Goal: Task Accomplishment & Management: Manage account settings

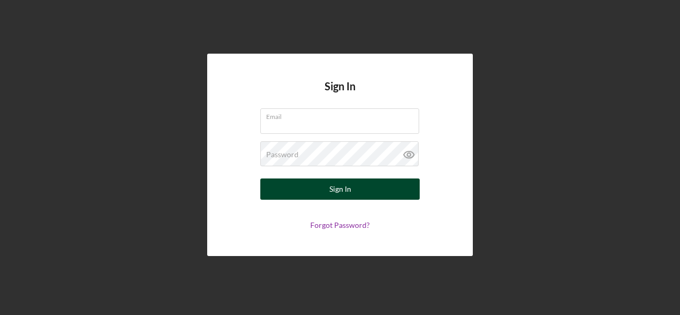
type input "[PERSON_NAME][EMAIL_ADDRESS][DOMAIN_NAME]"
click at [370, 191] on button "Sign In" at bounding box center [339, 189] width 159 height 21
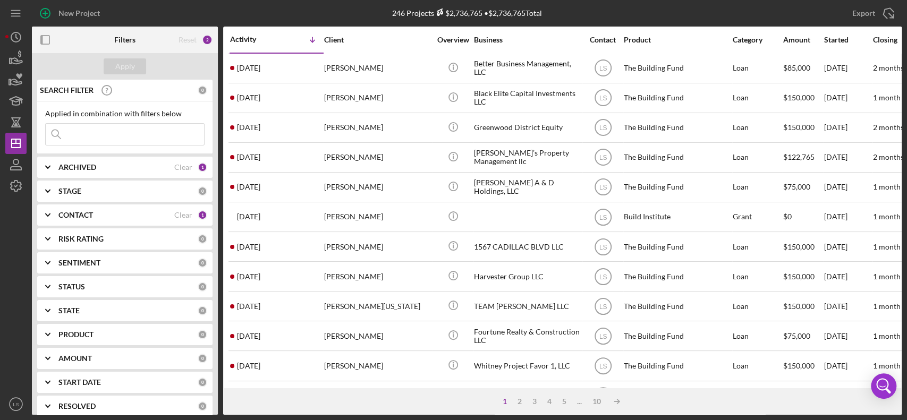
scroll to position [71, 0]
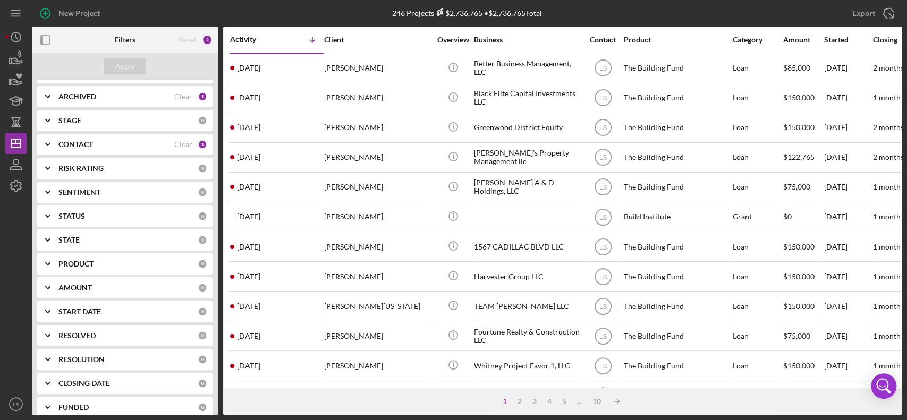
click at [165, 94] on div "ARCHIVED" at bounding box center [116, 96] width 116 height 9
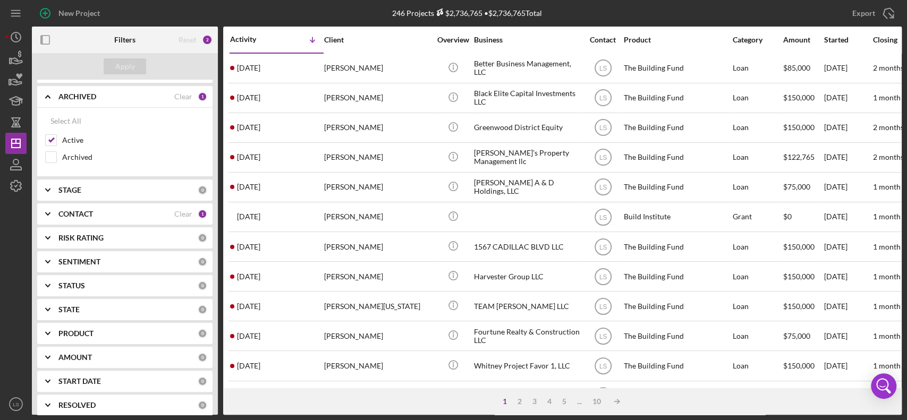
click at [165, 94] on div "ARCHIVED" at bounding box center [116, 96] width 116 height 9
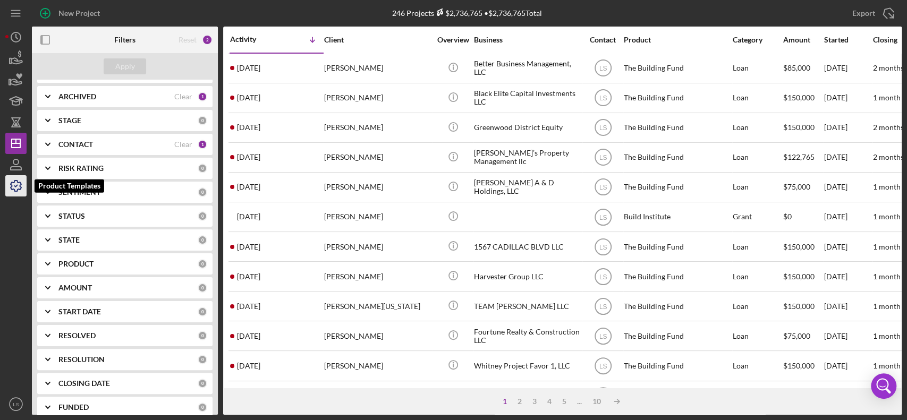
click at [9, 180] on icon "button" at bounding box center [16, 186] width 27 height 27
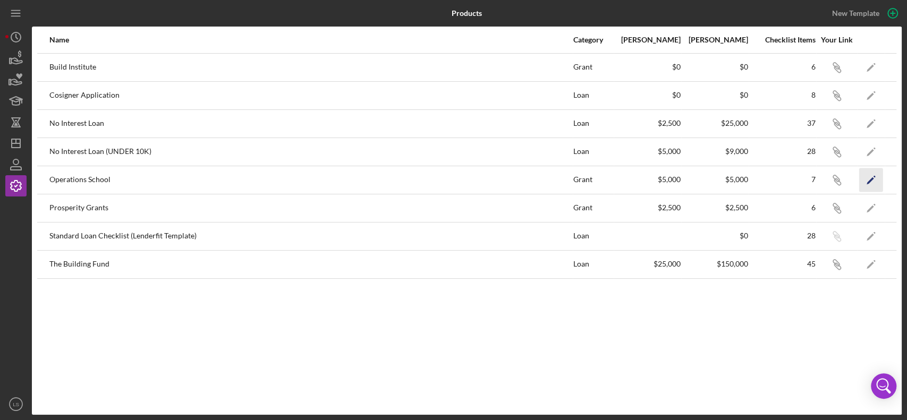
click at [680, 177] on icon "Icon/Edit" at bounding box center [871, 180] width 24 height 24
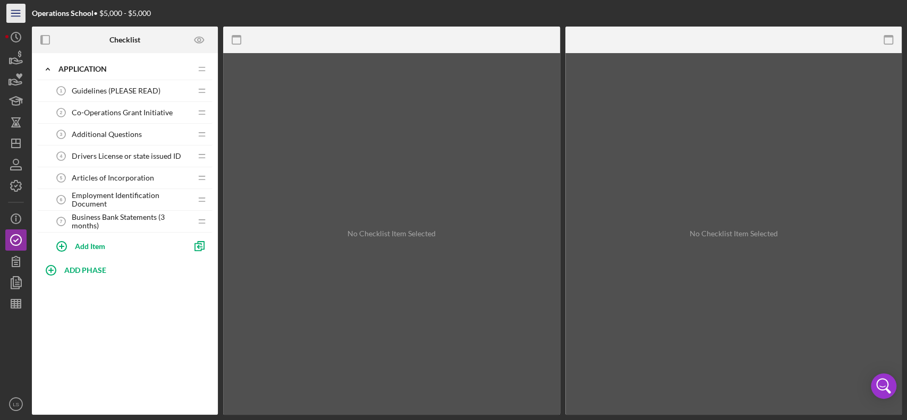
click at [9, 14] on icon "Icon/Menu" at bounding box center [16, 14] width 24 height 24
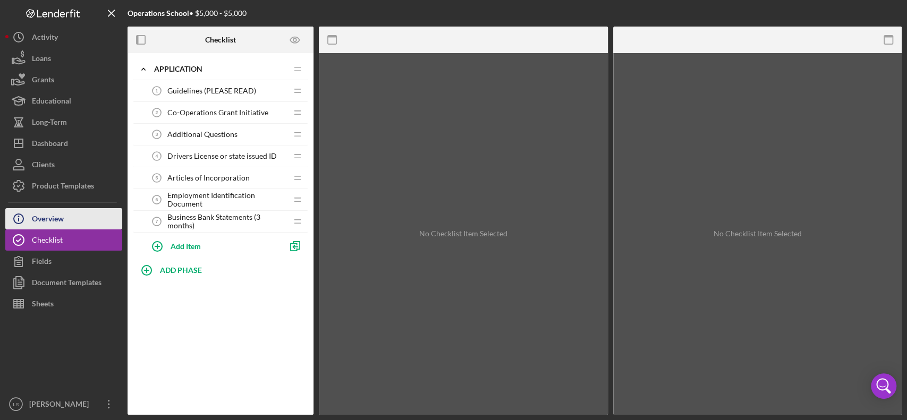
click at [55, 217] on div "Overview" at bounding box center [48, 220] width 32 height 24
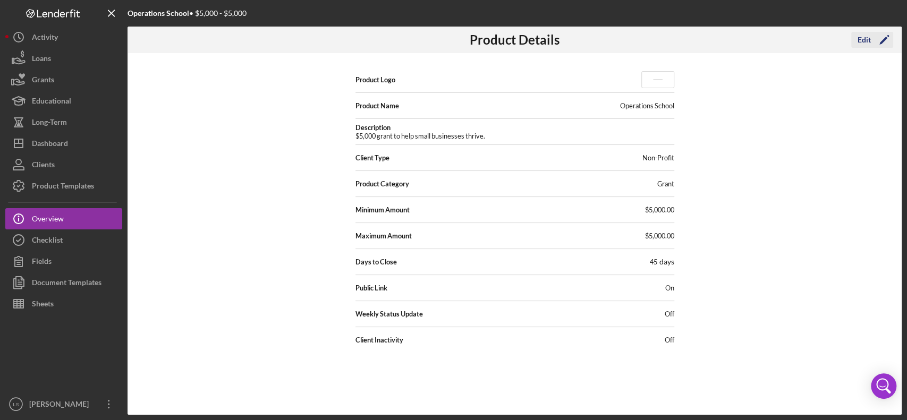
click at [680, 41] on icon "Icon/Edit" at bounding box center [884, 40] width 27 height 27
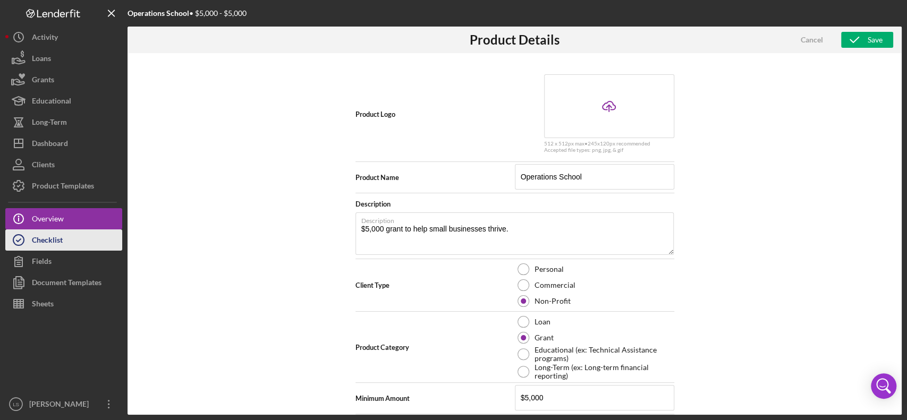
click at [69, 234] on button "Checklist" at bounding box center [63, 240] width 117 height 21
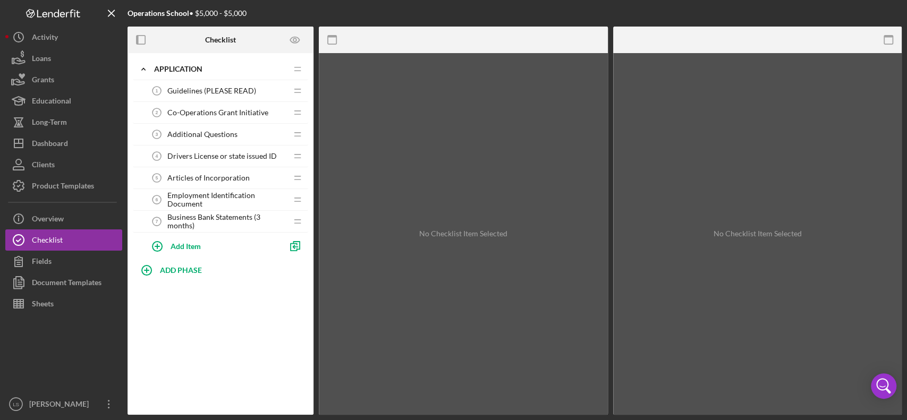
click at [231, 89] on span "Guidelines (PLEASE READ)" at bounding box center [211, 91] width 89 height 9
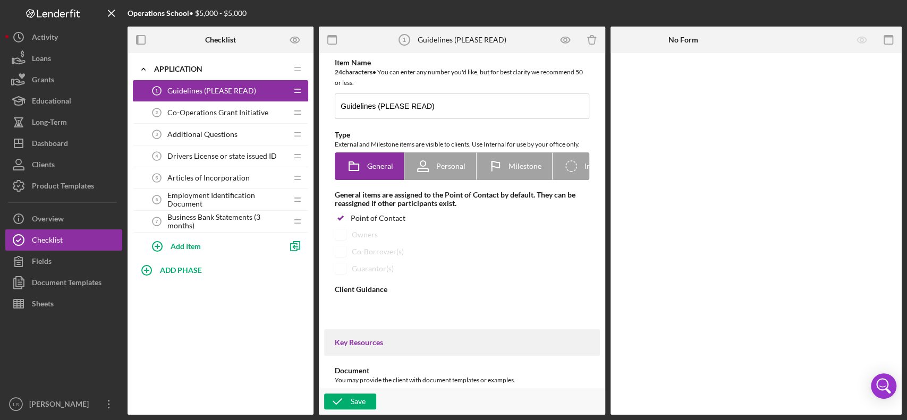
type textarea "<div><span style="font-size: 12pt;">To qualify for the grant, you must have gon…"
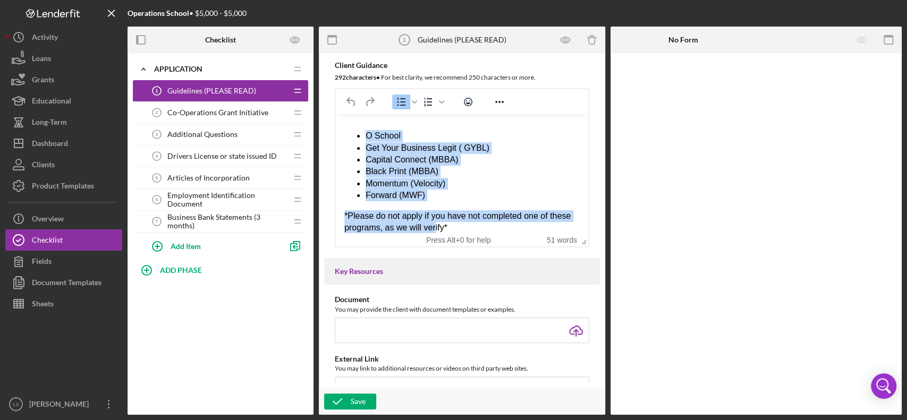
scroll to position [57, 0]
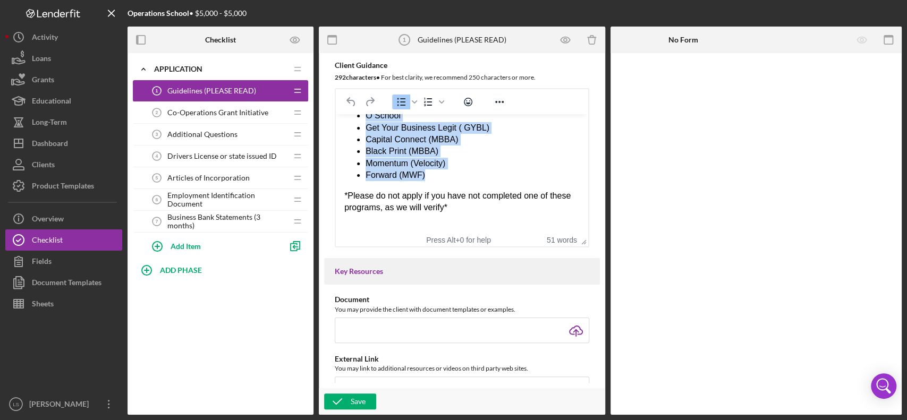
drag, startPoint x: 354, startPoint y: 164, endPoint x: 476, endPoint y: 172, distance: 122.5
click at [476, 172] on div "To qualify for the grant, you must have gone through at least one of the follow…" at bounding box center [461, 146] width 235 height 160
copy ul "O School Get Your Business Legit ( GYBL) Capital Connect (MBBA) Black Print (MB…"
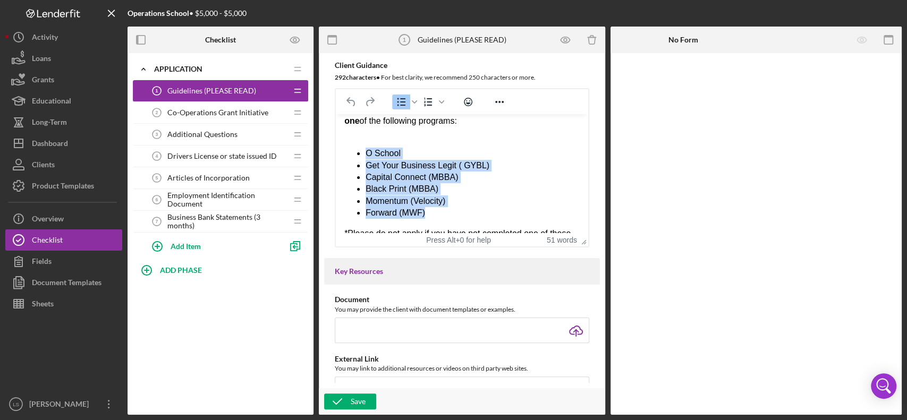
scroll to position [0, 0]
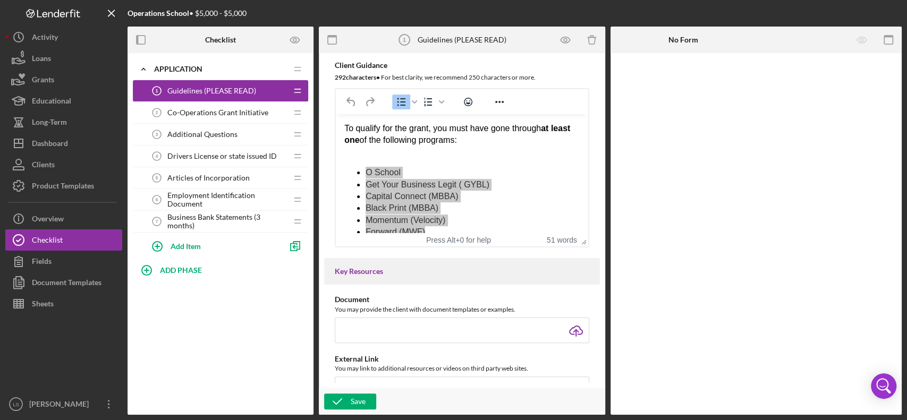
click at [232, 130] on span "Additional Questions" at bounding box center [202, 134] width 70 height 9
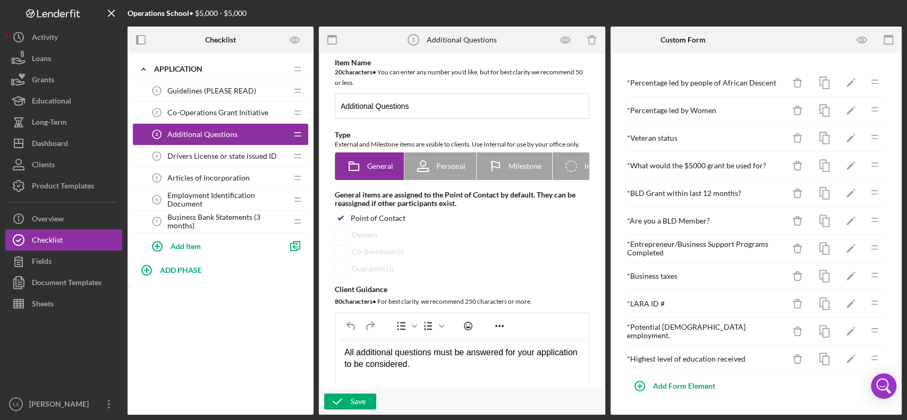
click at [235, 117] on div "Co-Operations Grant Initiative 2 Co-Operations Grant Initiative" at bounding box center [216, 112] width 141 height 21
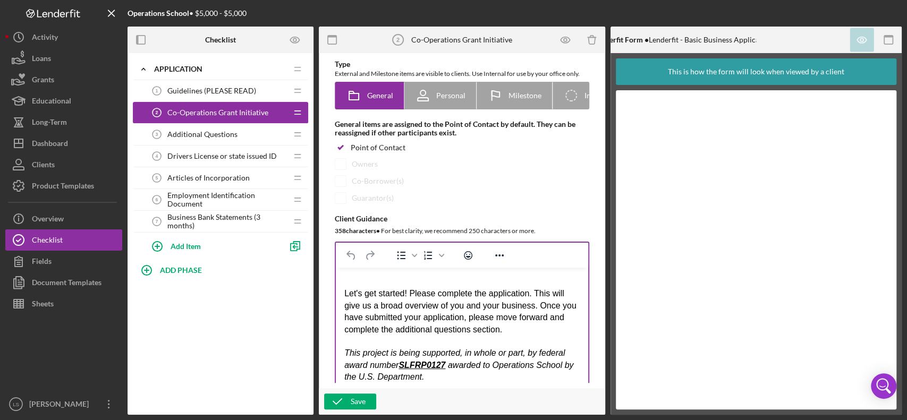
scroll to position [28, 0]
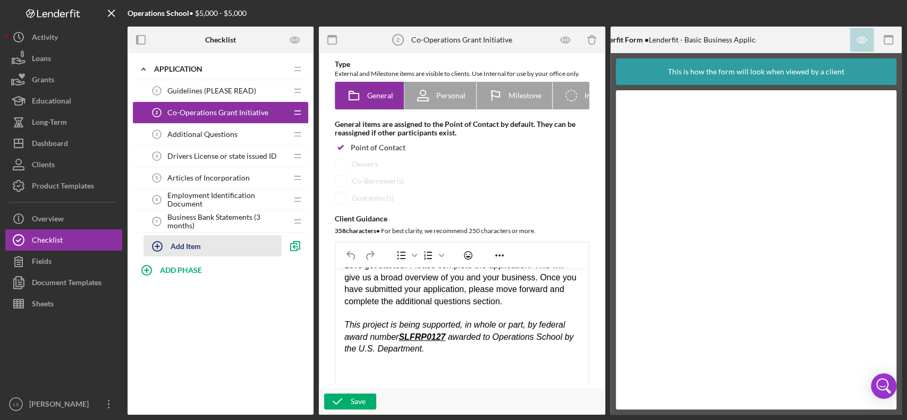
click at [206, 247] on button "Add Item" at bounding box center [212, 245] width 138 height 21
type input "Tell us about your business"
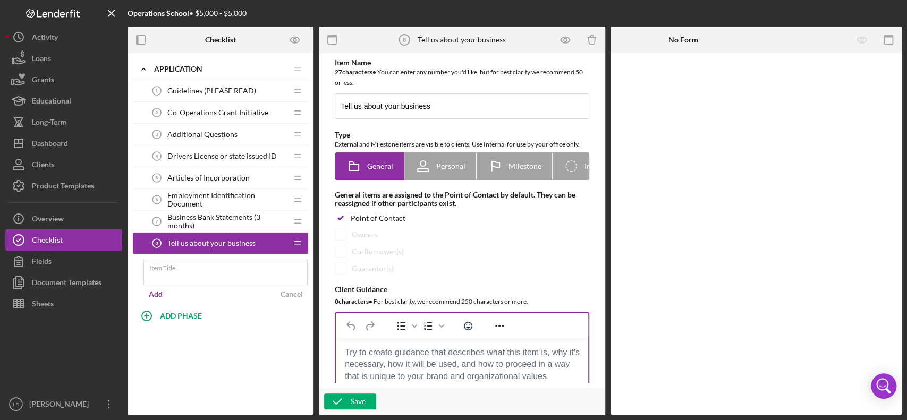
click at [428, 315] on body "Rich Text Area. Press ALT-0 for help." at bounding box center [461, 353] width 235 height 12
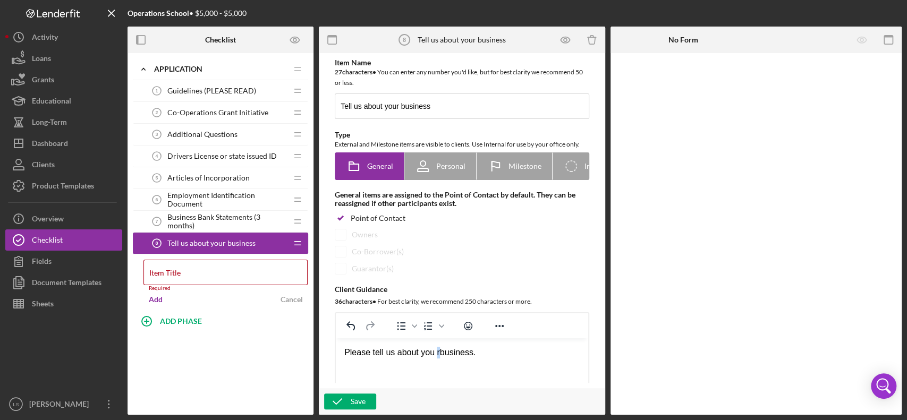
drag, startPoint x: 436, startPoint y: 352, endPoint x: 441, endPoint y: 361, distance: 10.2
click at [438, 315] on div "Please tell us about you rbusiness." at bounding box center [461, 353] width 235 height 12
click at [541, 315] on div "Please tell us about your business." at bounding box center [461, 353] width 235 height 12
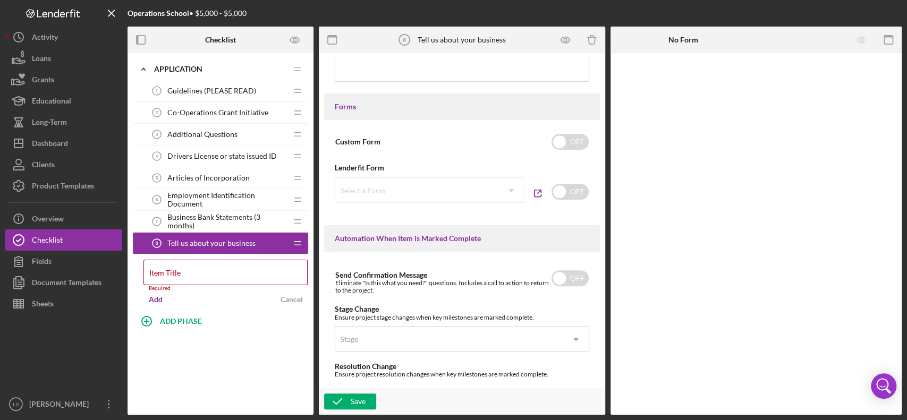
scroll to position [566, 0]
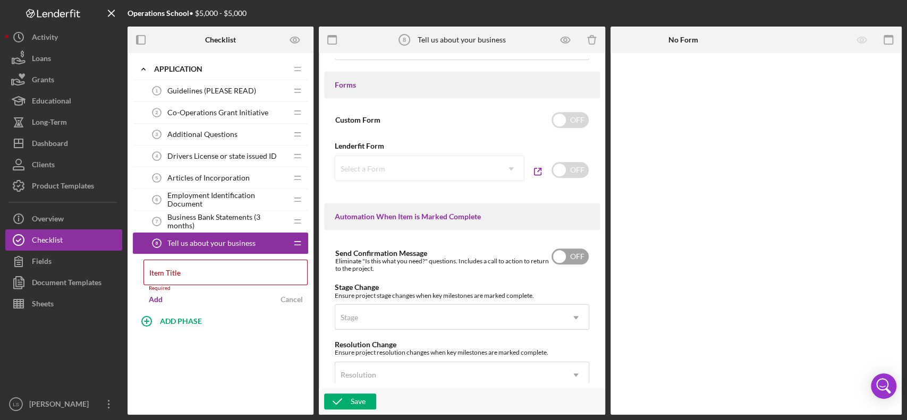
click at [567, 259] on input "checkbox" at bounding box center [570, 257] width 37 height 16
checkbox input "true"
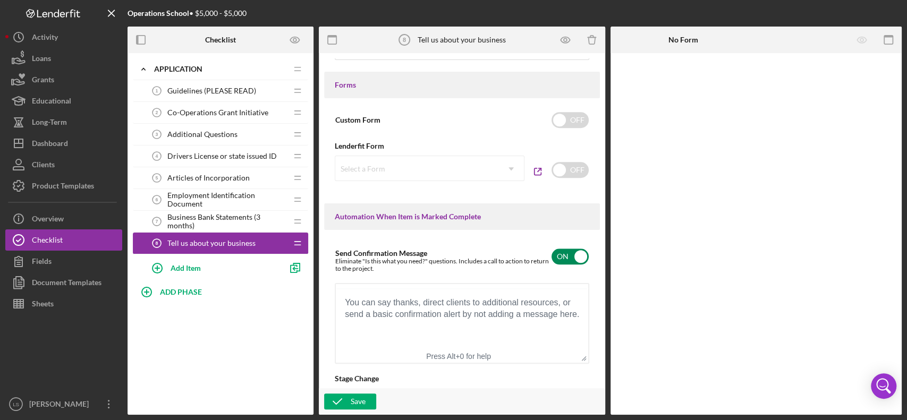
scroll to position [0, 0]
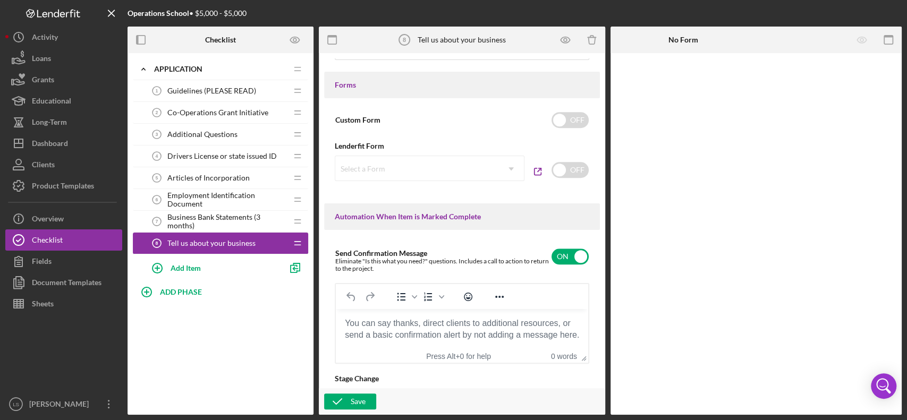
click at [433, 315] on body "Rich Text Area. Press ALT-0 for help." at bounding box center [461, 324] width 235 height 12
click at [431, 315] on div "Thank you! Please go tot he next step" at bounding box center [461, 324] width 235 height 12
drag, startPoint x: 505, startPoint y: 326, endPoint x: 332, endPoint y: 313, distance: 173.2
click at [336, 313] on html "Thank you! Please go to the next step" at bounding box center [462, 323] width 252 height 29
copy div "Thank you! Please go to the next step"
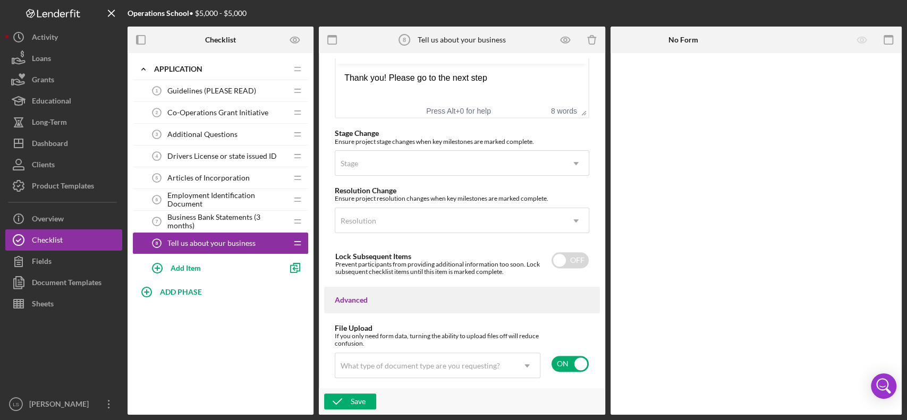
scroll to position [679, 0]
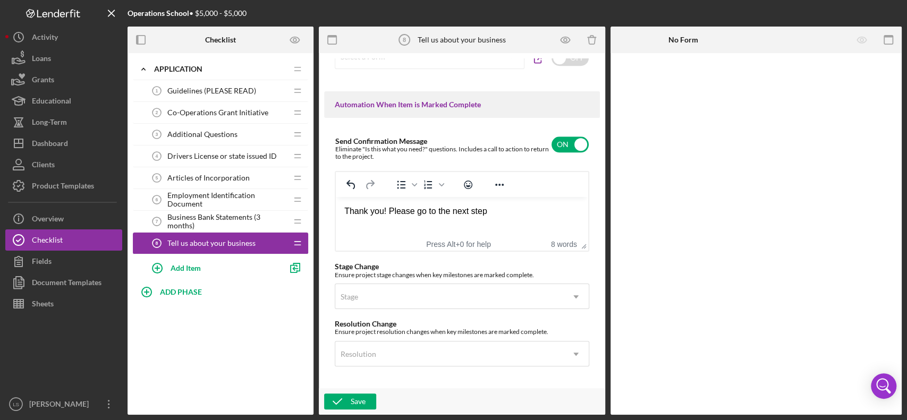
click at [429, 217] on html "Thank you! Please go to the next step" at bounding box center [462, 211] width 252 height 29
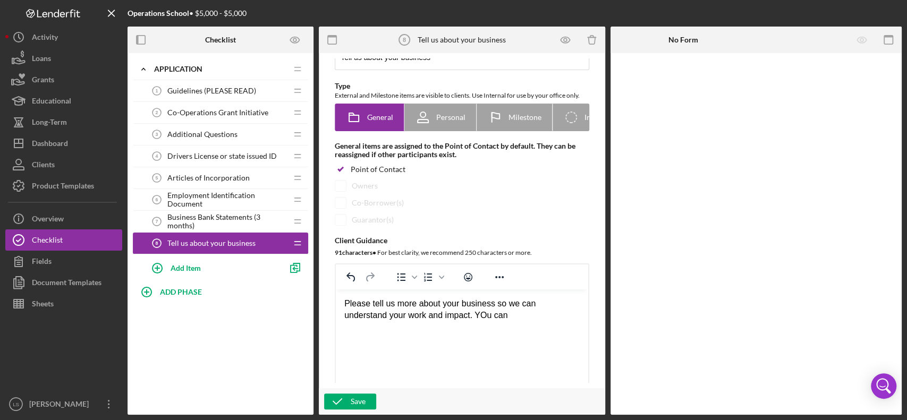
scroll to position [71, 0]
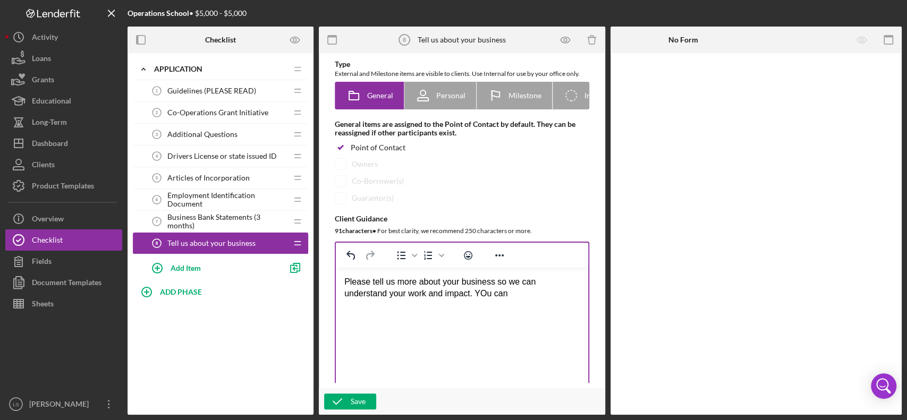
click at [443, 294] on div "Please tell us more about your business so we can understand your work and impa…" at bounding box center [461, 288] width 235 height 24
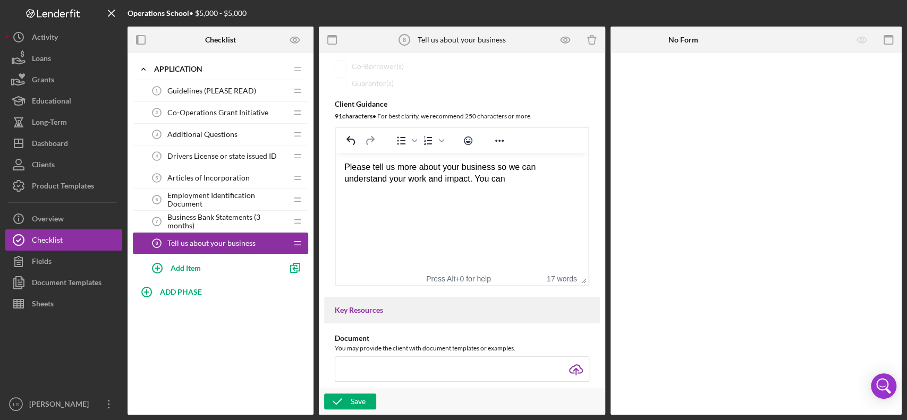
scroll to position [213, 0]
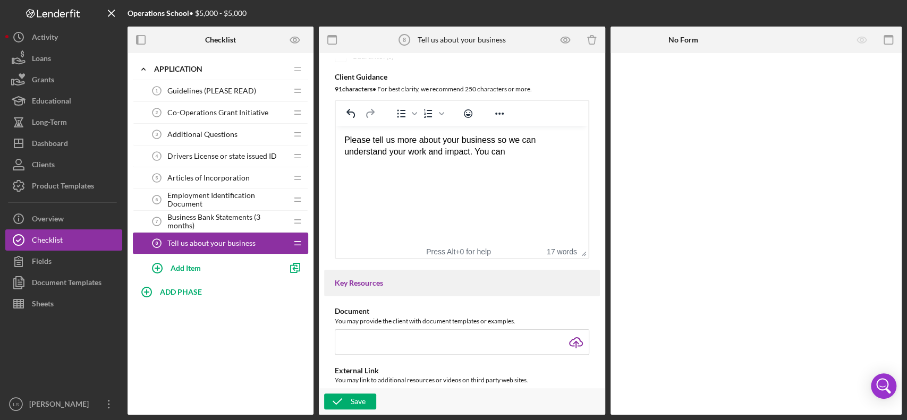
click at [532, 142] on div "Please tell us more about your business so we can understand your work and impa…" at bounding box center [461, 146] width 235 height 24
click at [526, 155] on div "Please tell us more about your business so we can better understand your work a…" at bounding box center [461, 146] width 235 height 24
click at [503, 164] on div "Please tell us more about your business so we can better understand your work a…" at bounding box center [461, 158] width 235 height 48
click at [462, 179] on div "Please tell us more about your business so we can better understand your work a…" at bounding box center [461, 158] width 235 height 48
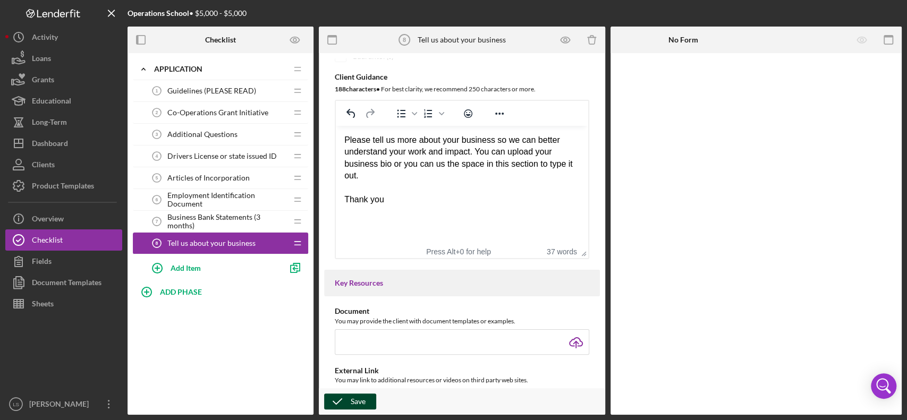
click at [357, 315] on div "Save" at bounding box center [358, 402] width 15 height 16
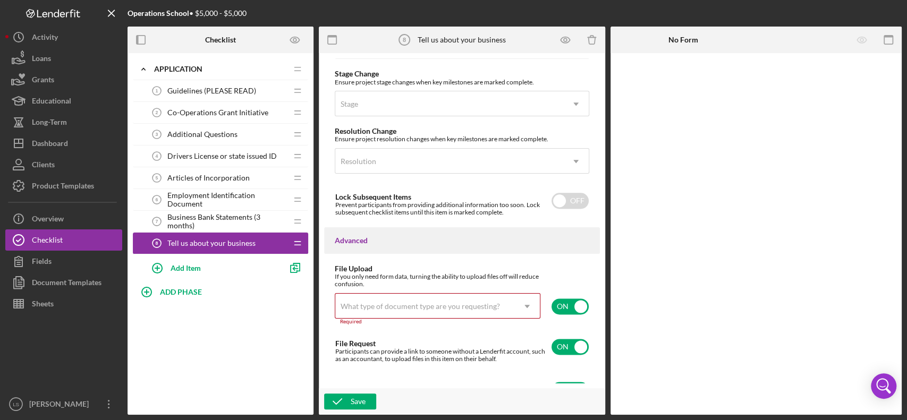
scroll to position [896, 0]
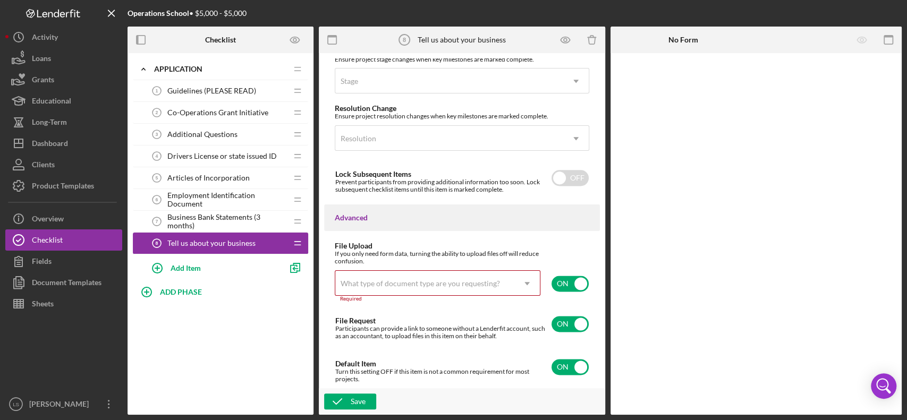
click at [514, 283] on icon "Icon/Dropdown Arrow" at bounding box center [527, 284] width 26 height 26
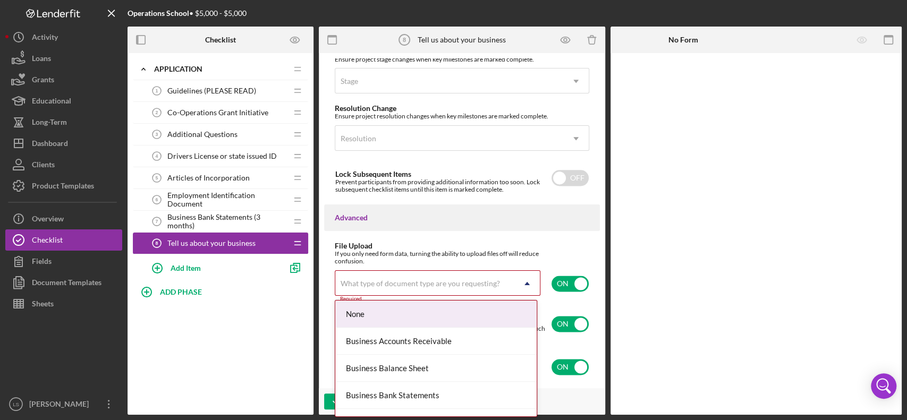
click at [497, 315] on div "None" at bounding box center [435, 314] width 201 height 27
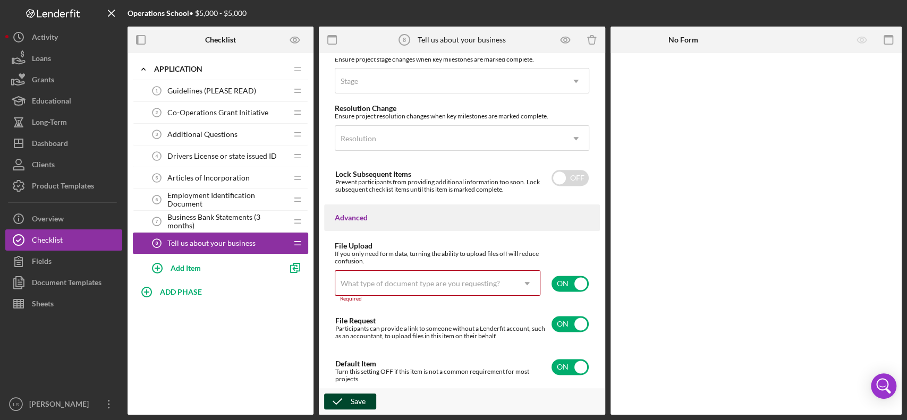
click at [351, 315] on div "Save" at bounding box center [358, 402] width 15 height 16
click at [573, 283] on input "checkbox" at bounding box center [570, 284] width 37 height 16
checkbox input "false"
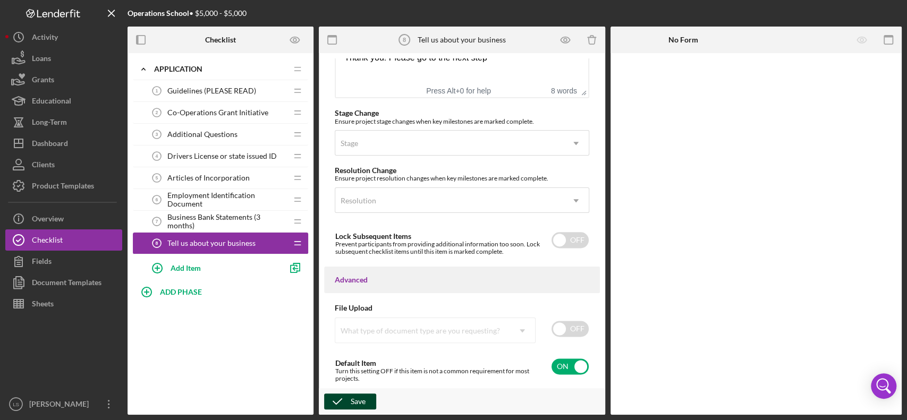
click at [357, 315] on div "Save" at bounding box center [358, 402] width 15 height 16
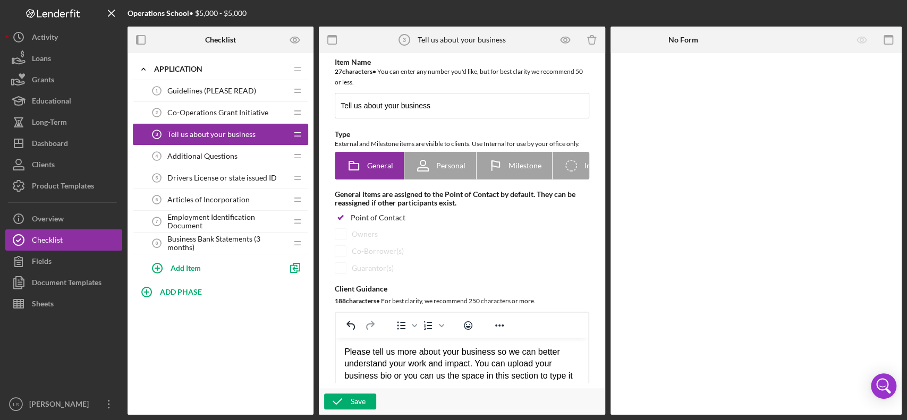
scroll to position [0, 0]
click at [565, 42] on icon "button" at bounding box center [565, 40] width 24 height 24
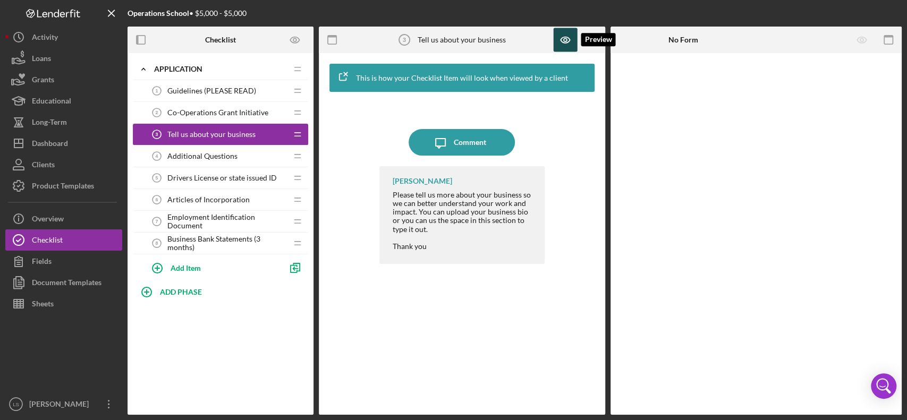
click at [561, 33] on icon "button" at bounding box center [565, 40] width 24 height 24
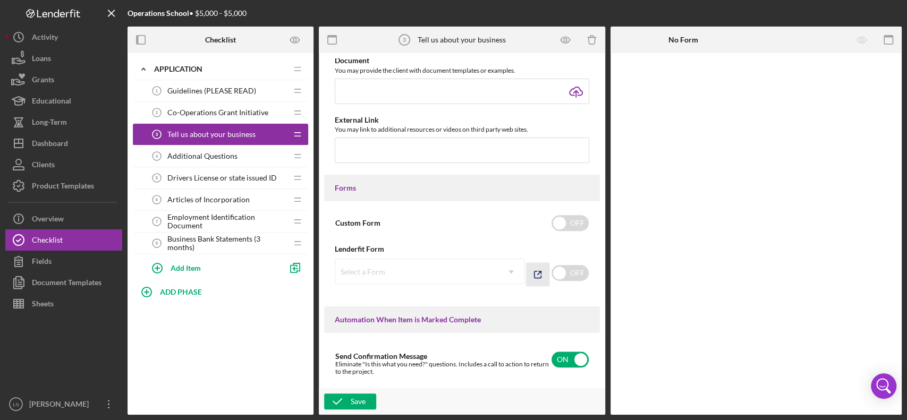
scroll to position [496, 0]
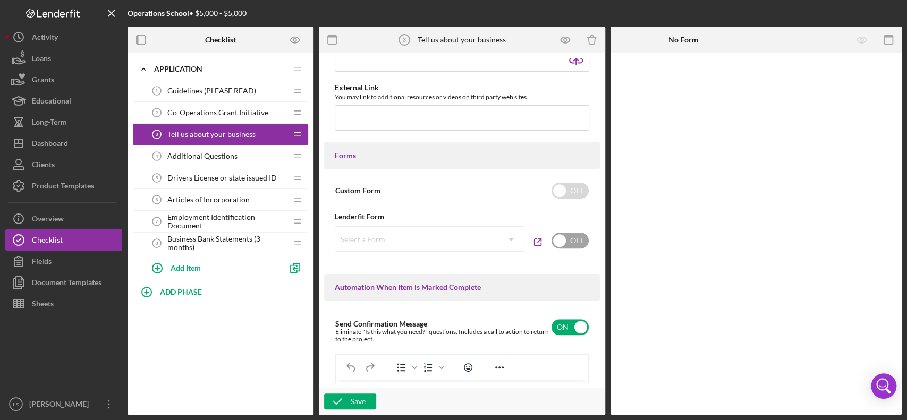
click at [557, 249] on input "checkbox" at bounding box center [570, 241] width 37 height 16
checkbox input "true"
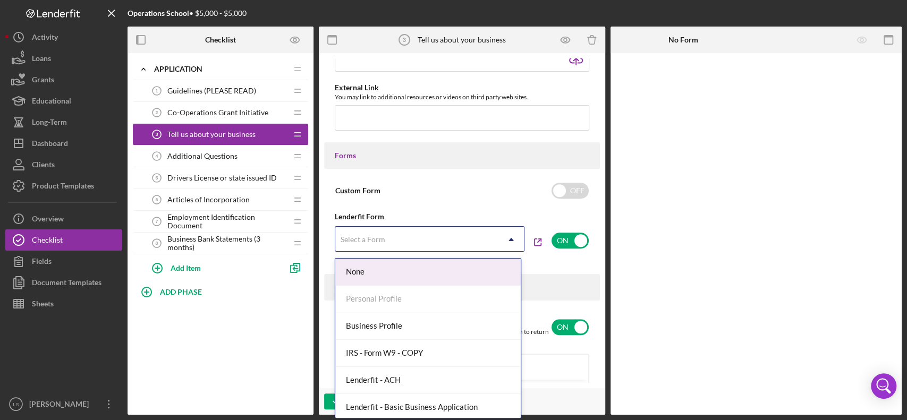
click at [505, 241] on icon "Icon/Dropdown Arrow" at bounding box center [511, 240] width 26 height 26
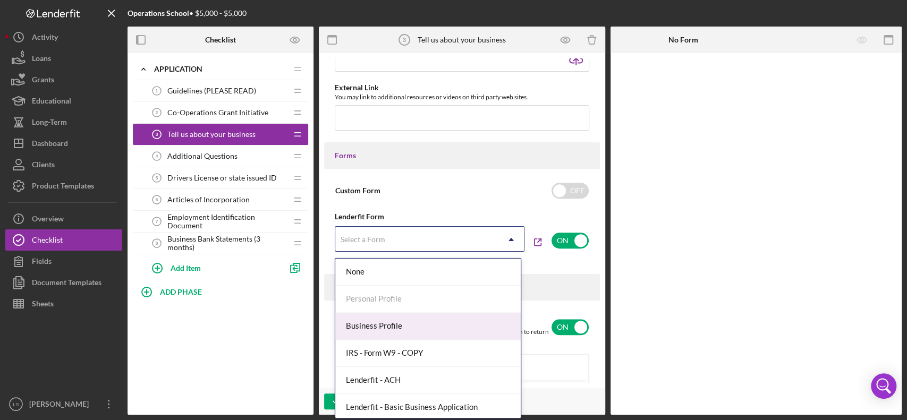
click at [444, 315] on div "Business Profile" at bounding box center [427, 326] width 185 height 27
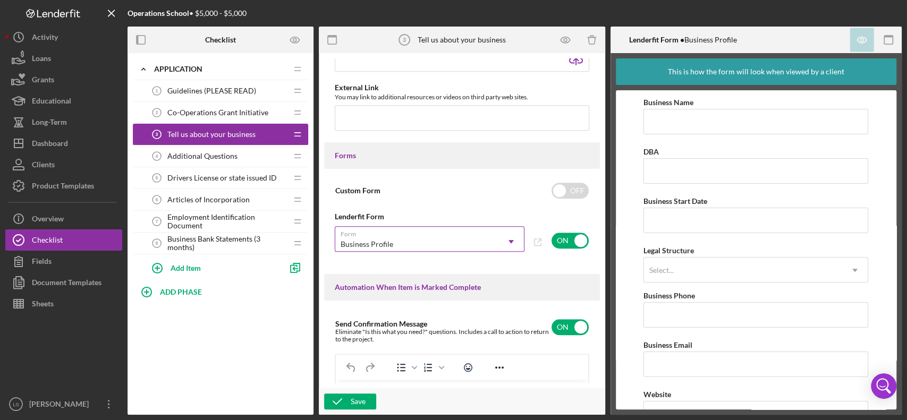
click at [510, 234] on icon "Icon/Dropdown Arrow" at bounding box center [511, 242] width 26 height 26
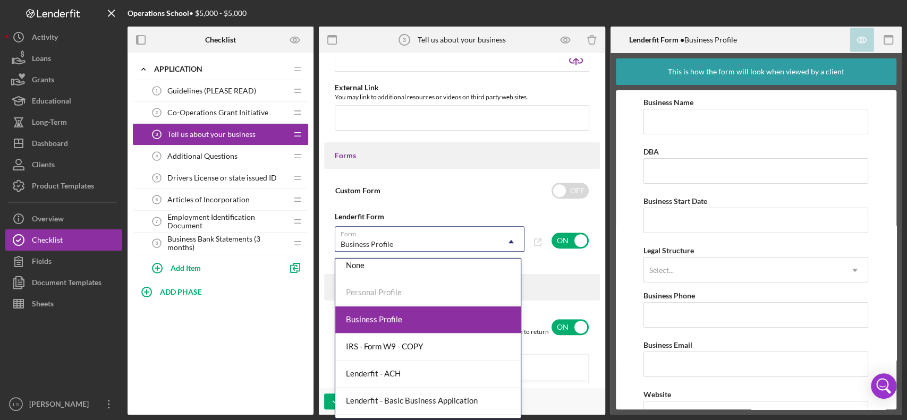
scroll to position [0, 0]
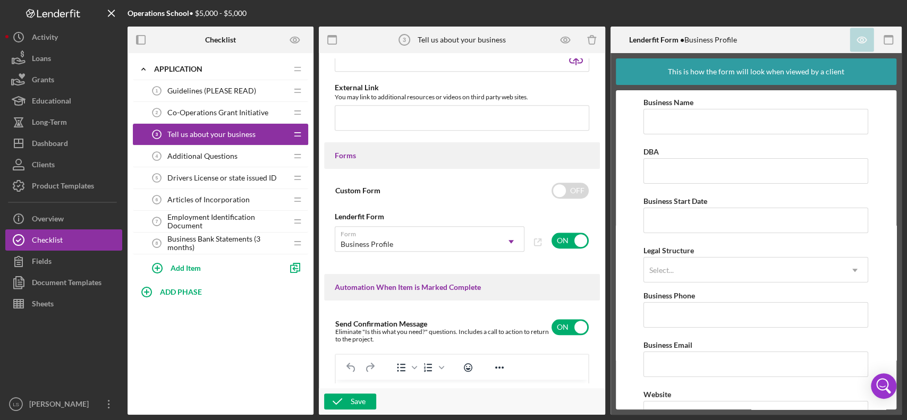
click at [469, 214] on div "Lenderfit Form" at bounding box center [462, 217] width 255 height 9
click at [571, 202] on div "Custom Form OFF" at bounding box center [462, 191] width 255 height 22
checkbox input "true"
checkbox input "false"
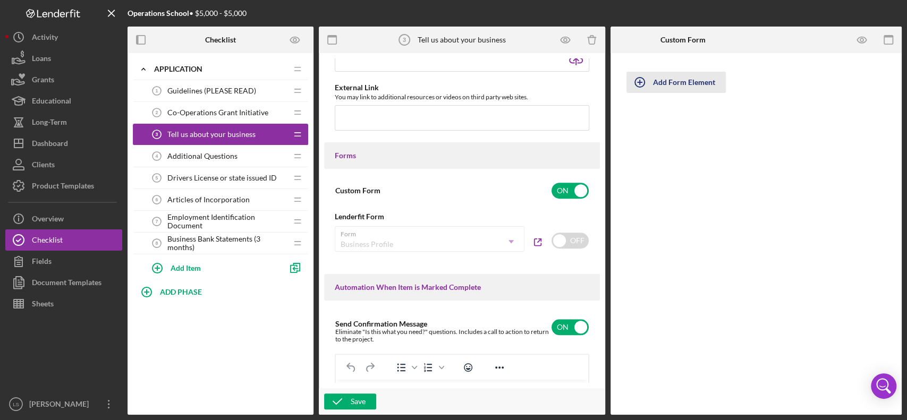
click at [659, 79] on div "Add Form Element" at bounding box center [684, 82] width 62 height 21
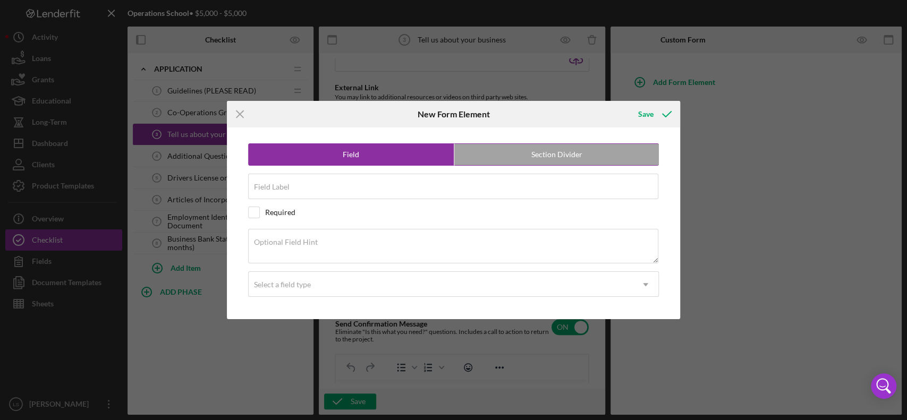
click at [486, 157] on label "Section Divider" at bounding box center [556, 154] width 205 height 21
radio input "false"
radio input "true"
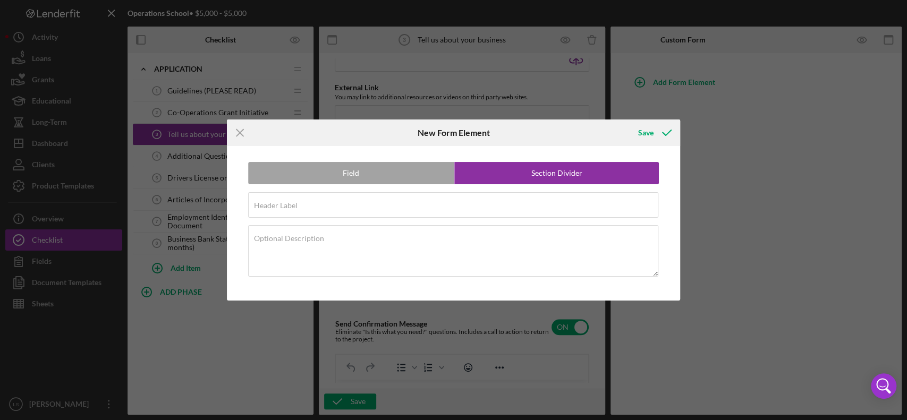
click at [418, 173] on label "Field" at bounding box center [351, 173] width 205 height 21
radio input "true"
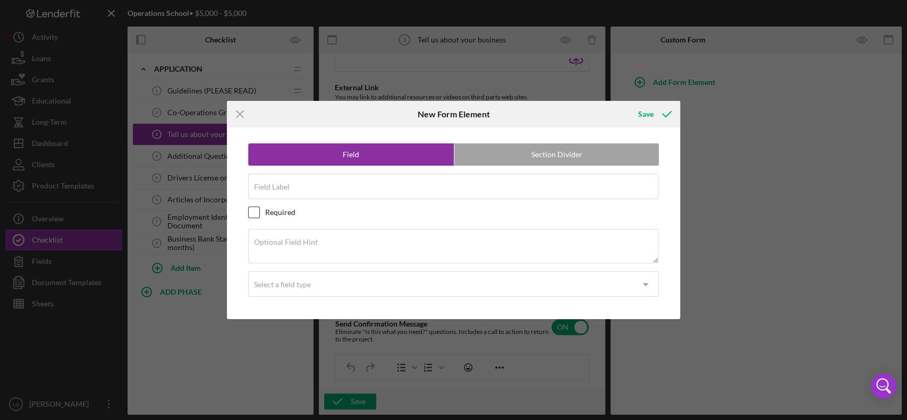
click at [250, 216] on input "checkbox" at bounding box center [254, 212] width 11 height 11
checkbox input "true"
click at [478, 291] on div "Select a field type" at bounding box center [441, 285] width 385 height 24
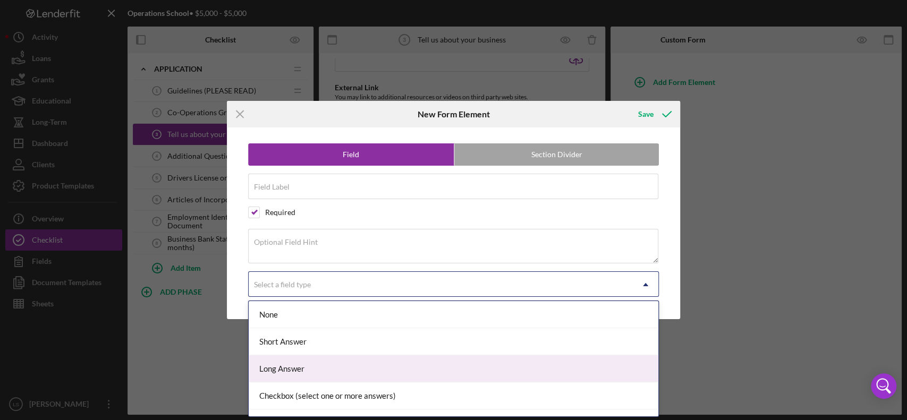
click at [433, 315] on div "Long Answer" at bounding box center [454, 368] width 410 height 27
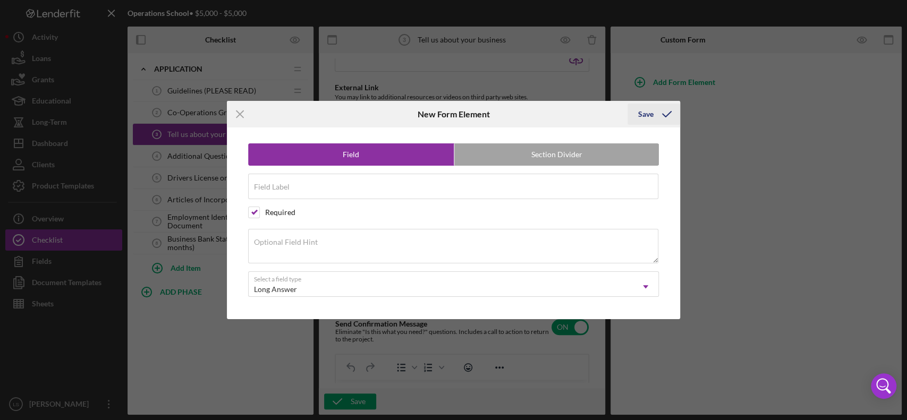
click at [655, 115] on icon "submit" at bounding box center [667, 114] width 27 height 27
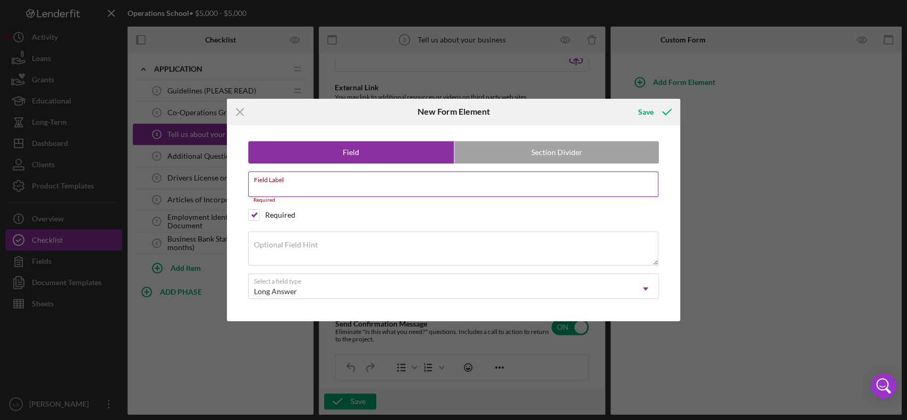
click at [484, 185] on input "Field Label" at bounding box center [453, 185] width 411 height 26
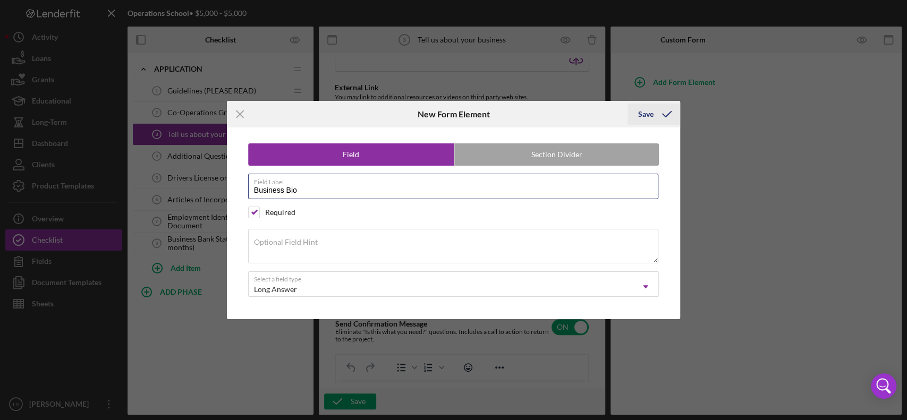
type input "Business Bio"
click at [638, 107] on button "Save" at bounding box center [654, 114] width 53 height 21
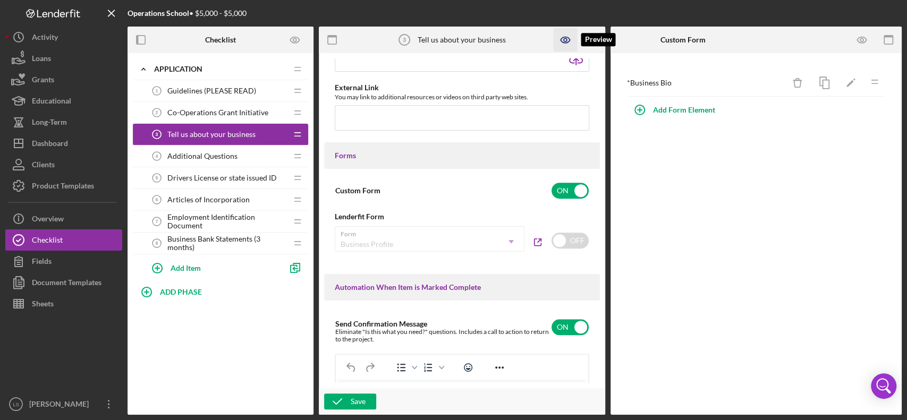
click at [561, 45] on icon "button" at bounding box center [565, 40] width 24 height 24
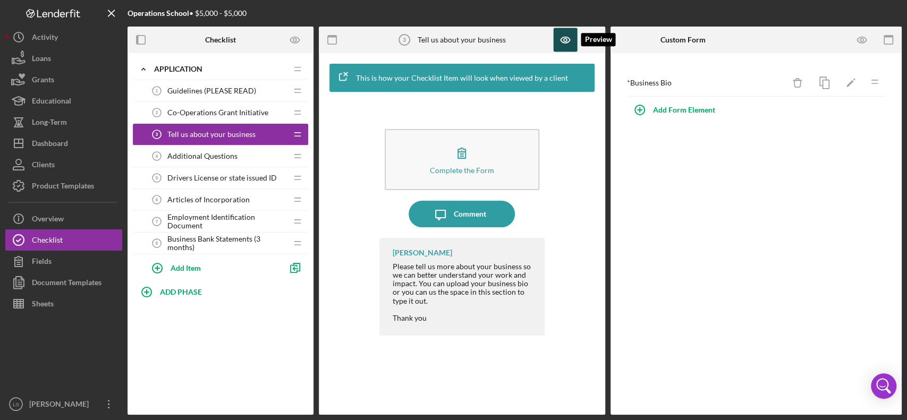
click at [559, 41] on icon "button" at bounding box center [565, 40] width 24 height 24
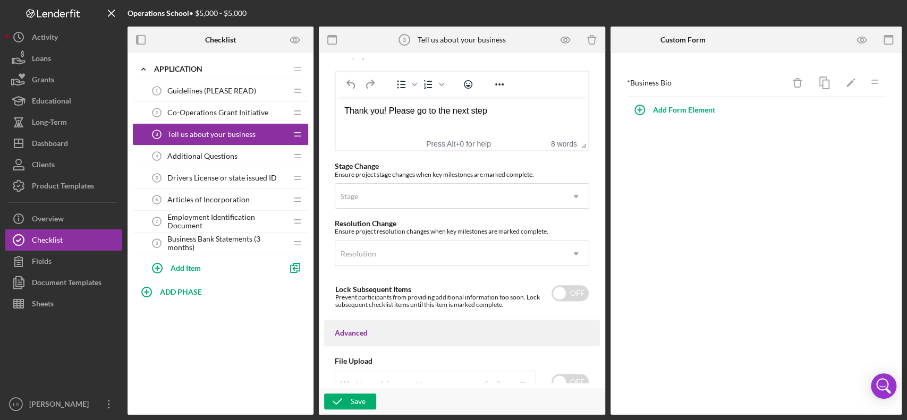
scroll to position [833, 0]
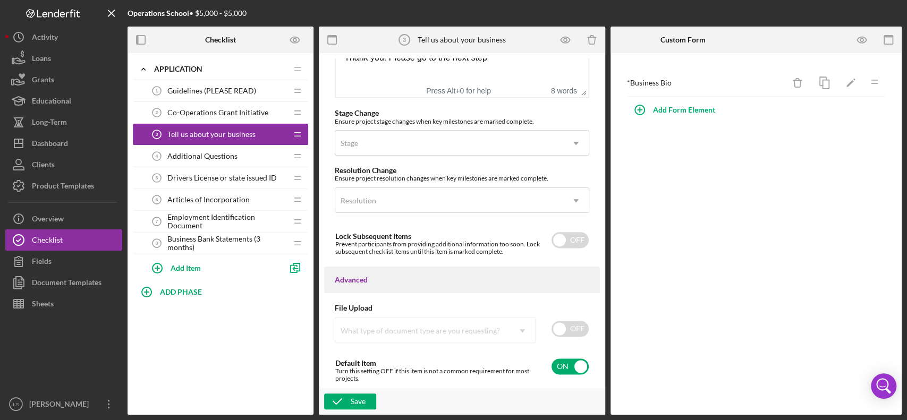
click at [564, 315] on input "checkbox" at bounding box center [570, 329] width 37 height 16
checkbox input "true"
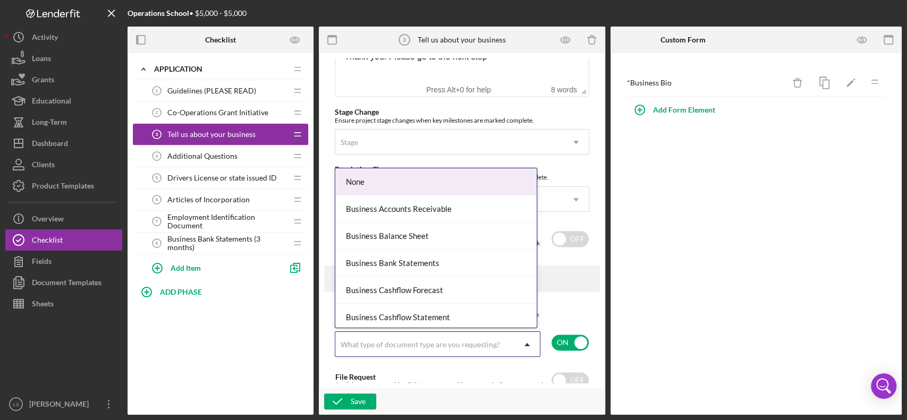
click at [494, 315] on div "What type of document type are you requesting?" at bounding box center [424, 345] width 179 height 24
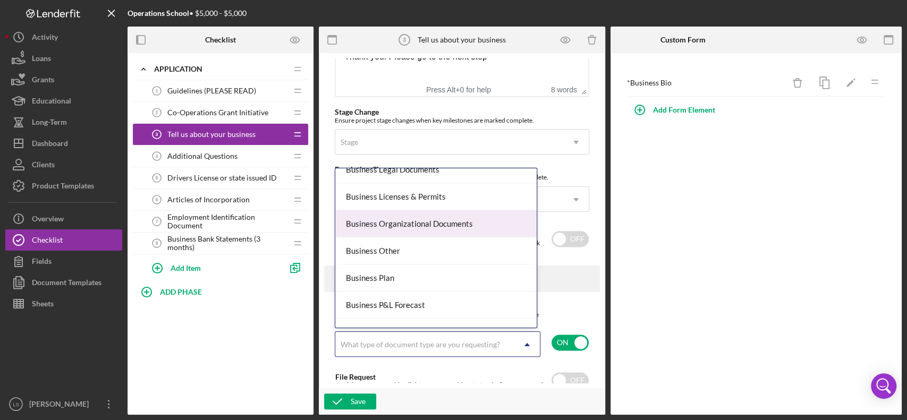
scroll to position [354, 0]
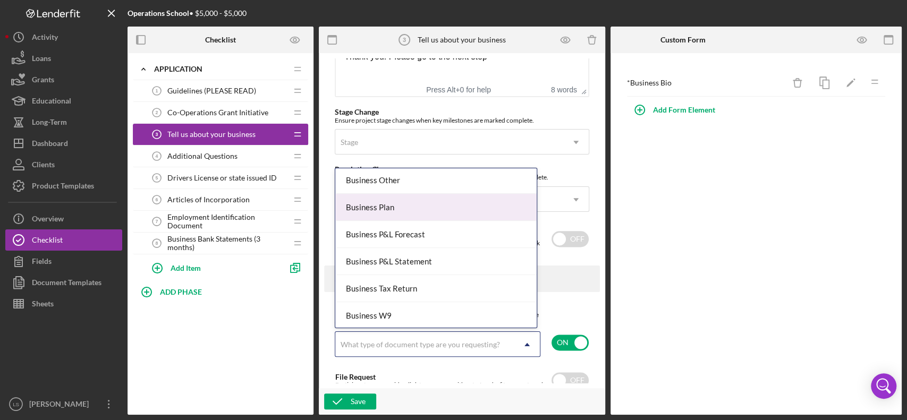
click at [495, 211] on div "Business Plan" at bounding box center [435, 207] width 201 height 27
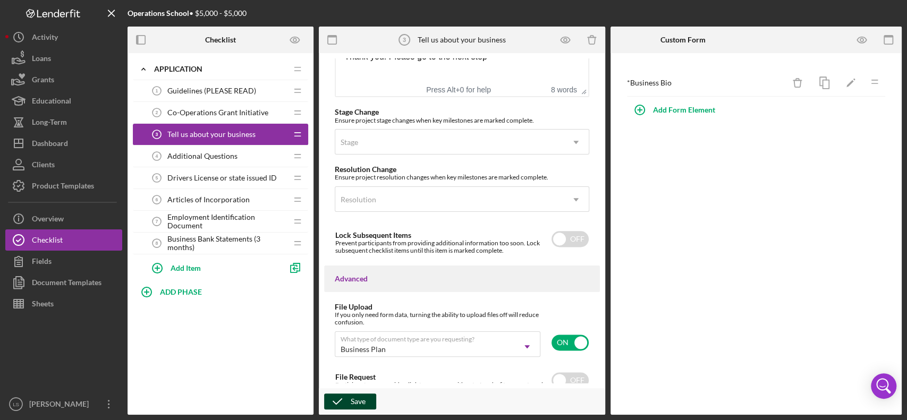
click at [352, 315] on div "Save" at bounding box center [358, 402] width 15 height 16
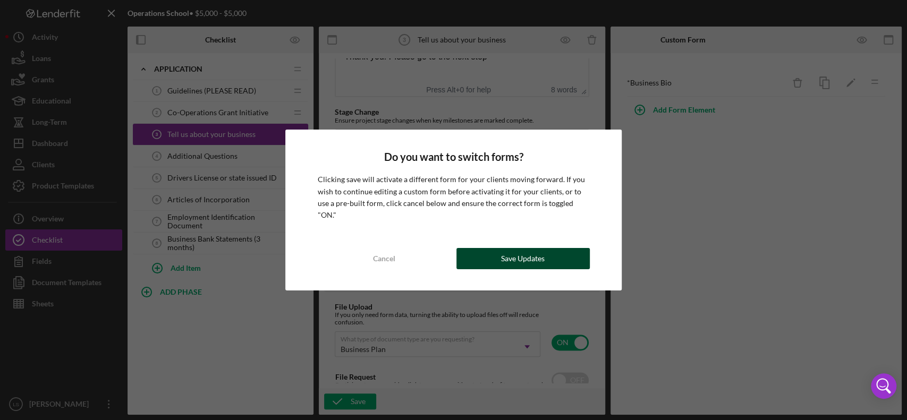
click at [518, 249] on div "Save Updates" at bounding box center [523, 258] width 44 height 21
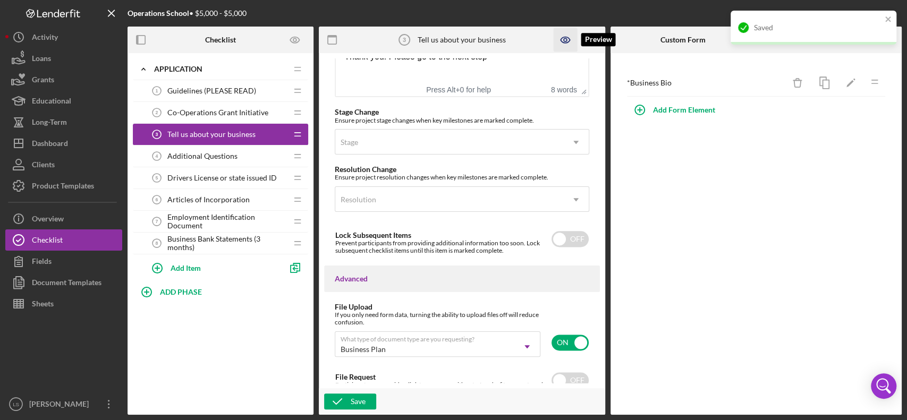
click at [567, 34] on icon "button" at bounding box center [565, 40] width 24 height 24
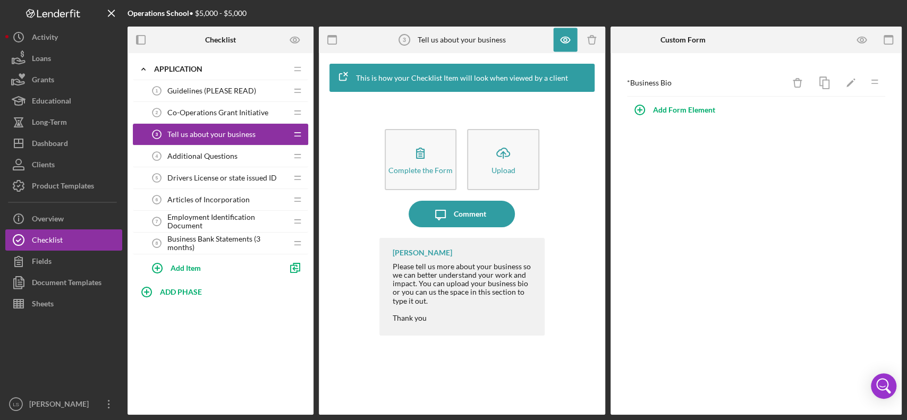
click at [680, 85] on div "* Business Bio" at bounding box center [706, 83] width 158 height 9
click at [680, 39] on icon "button" at bounding box center [862, 40] width 24 height 24
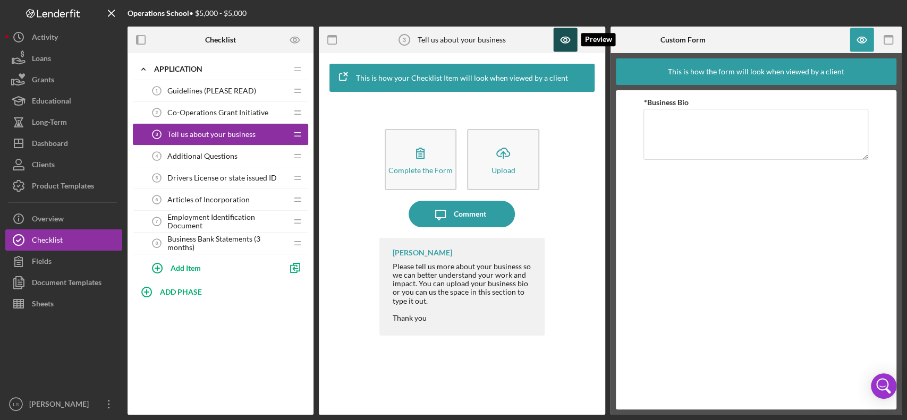
click at [570, 35] on icon "button" at bounding box center [565, 40] width 24 height 24
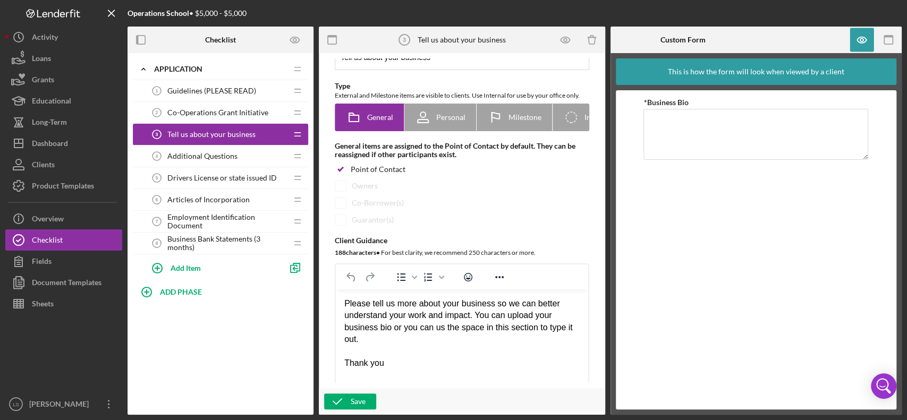
scroll to position [71, 0]
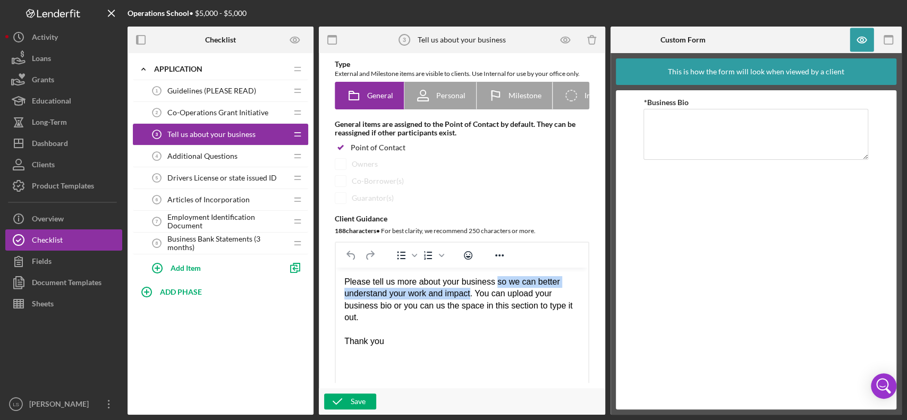
drag, startPoint x: 496, startPoint y: 283, endPoint x: 471, endPoint y: 292, distance: 26.7
click at [471, 292] on div "Please tell us more about your business so we can better understand your work a…" at bounding box center [461, 300] width 235 height 48
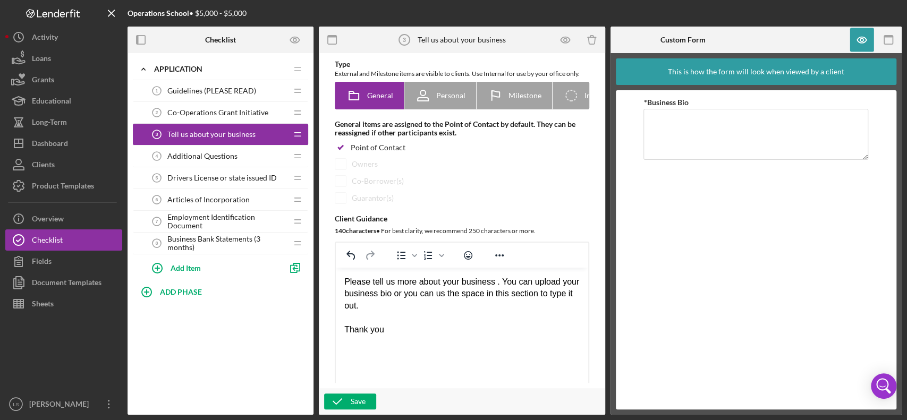
click at [345, 285] on div "Please tell us more about your business . You can upload your business bio or y…" at bounding box center [461, 294] width 235 height 36
click at [346, 281] on div "so we can better understand your work and impactPlease tell us more about your …" at bounding box center [461, 294] width 235 height 36
click at [540, 282] on div "So we can better understand your work and impactPlease tell us more about your …" at bounding box center [461, 294] width 235 height 36
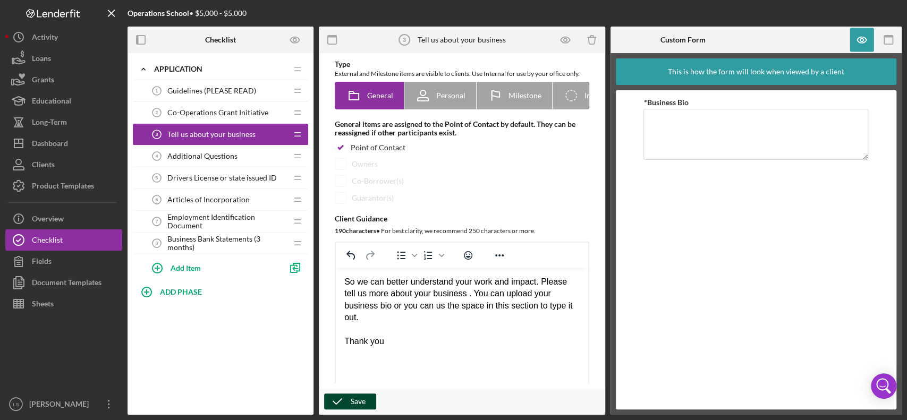
click at [342, 315] on icon "button" at bounding box center [337, 401] width 27 height 27
click at [341, 315] on icon "button" at bounding box center [337, 401] width 27 height 27
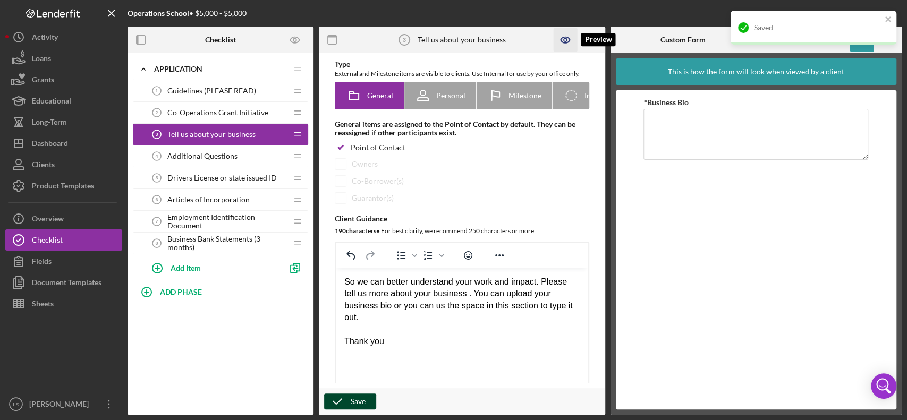
click at [571, 39] on icon "button" at bounding box center [565, 40] width 24 height 24
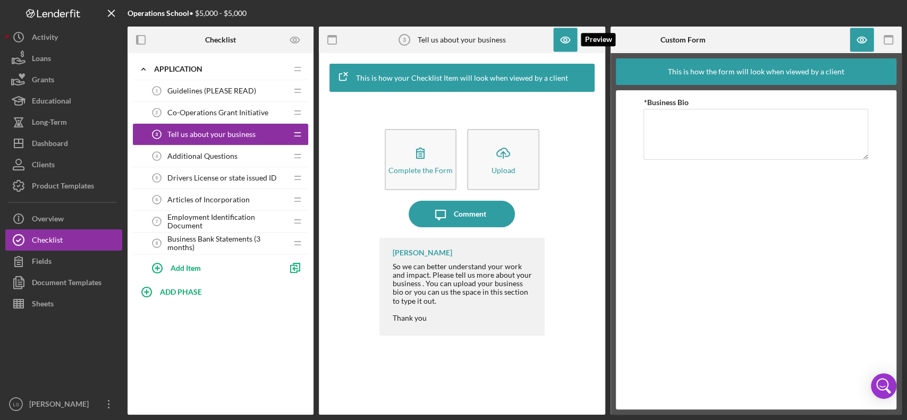
click at [569, 36] on icon "button" at bounding box center [565, 40] width 24 height 24
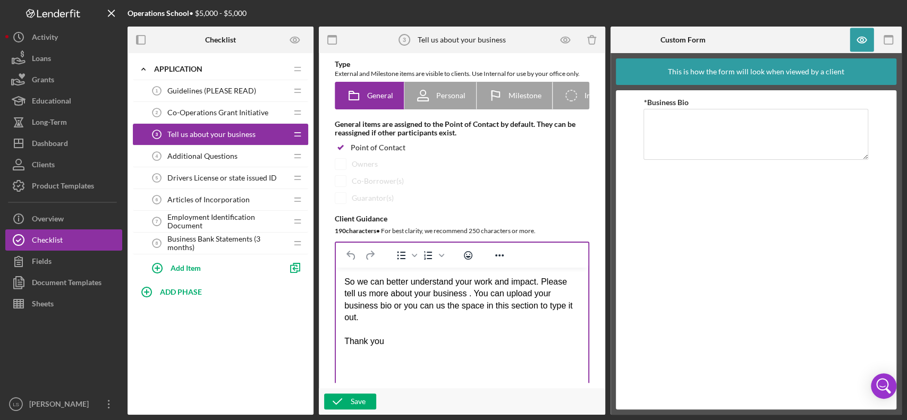
click at [538, 284] on div "So we can better understand your work and impact. Please tell us more about you…" at bounding box center [461, 300] width 235 height 48
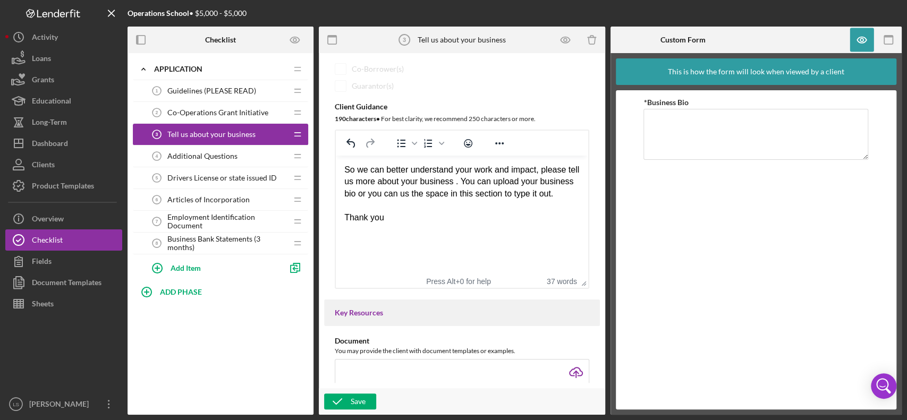
scroll to position [213, 0]
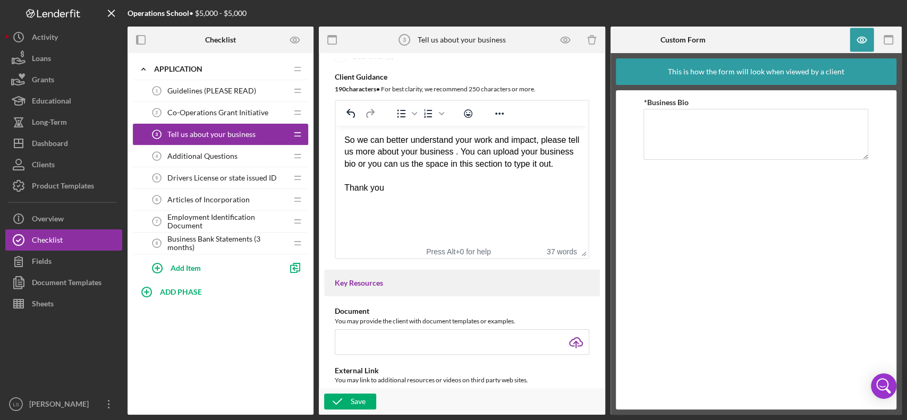
drag, startPoint x: 406, startPoint y: 210, endPoint x: 346, endPoint y: 169, distance: 72.7
click at [346, 169] on html "So we can better understand your work and impact, please tell us more about you…" at bounding box center [462, 164] width 252 height 77
drag, startPoint x: 394, startPoint y: 204, endPoint x: 337, endPoint y: 149, distance: 79.7
click at [337, 149] on html "So we can better understand your work and impact, please tell us more about you…" at bounding box center [462, 164] width 252 height 77
click at [421, 202] on html "So we can better understand your work and impact, please tell us more about you…" at bounding box center [462, 164] width 252 height 77
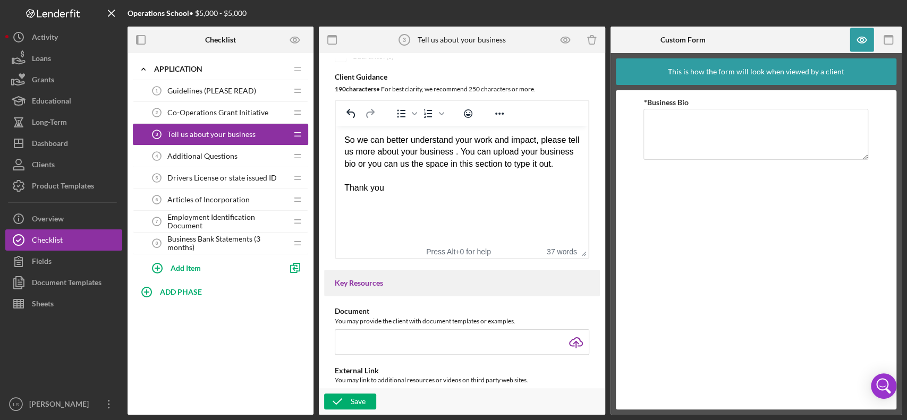
drag, startPoint x: 384, startPoint y: 198, endPoint x: 325, endPoint y: 139, distance: 83.8
click at [336, 139] on html "So we can better understand your work and impact, please tell us more about you…" at bounding box center [462, 164] width 252 height 77
click at [494, 114] on icon "Reveal or hide additional toolbar items" at bounding box center [499, 113] width 13 height 13
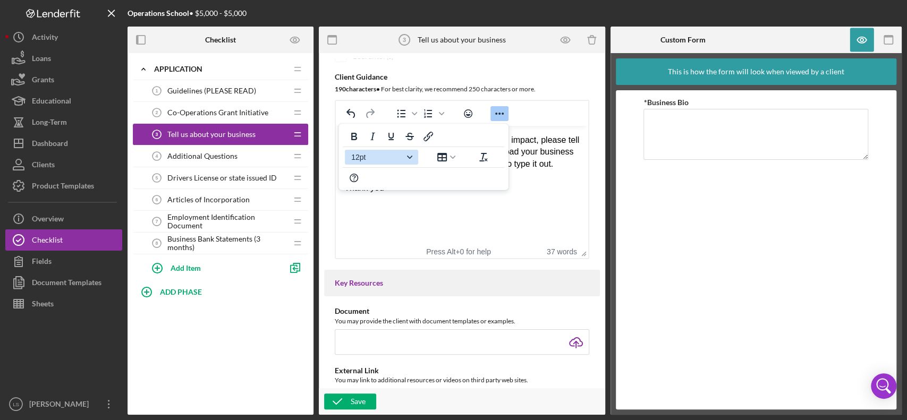
click at [410, 158] on icon "Font size 12pt" at bounding box center [409, 157] width 5 height 3
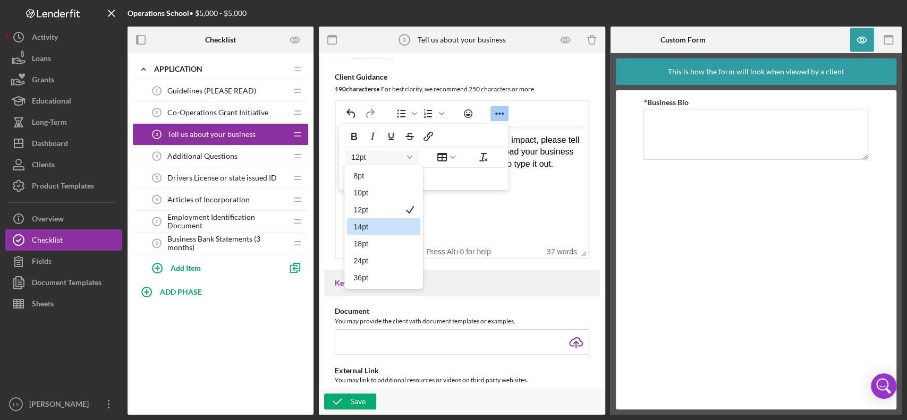
click at [369, 234] on div "14pt" at bounding box center [383, 226] width 73 height 17
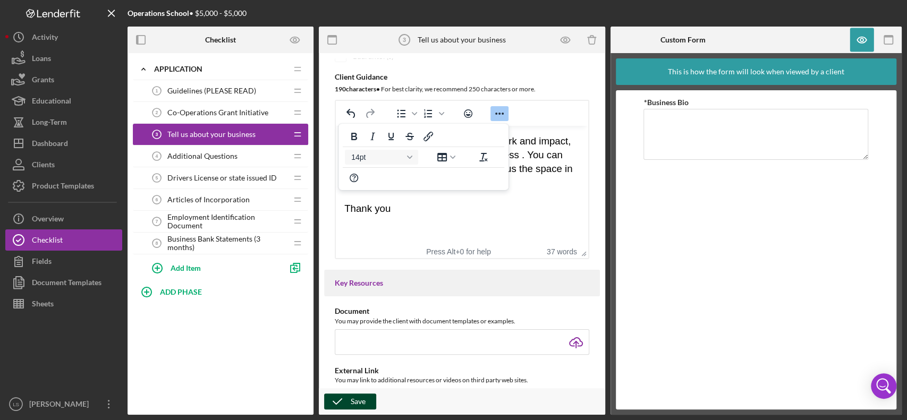
click at [351, 315] on div "Save" at bounding box center [358, 402] width 15 height 16
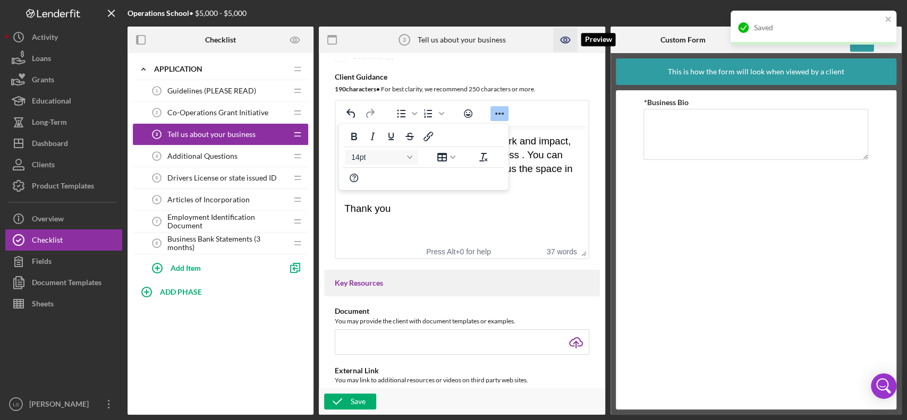
click at [569, 37] on icon "button" at bounding box center [565, 40] width 24 height 24
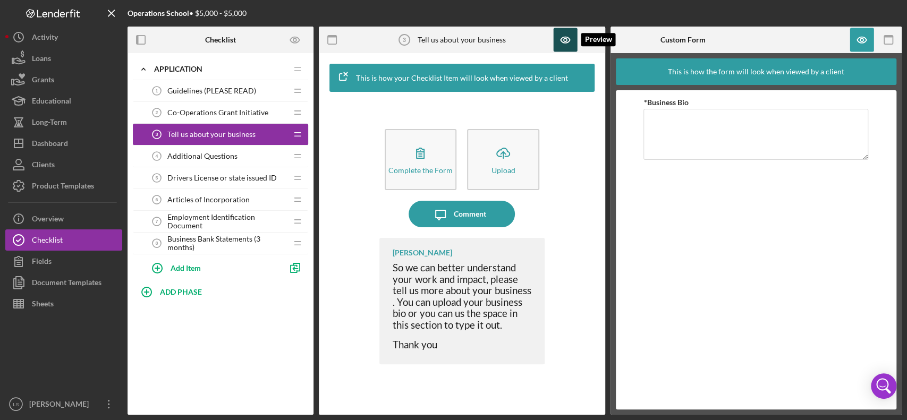
click at [568, 41] on icon "button" at bounding box center [565, 40] width 9 height 6
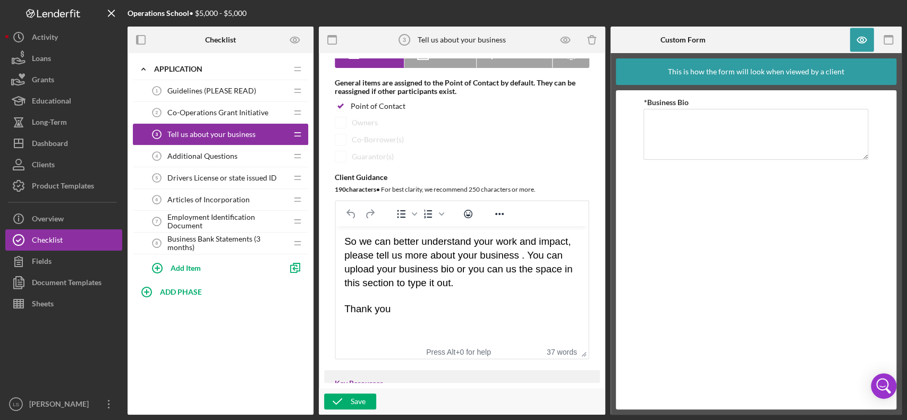
scroll to position [141, 0]
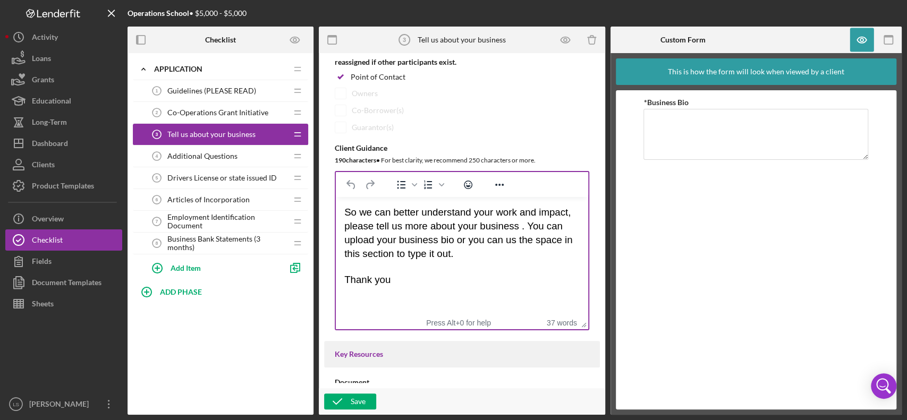
click at [572, 216] on div "So we can better understand your work and impact, please tell us more about you…" at bounding box center [461, 234] width 235 height 56
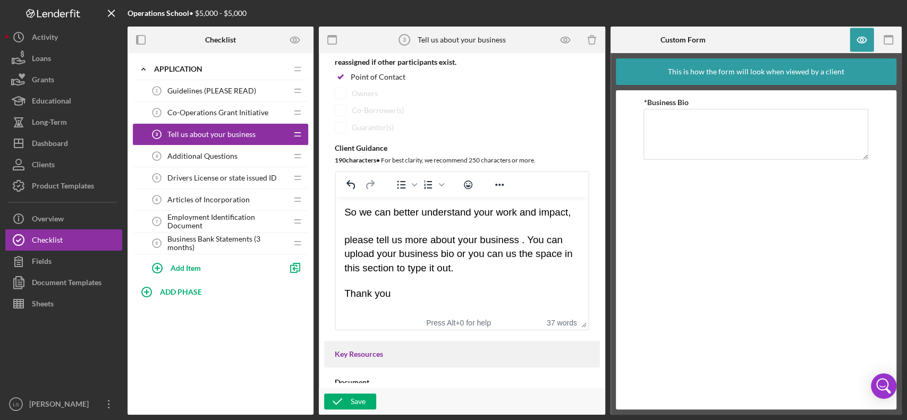
click at [522, 243] on span "please tell us more about your business . You can upload your business bio or y…" at bounding box center [458, 253] width 228 height 39
click at [515, 253] on span "please tell us more about your business. You can upload your business bio or yo…" at bounding box center [458, 253] width 228 height 39
click at [573, 258] on span "please tell us more about your business. You can upload your business bio or yo…" at bounding box center [461, 253] width 234 height 39
click at [563, 252] on span "please tell us more about your business. You can upload your business bio or yo…" at bounding box center [461, 253] width 234 height 39
click at [344, 315] on icon "button" at bounding box center [337, 401] width 27 height 27
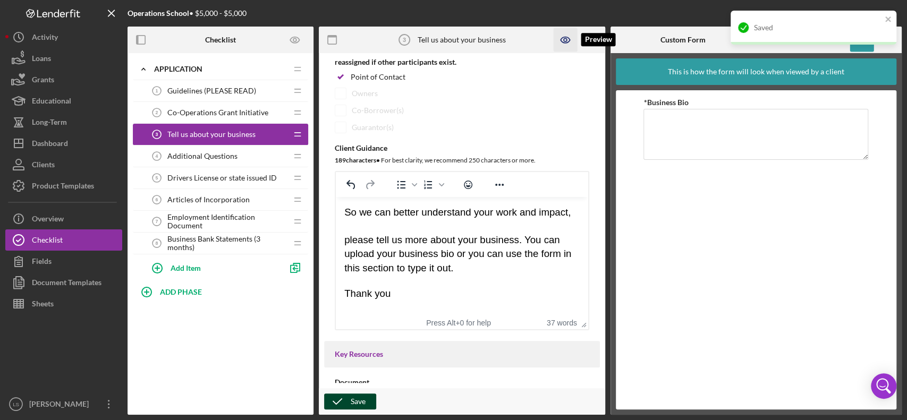
click at [565, 37] on icon "button" at bounding box center [565, 40] width 24 height 24
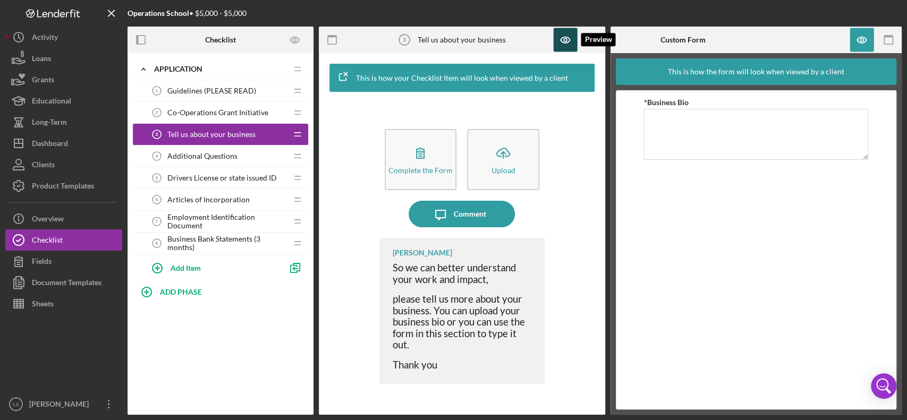
drag, startPoint x: 571, startPoint y: 40, endPoint x: 565, endPoint y: 50, distance: 11.5
click at [571, 40] on icon "button" at bounding box center [565, 40] width 24 height 24
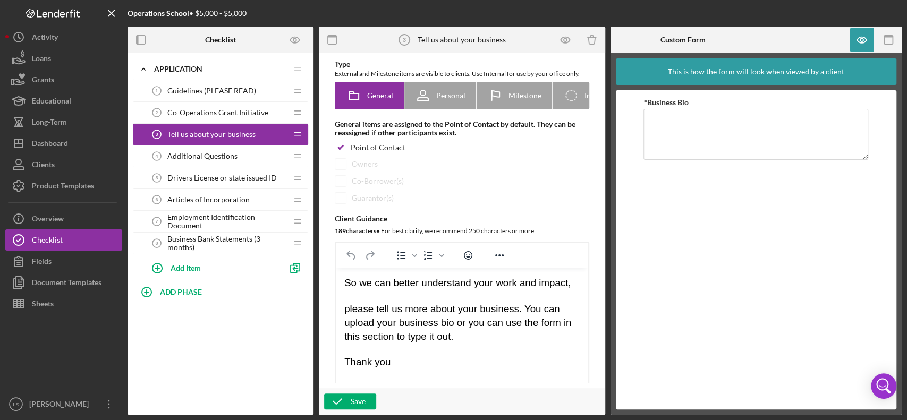
scroll to position [4, 0]
click at [348, 315] on span "please tell us more about your business. You can upload your business bio or yo…" at bounding box center [457, 322] width 227 height 39
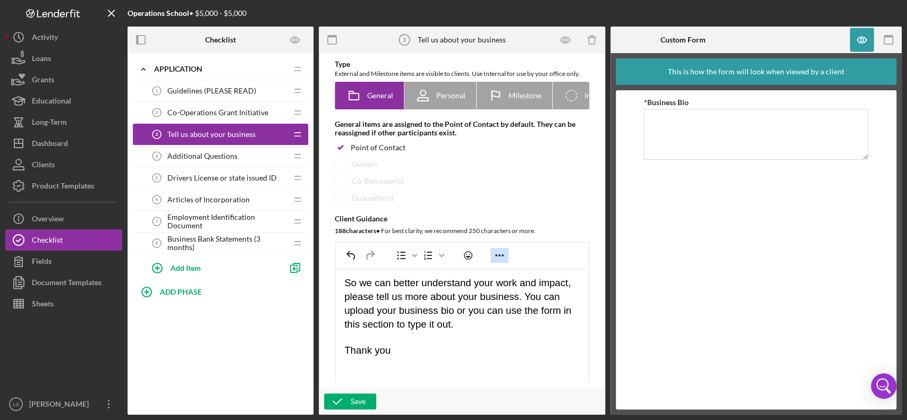
click at [501, 258] on icon "Reveal or hide additional toolbar items" at bounding box center [499, 255] width 13 height 13
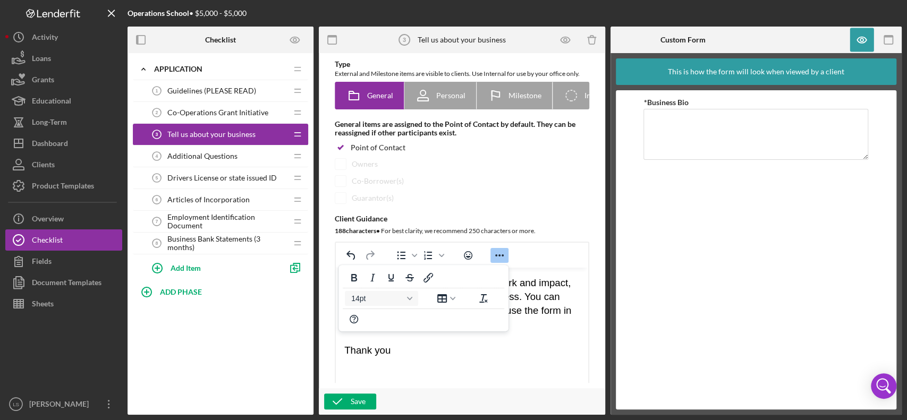
click at [532, 299] on span "please tell us more about your business. You can upload your business bio or yo…" at bounding box center [457, 310] width 227 height 39
click at [498, 254] on icon "Reveal or hide additional toolbar items" at bounding box center [499, 255] width 13 height 13
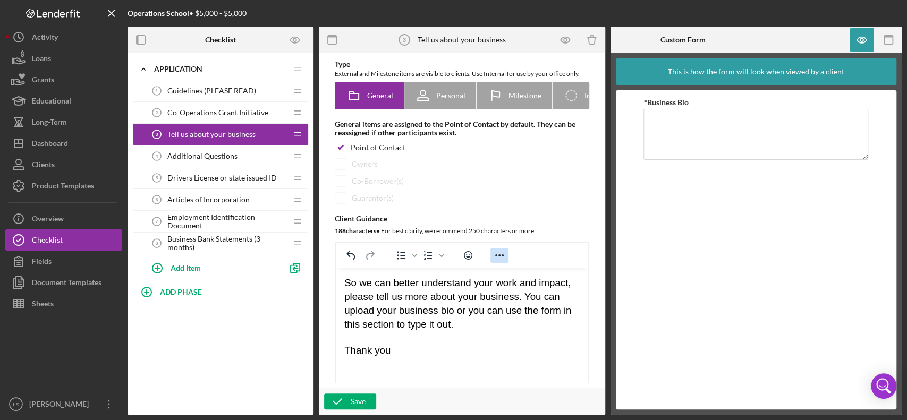
scroll to position [213, 0]
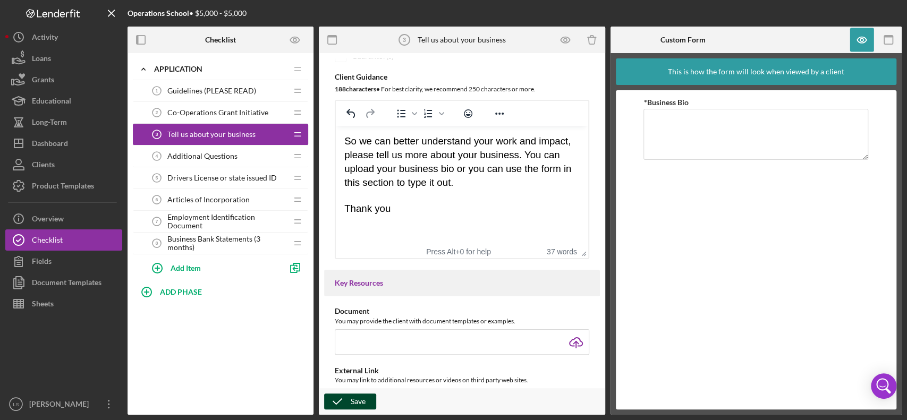
click at [359, 315] on div "Save" at bounding box center [358, 402] width 15 height 16
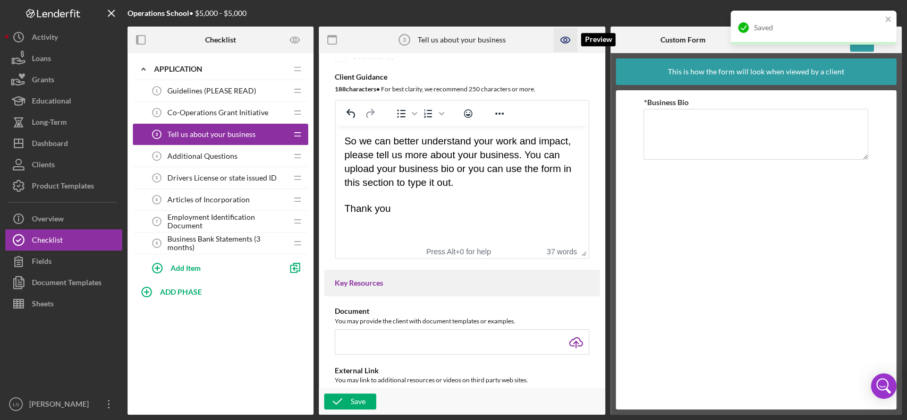
click at [564, 34] on icon "button" at bounding box center [565, 40] width 24 height 24
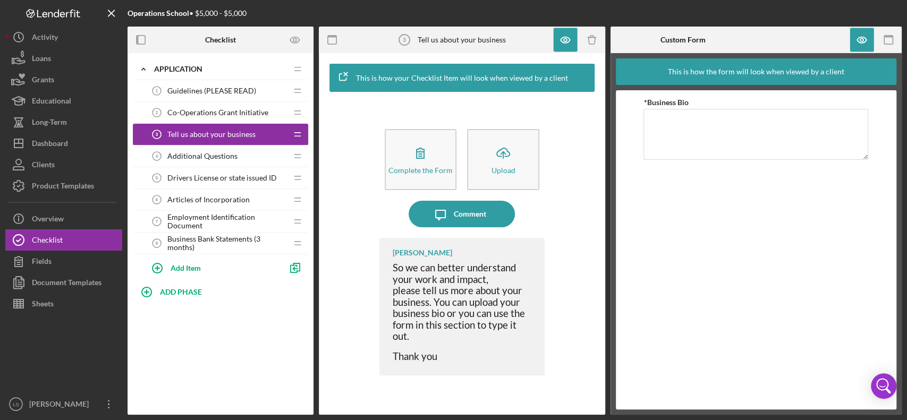
click at [220, 121] on div "Co-Operations Grant Initiative 2 Co-Operations Grant Initiative" at bounding box center [216, 112] width 141 height 21
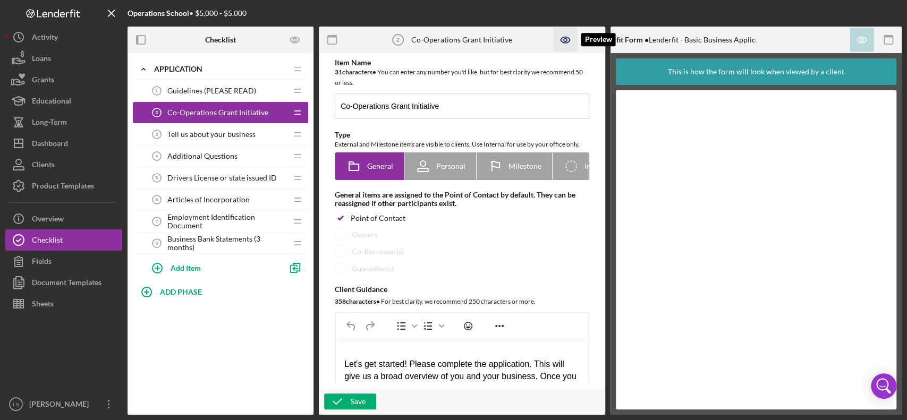
click at [563, 43] on icon "button" at bounding box center [565, 40] width 9 height 6
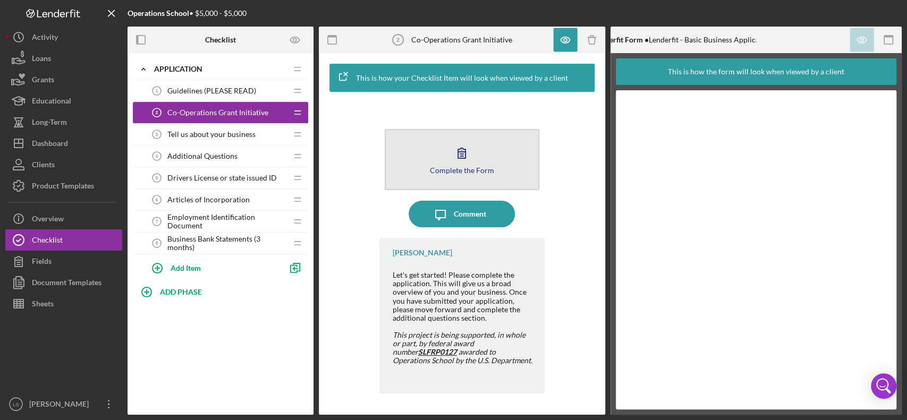
click at [487, 181] on button "Complete the Form Form" at bounding box center [462, 159] width 155 height 61
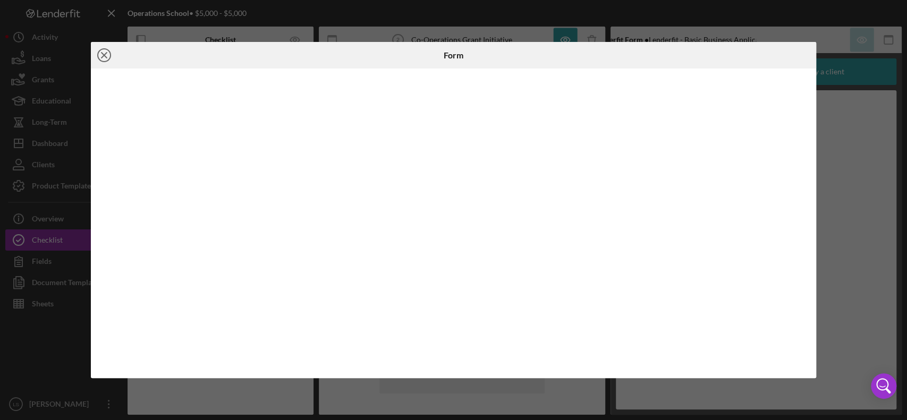
click at [94, 56] on icon "Icon/Close" at bounding box center [104, 55] width 27 height 27
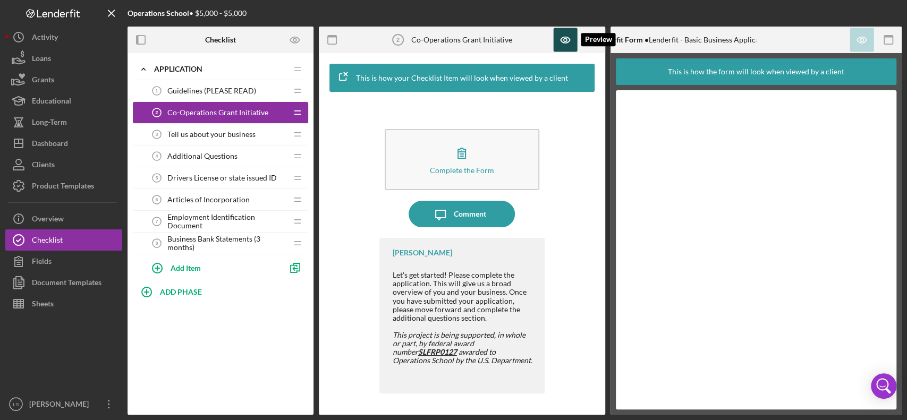
click at [563, 34] on icon "button" at bounding box center [565, 40] width 24 height 24
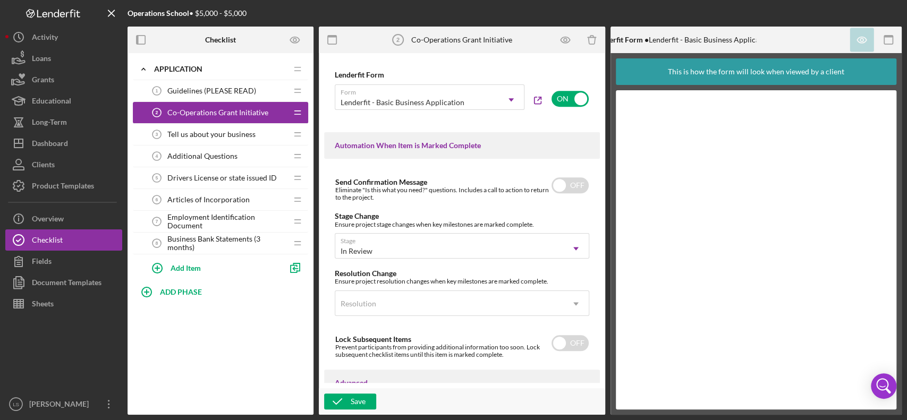
scroll to position [708, 0]
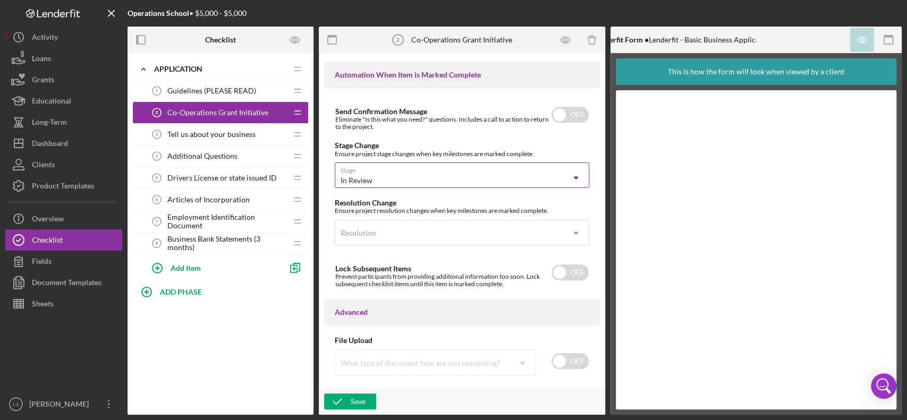
click at [545, 175] on div "In Review" at bounding box center [449, 180] width 228 height 24
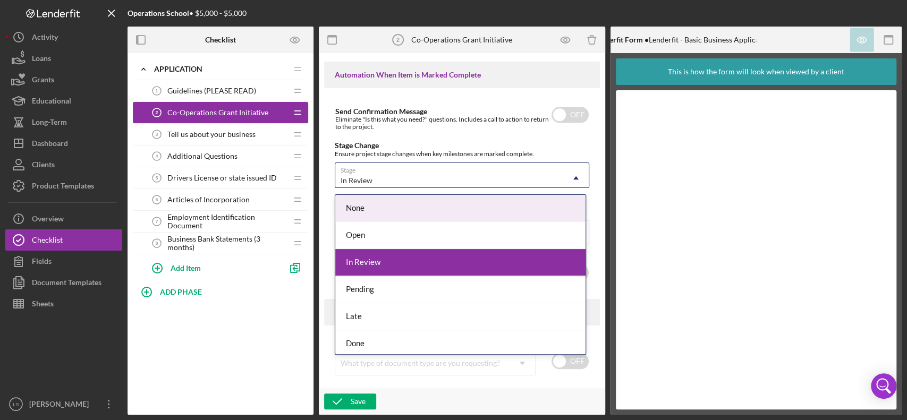
click at [506, 208] on div "None" at bounding box center [460, 208] width 250 height 27
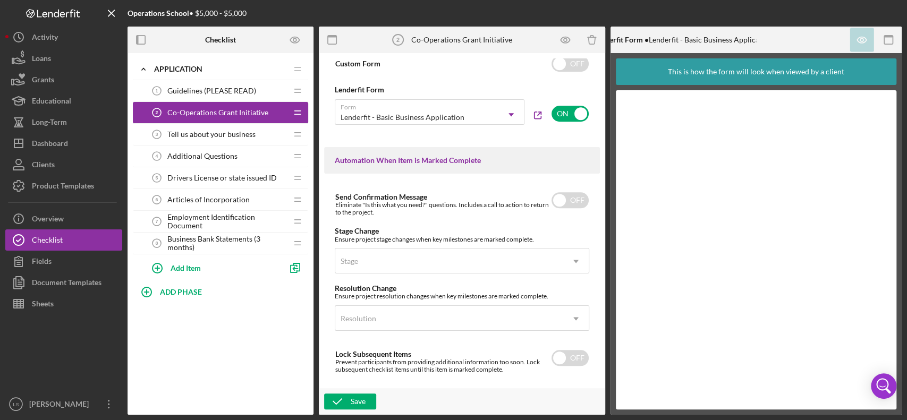
scroll to position [600, 0]
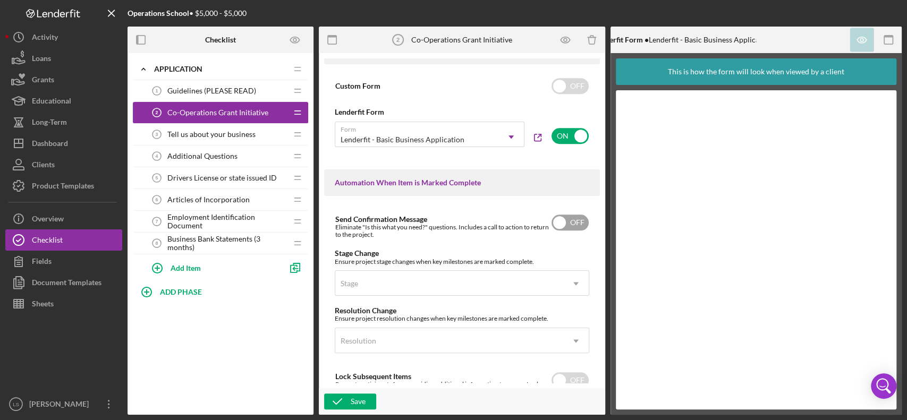
click at [570, 227] on input "checkbox" at bounding box center [570, 223] width 37 height 16
checkbox input "true"
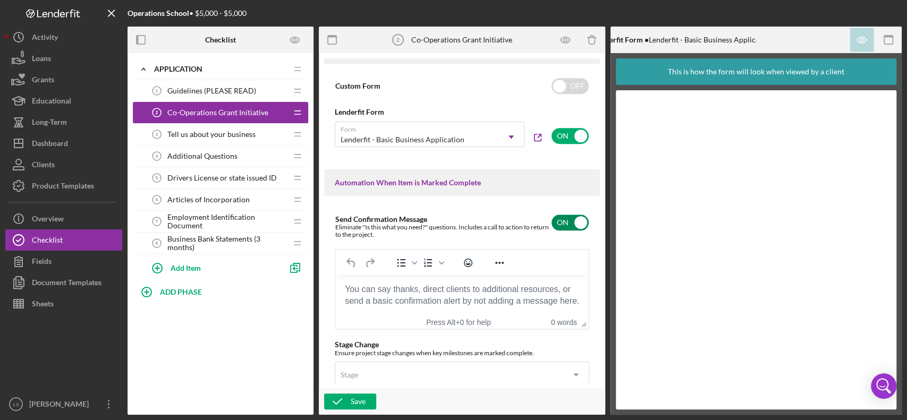
scroll to position [0, 0]
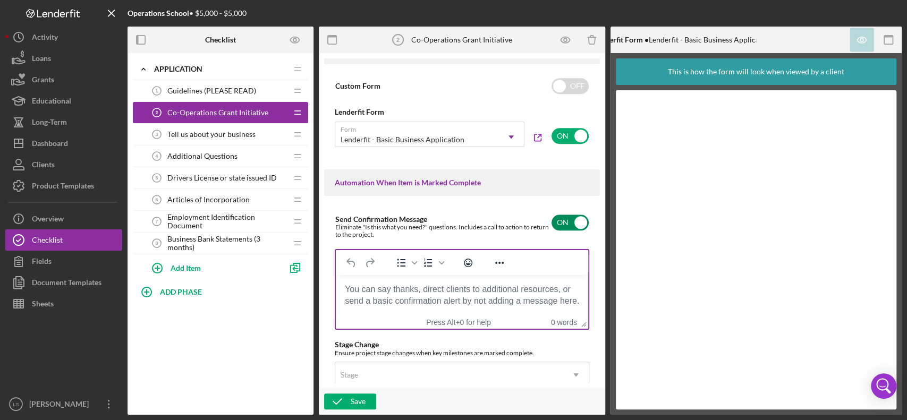
click at [388, 291] on body "Rich Text Area. Press ALT-0 for help." at bounding box center [461, 290] width 235 height 12
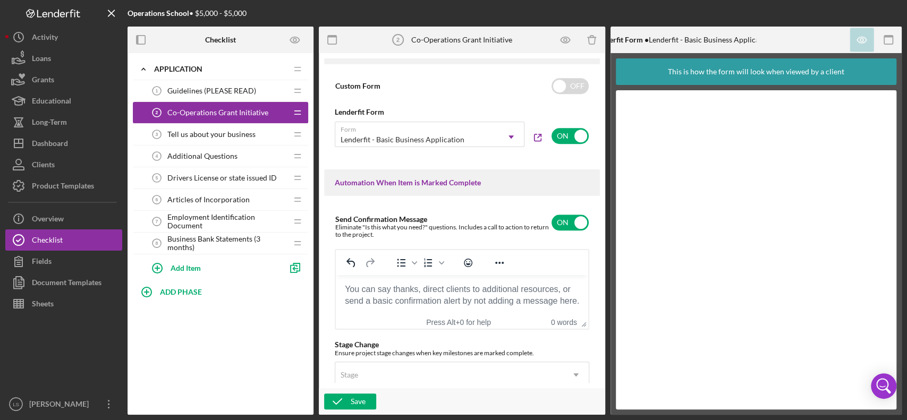
click at [401, 295] on body "Rich Text Area. Press ALT-0 for help." at bounding box center [461, 290] width 235 height 12
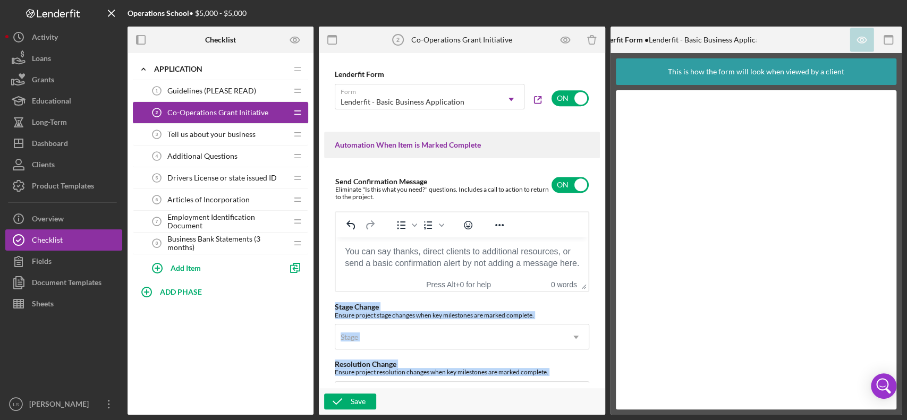
scroll to position [694, 0]
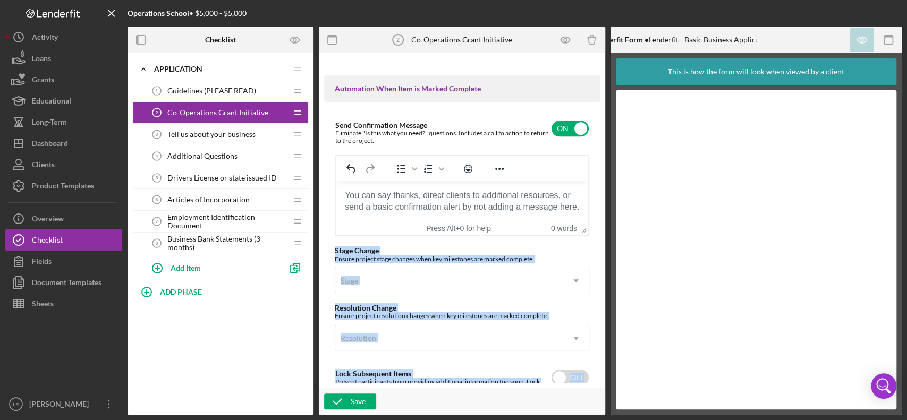
drag, startPoint x: 581, startPoint y: 330, endPoint x: 587, endPoint y: 381, distance: 50.9
click at [587, 315] on div "Send Confirmation Message Eliminate "Is this what you need?" questions. Include…" at bounding box center [462, 253] width 276 height 281
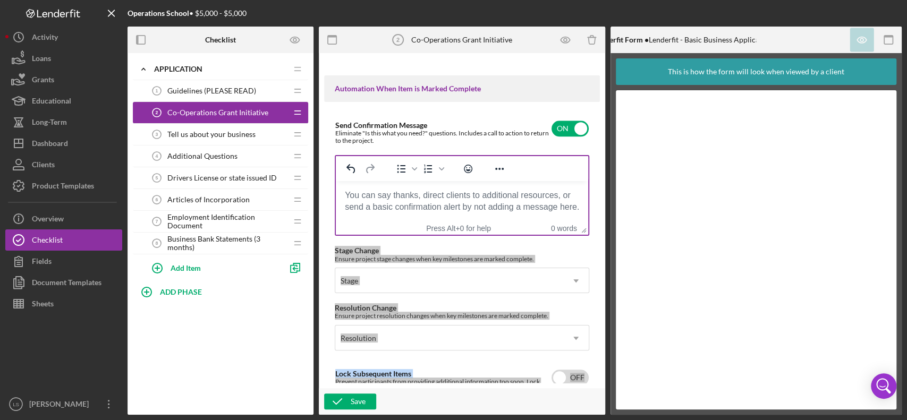
click at [476, 192] on body "Rich Text Area. Press ALT-0 for help." at bounding box center [461, 196] width 235 height 12
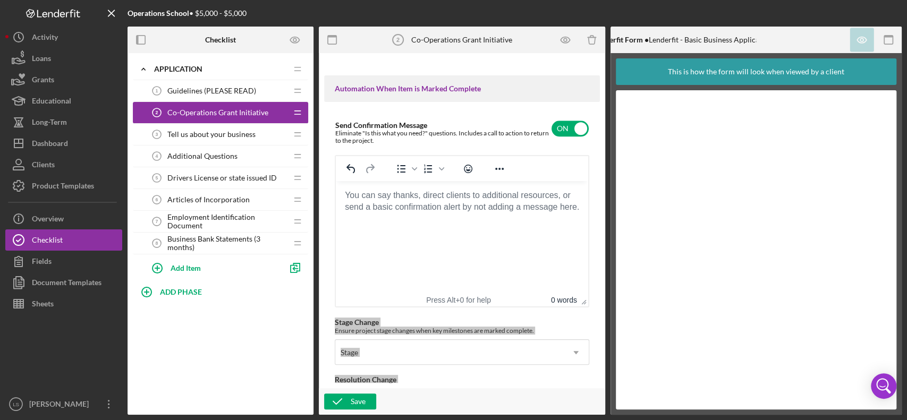
drag, startPoint x: 581, startPoint y: 232, endPoint x: 573, endPoint y: 302, distance: 71.1
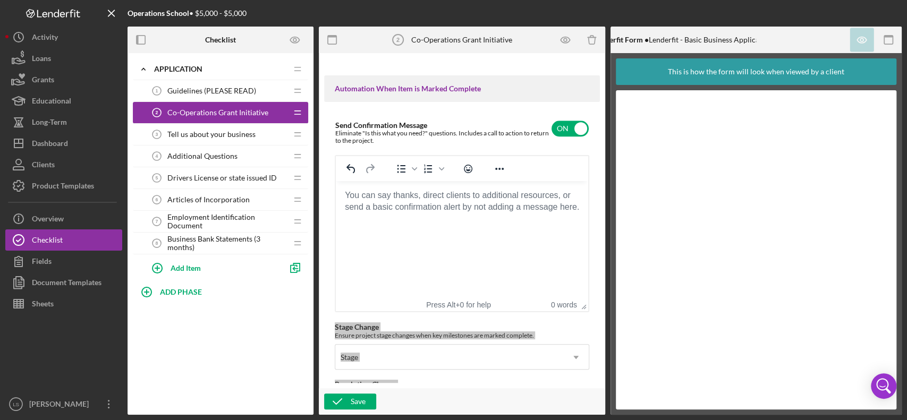
click at [347, 192] on body "Rich Text Area. Press ALT-0 for help." at bounding box center [461, 196] width 235 height 12
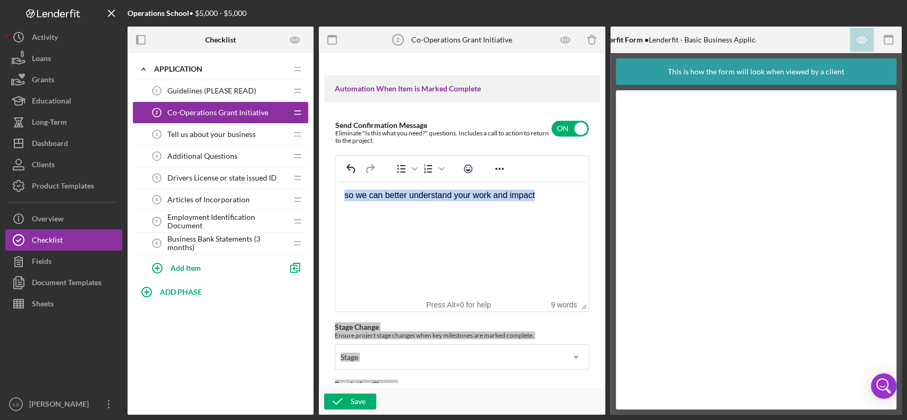
drag, startPoint x: 537, startPoint y: 193, endPoint x: 287, endPoint y: 174, distance: 251.0
click at [336, 181] on html "so we can better understand your work and impact" at bounding box center [462, 195] width 252 height 29
click at [343, 193] on html "Please proceed to the next step" at bounding box center [462, 195] width 252 height 29
click at [512, 197] on div "Thank you, please proceed to the next step" at bounding box center [461, 196] width 235 height 12
drag, startPoint x: 511, startPoint y: 197, endPoint x: 355, endPoint y: 191, distance: 155.8
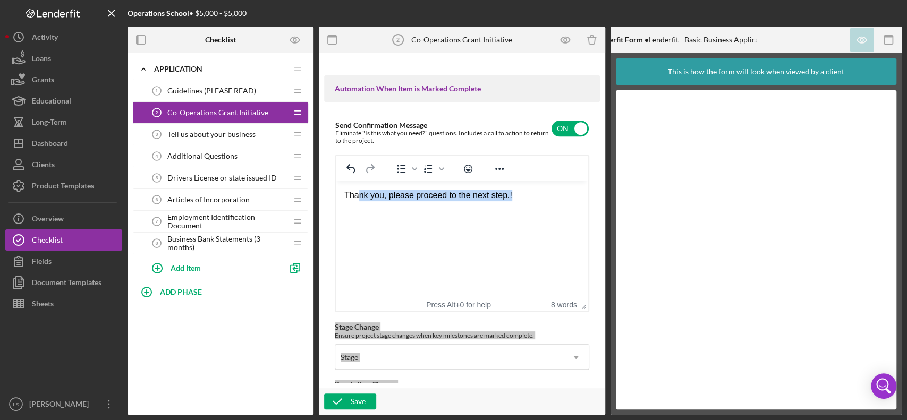
click at [355, 191] on div "Thank you, please proceed to the next step.!" at bounding box center [461, 196] width 235 height 12
click at [531, 194] on div "Thank you, please proceed to the next step.!" at bounding box center [461, 196] width 235 height 12
click at [507, 198] on div "Thank you, please proceed to the next step.!" at bounding box center [461, 196] width 235 height 12
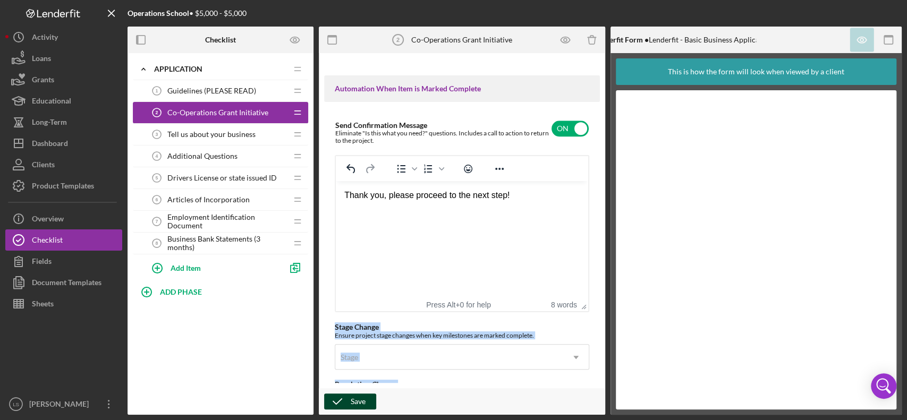
click at [355, 315] on div "Save" at bounding box center [358, 402] width 15 height 16
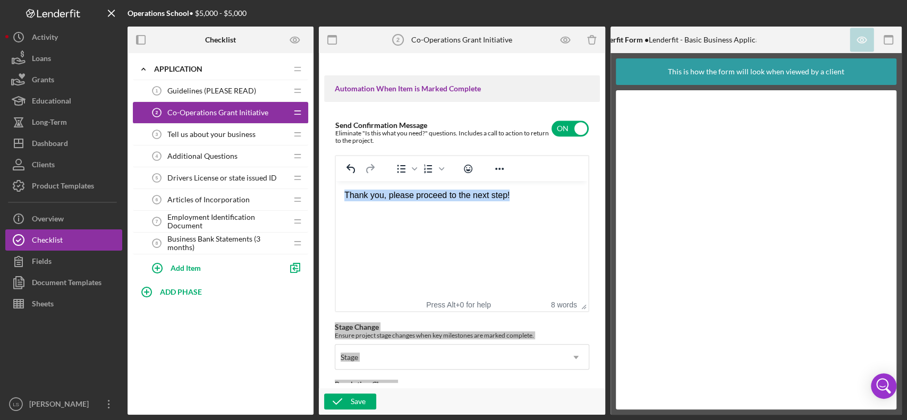
drag, startPoint x: 516, startPoint y: 196, endPoint x: 285, endPoint y: 174, distance: 232.7
click at [336, 181] on html "Thank you, please proceed to the next step!" at bounding box center [462, 195] width 252 height 29
copy div "Thank you, please proceed to the next step!"
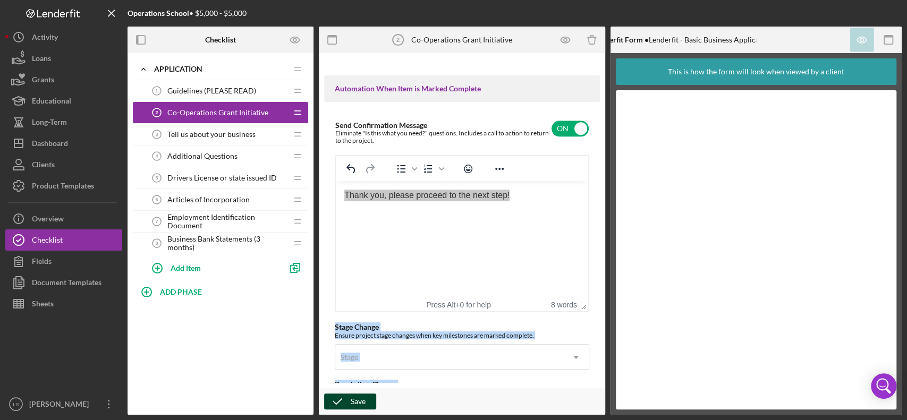
click at [356, 315] on div "Save" at bounding box center [358, 402] width 15 height 16
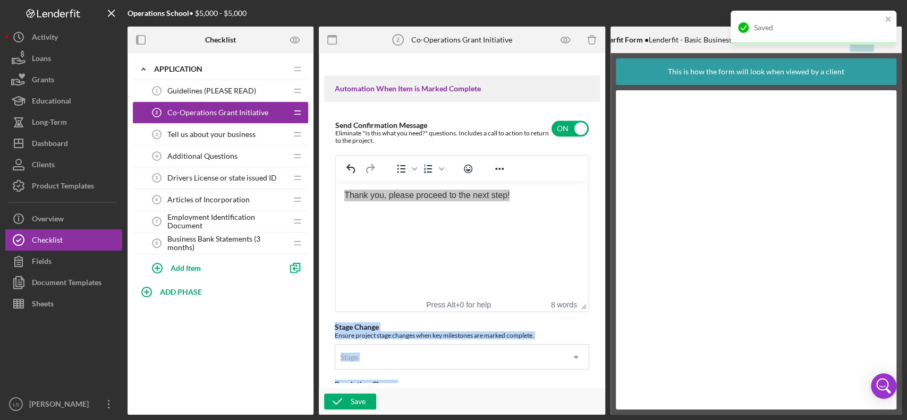
click at [207, 95] on span "Guidelines (PLEASE READ)" at bounding box center [211, 91] width 89 height 9
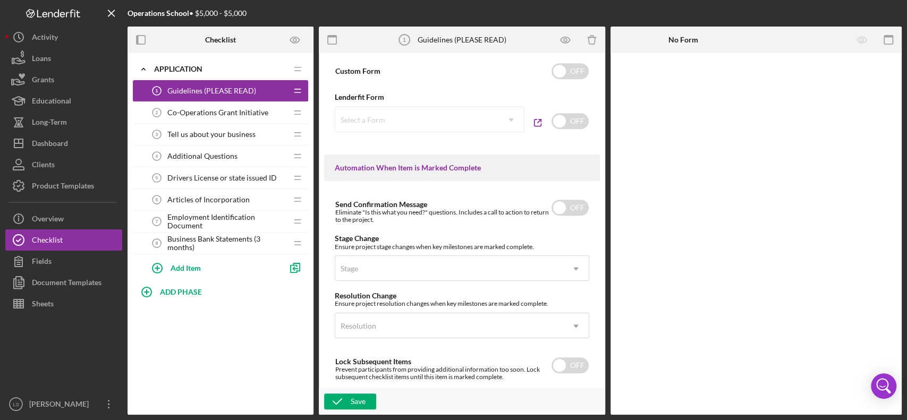
scroll to position [638, 0]
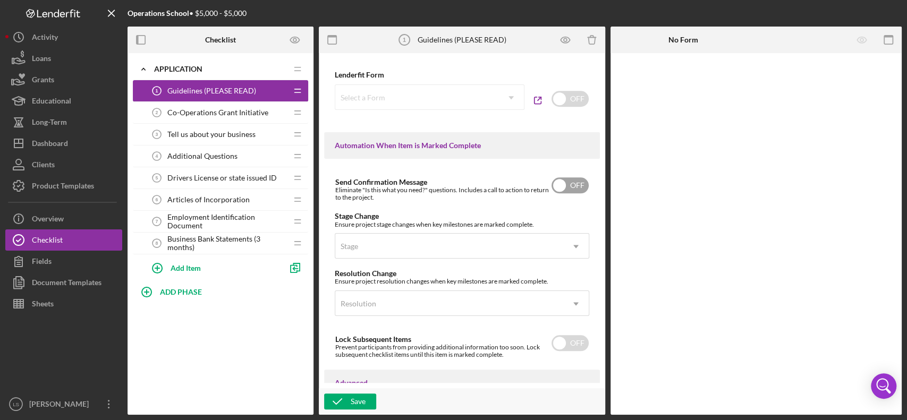
click at [559, 189] on input "checkbox" at bounding box center [570, 185] width 37 height 16
checkbox input "true"
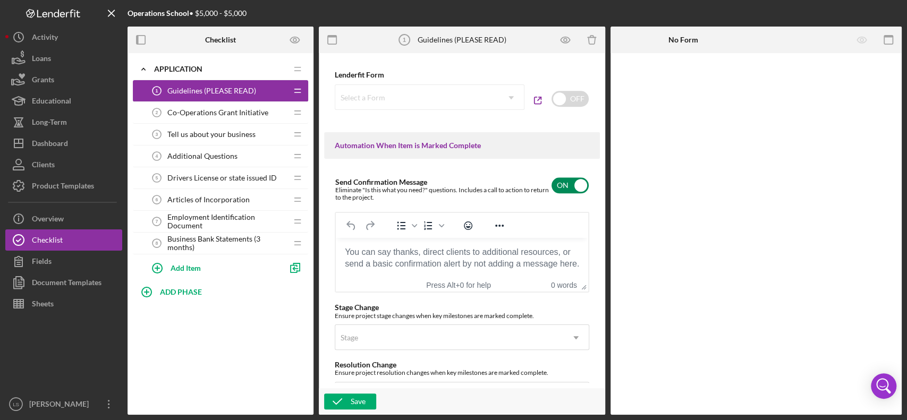
scroll to position [0, 0]
click at [246, 132] on span "Tell us about your business" at bounding box center [211, 134] width 88 height 9
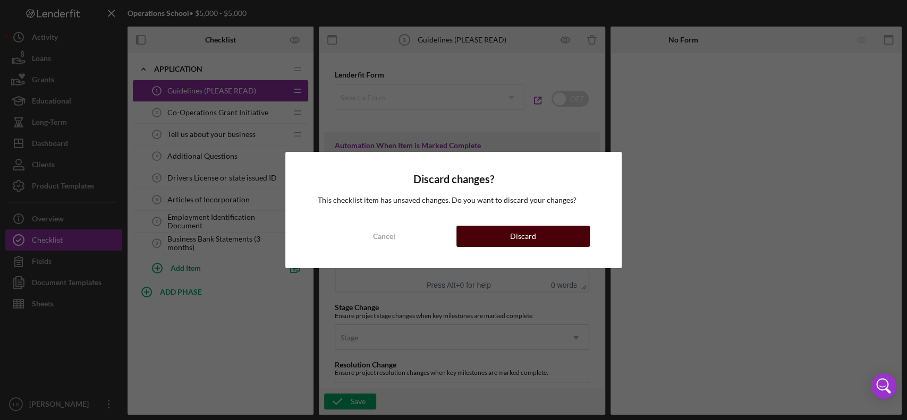
click at [564, 227] on button "Discard" at bounding box center [522, 236] width 133 height 21
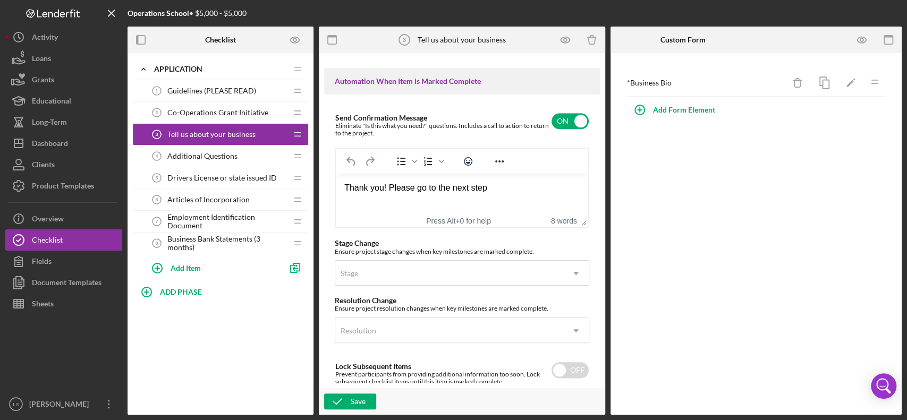
scroll to position [679, 0]
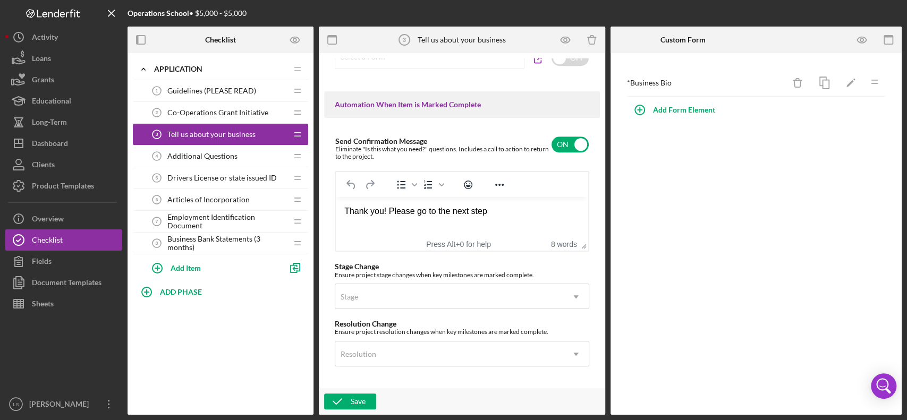
drag, startPoint x: 489, startPoint y: 207, endPoint x: 360, endPoint y: 218, distance: 129.1
click at [336, 207] on html "Thank you! Please go to the next step" at bounding box center [462, 211] width 252 height 29
paste body "Rich Text Area. Press ALT-0 for help."
click at [345, 315] on icon "button" at bounding box center [337, 401] width 27 height 27
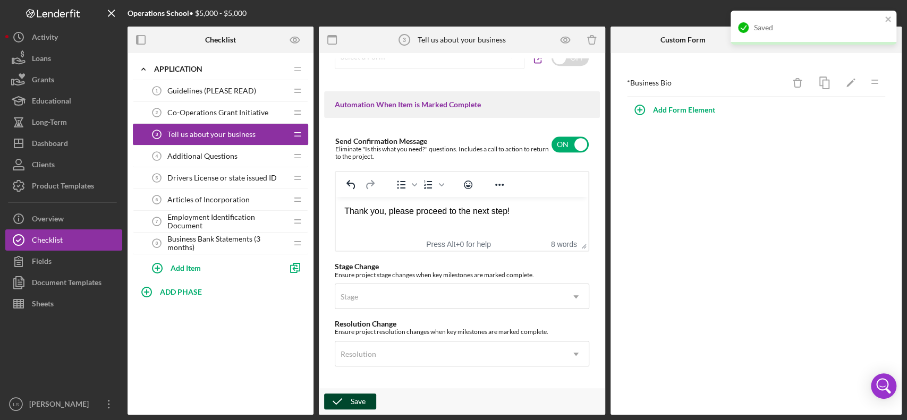
click at [227, 116] on span "Co-Operations Grant Initiative" at bounding box center [217, 112] width 101 height 9
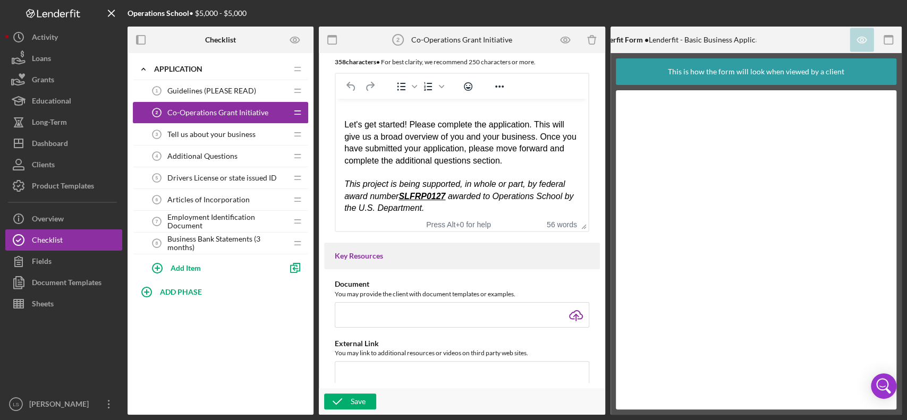
scroll to position [196, 0]
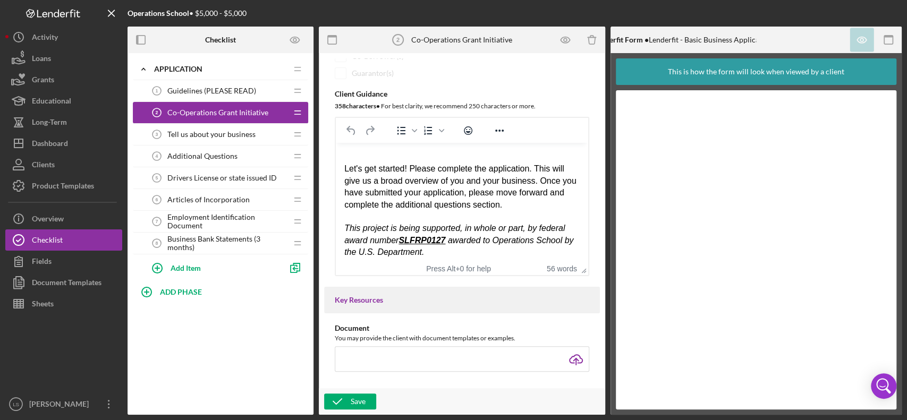
click at [217, 93] on span "Guidelines (PLEASE READ)" at bounding box center [211, 91] width 89 height 9
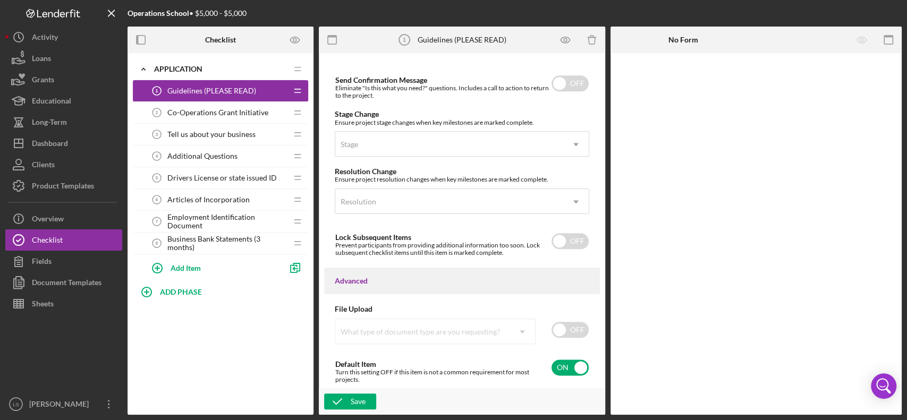
scroll to position [742, 0]
click at [247, 138] on div "Tell us about your business 3 Tell us about your business" at bounding box center [216, 134] width 141 height 21
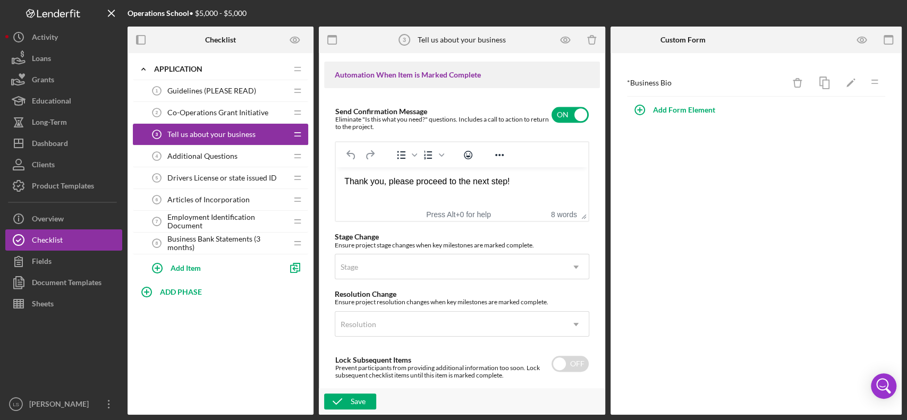
scroll to position [779, 0]
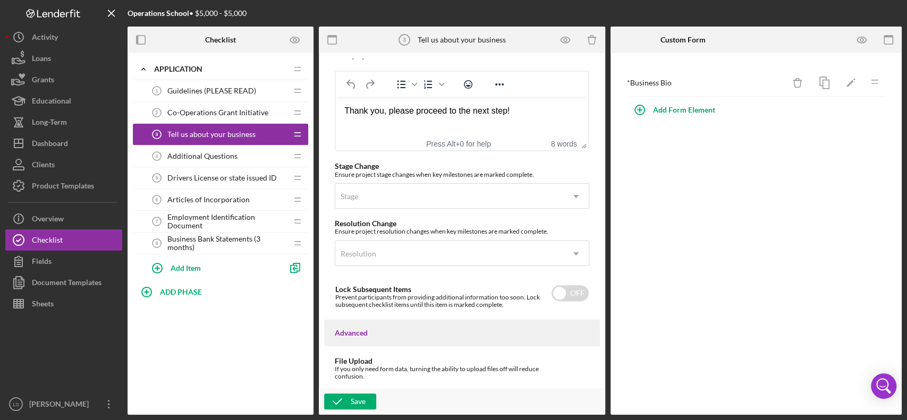
click at [245, 159] on div "Additional Questions 4 Additional Questions" at bounding box center [216, 156] width 141 height 21
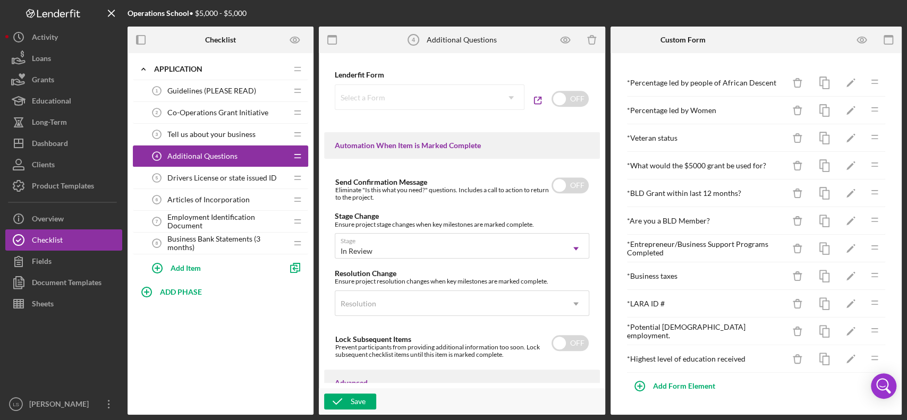
scroll to position [708, 0]
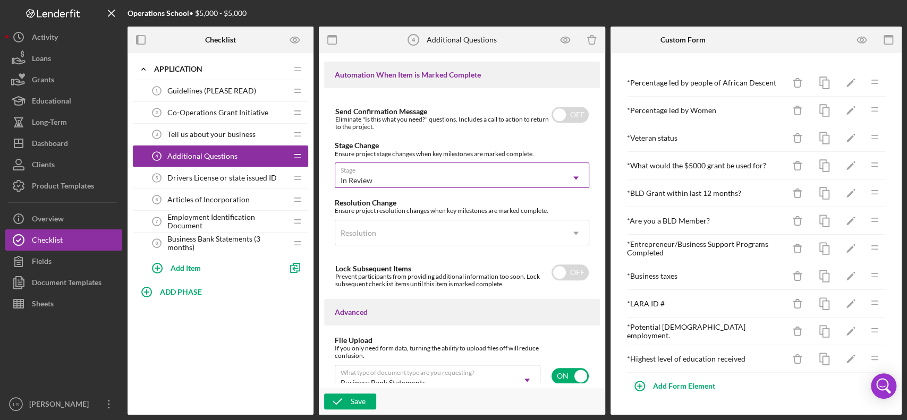
click at [526, 181] on div "In Review" at bounding box center [449, 180] width 228 height 24
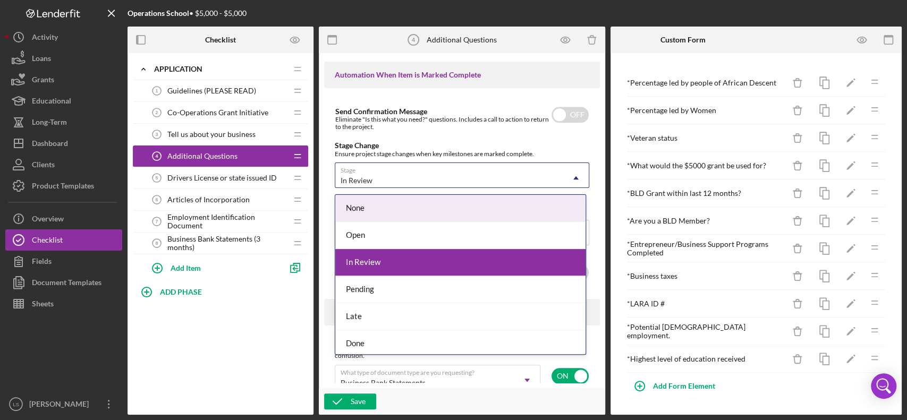
click at [454, 213] on div "None" at bounding box center [460, 208] width 250 height 27
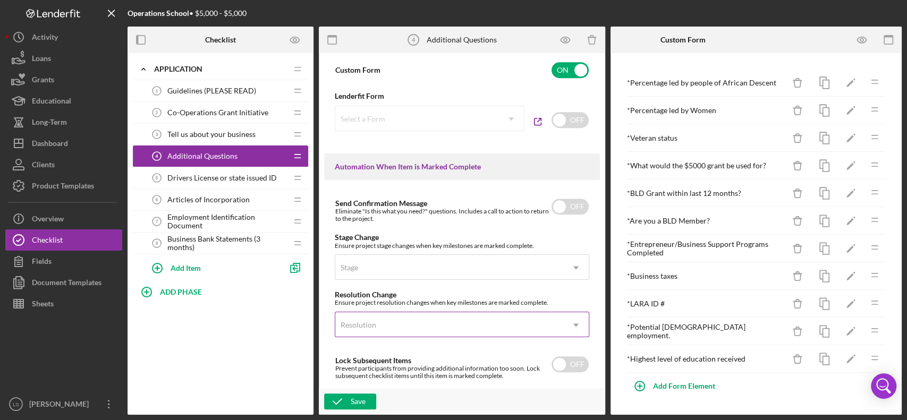
scroll to position [587, 0]
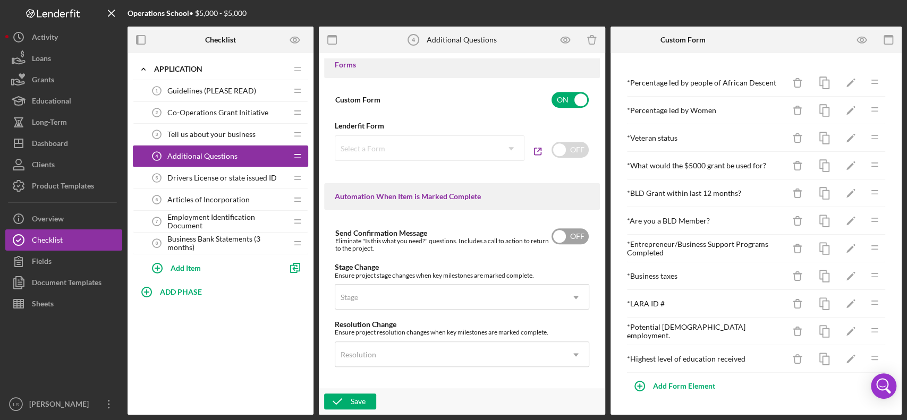
click at [564, 240] on input "checkbox" at bounding box center [570, 236] width 37 height 16
checkbox input "true"
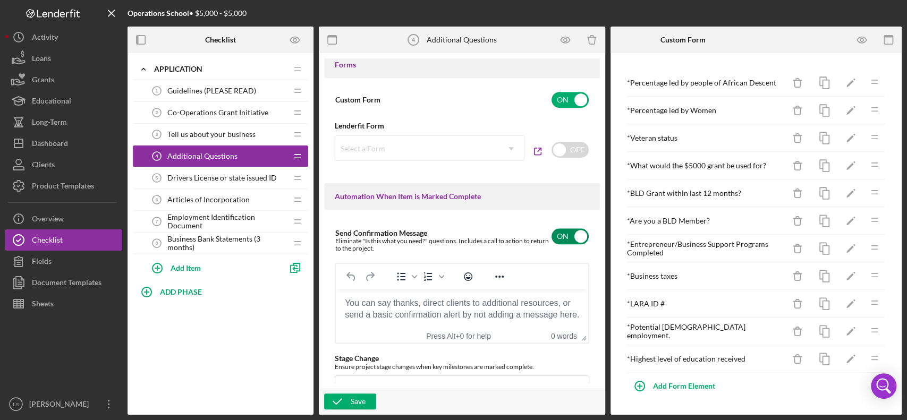
scroll to position [0, 0]
click at [406, 304] on body "Rich Text Area. Press ALT-0 for help." at bounding box center [461, 304] width 235 height 12
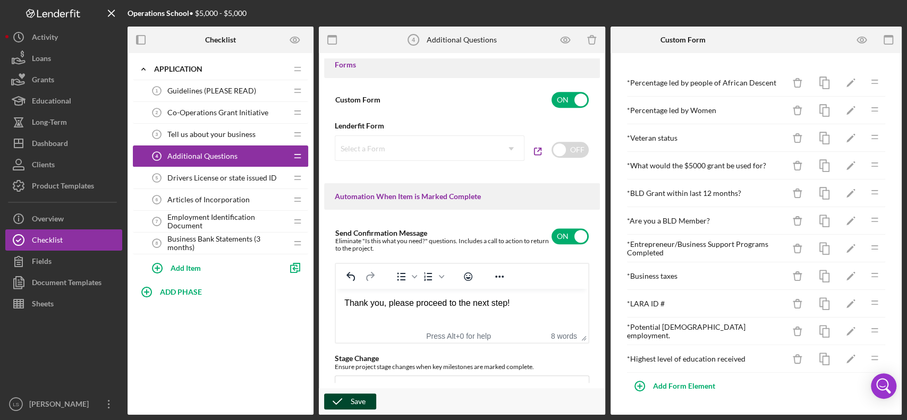
click at [354, 315] on div "Save" at bounding box center [358, 402] width 15 height 16
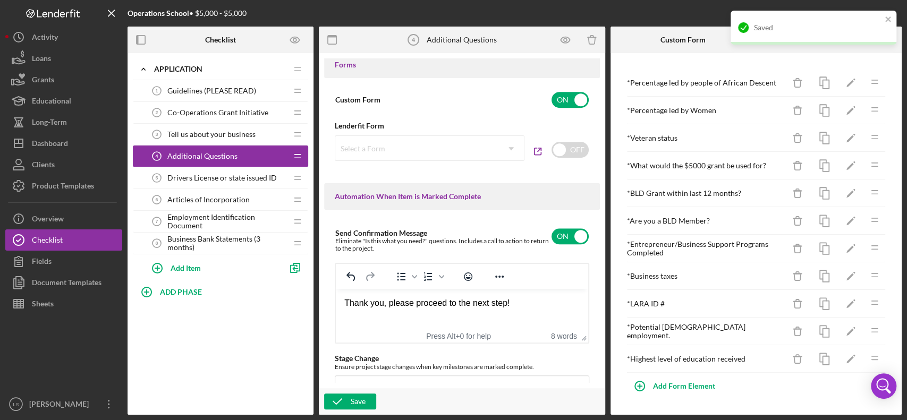
click at [256, 176] on span "Drivers License or state issued ID" at bounding box center [221, 178] width 109 height 9
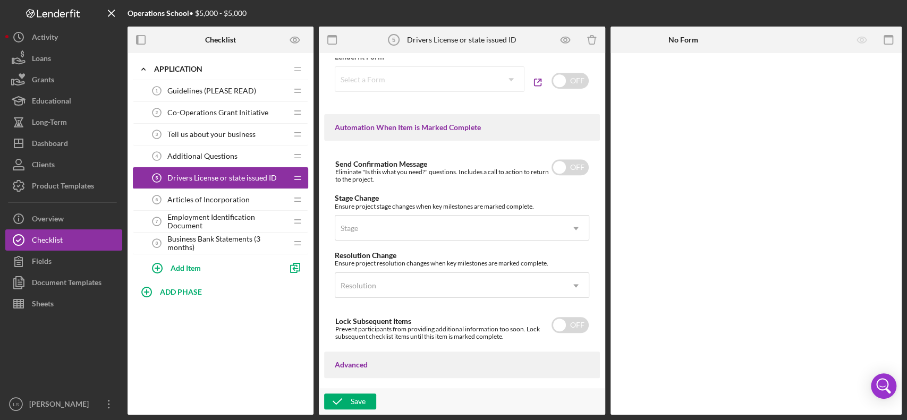
scroll to position [658, 0]
click at [561, 171] on input "checkbox" at bounding box center [570, 165] width 37 height 16
checkbox input "true"
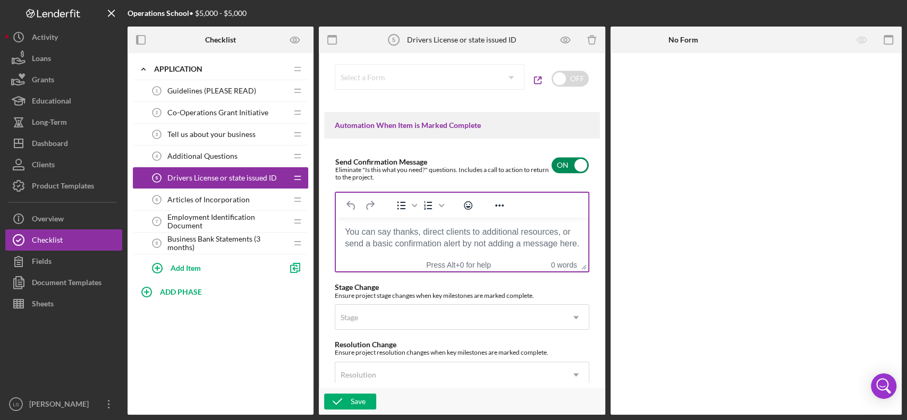
scroll to position [0, 0]
click at [430, 234] on body "Rich Text Area. Press ALT-0 for help." at bounding box center [461, 232] width 235 height 12
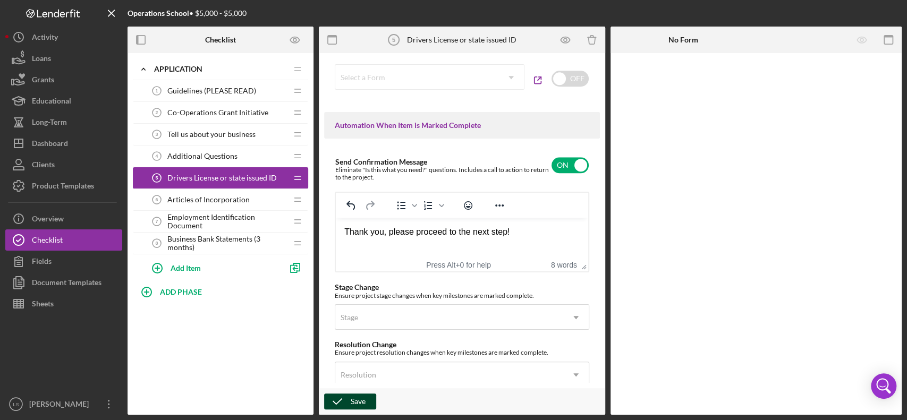
click at [359, 315] on div "Save" at bounding box center [358, 402] width 15 height 16
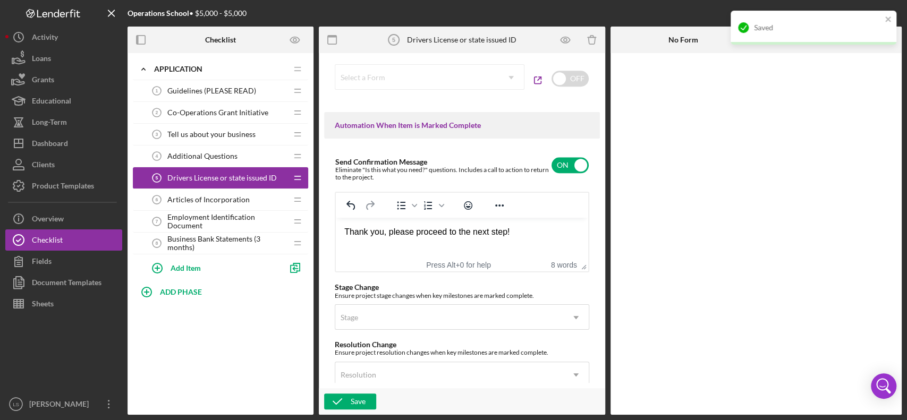
click at [232, 203] on div "Articles of Incorporation 6 Articles of Incorporation" at bounding box center [216, 199] width 141 height 21
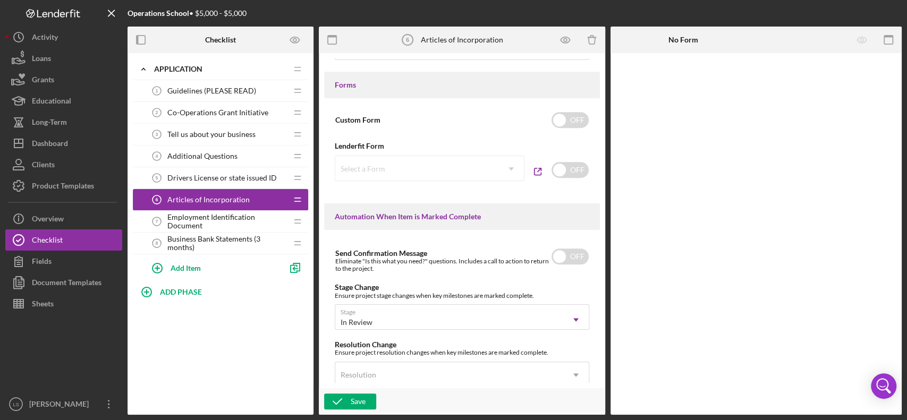
scroll to position [638, 0]
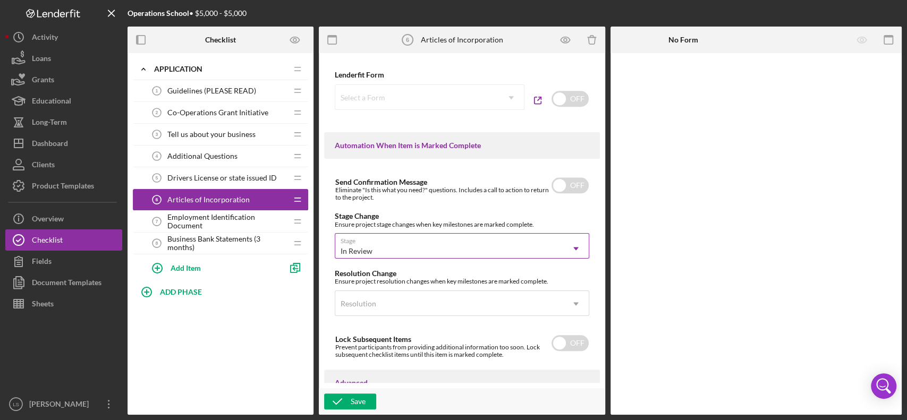
click at [473, 245] on div "In Review" at bounding box center [449, 251] width 228 height 24
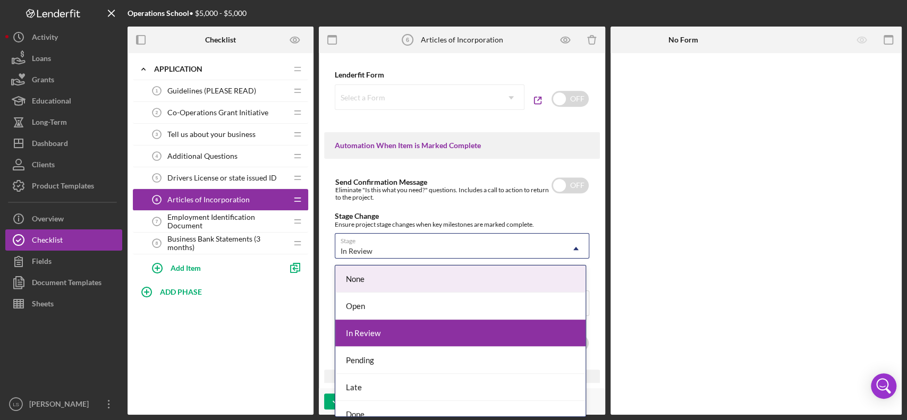
click at [413, 284] on div "None" at bounding box center [460, 279] width 250 height 27
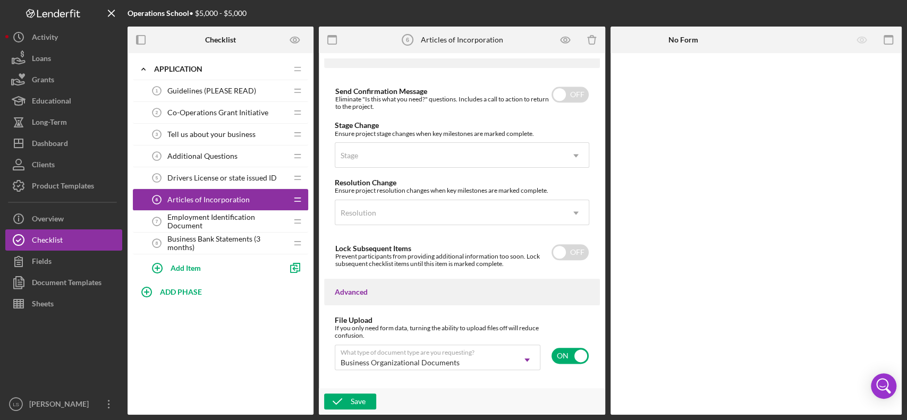
scroll to position [658, 0]
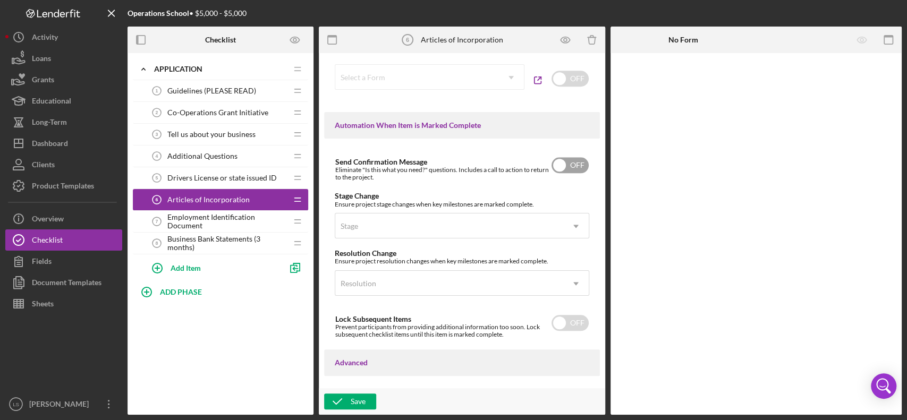
click at [558, 175] on div "Send Confirmation Message Eliminate "Is this what you need?" questions. Include…" at bounding box center [462, 165] width 255 height 32
checkbox input "true"
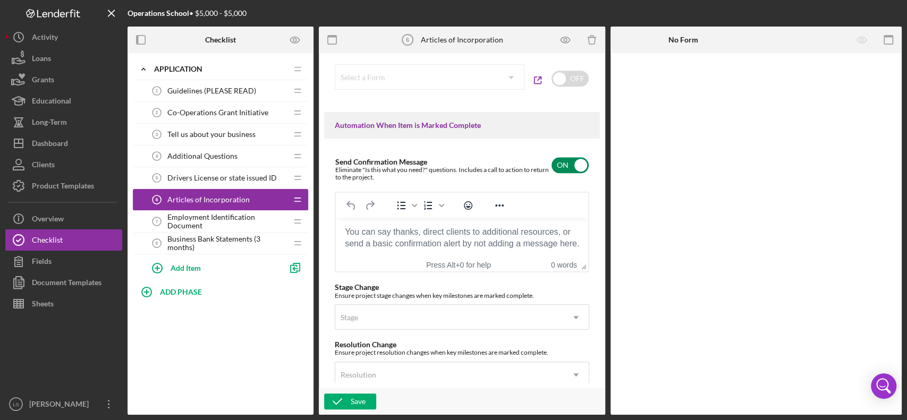
scroll to position [0, 0]
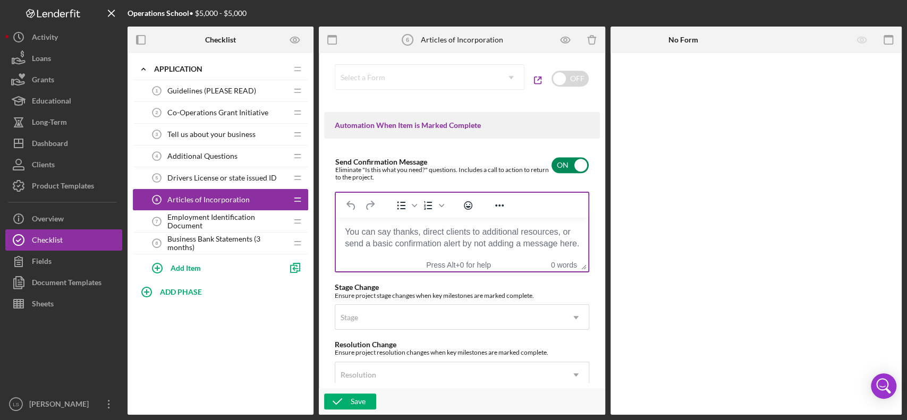
click at [474, 235] on body "Rich Text Area. Press ALT-0 for help." at bounding box center [461, 232] width 235 height 12
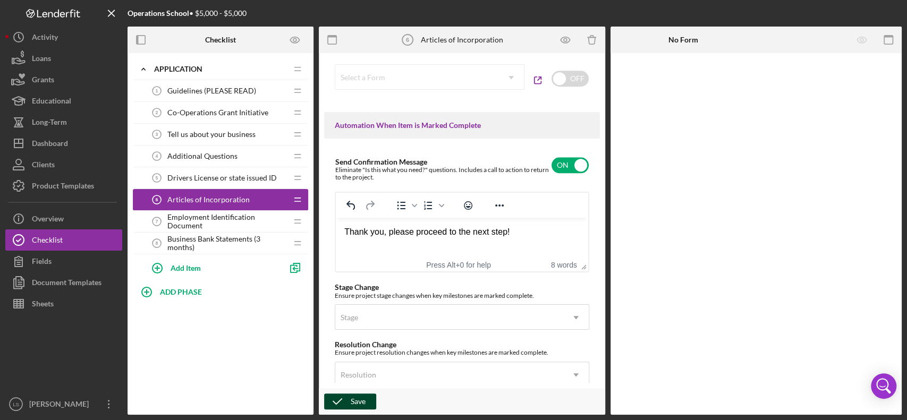
click at [347, 315] on icon "button" at bounding box center [337, 401] width 27 height 27
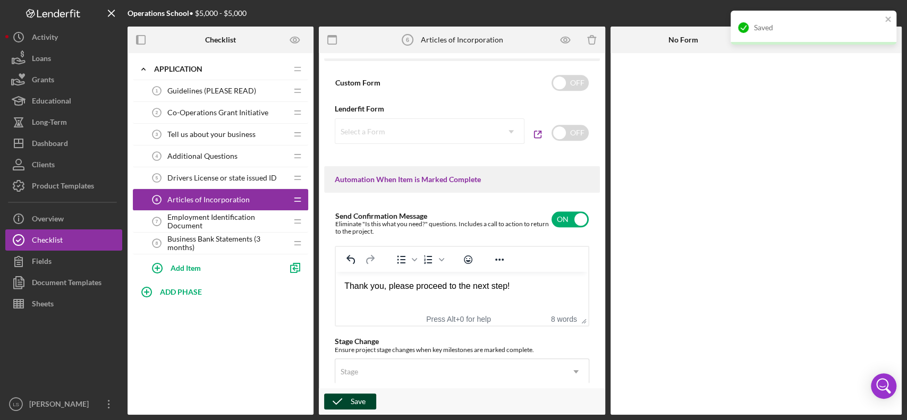
scroll to position [587, 0]
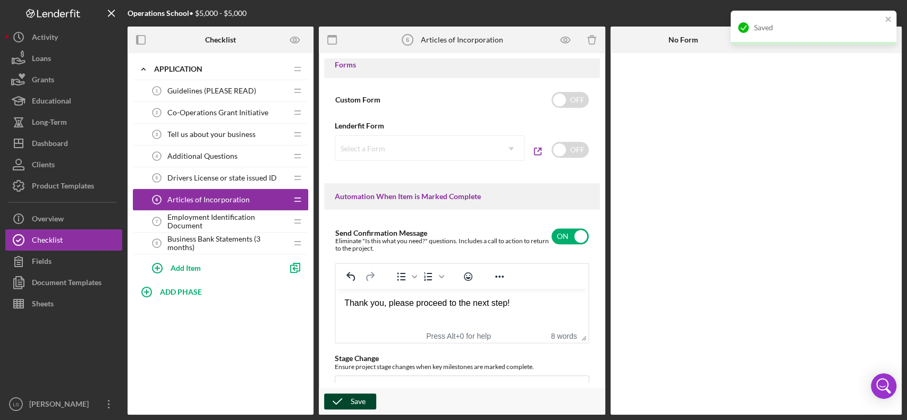
click at [202, 214] on span "Employment Identification Document" at bounding box center [227, 221] width 120 height 17
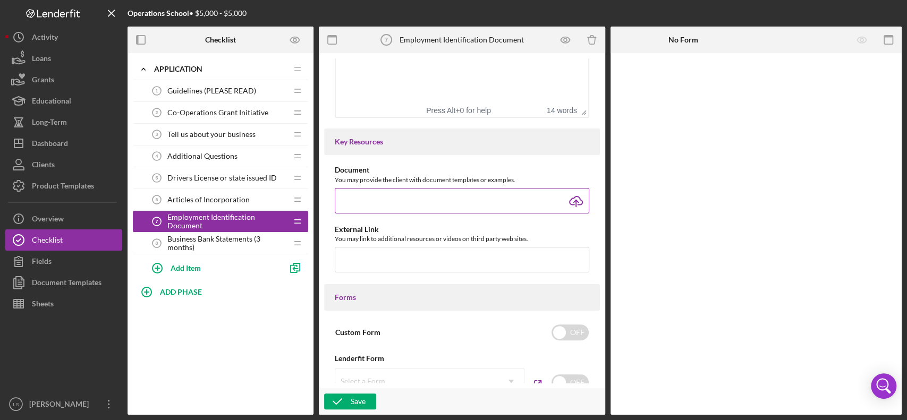
scroll to position [425, 0]
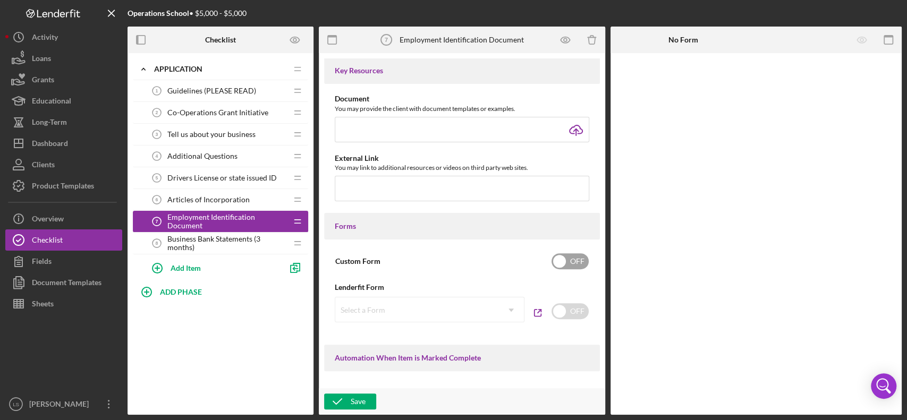
click at [565, 265] on input "checkbox" at bounding box center [570, 261] width 37 height 16
click at [564, 262] on input "checkbox" at bounding box center [570, 261] width 37 height 16
checkbox input "false"
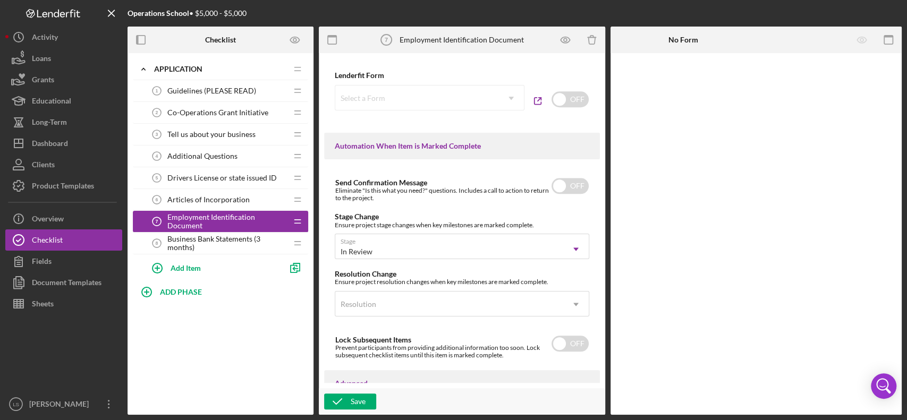
scroll to position [638, 0]
click at [566, 193] on input "checkbox" at bounding box center [570, 185] width 37 height 16
checkbox input "true"
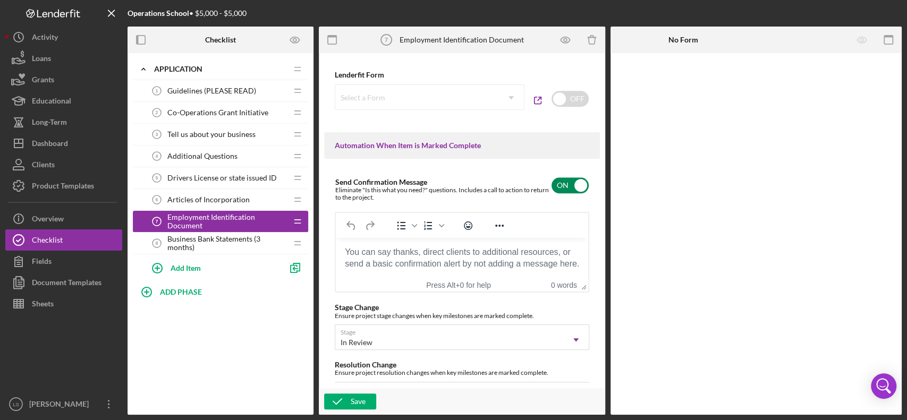
scroll to position [0, 0]
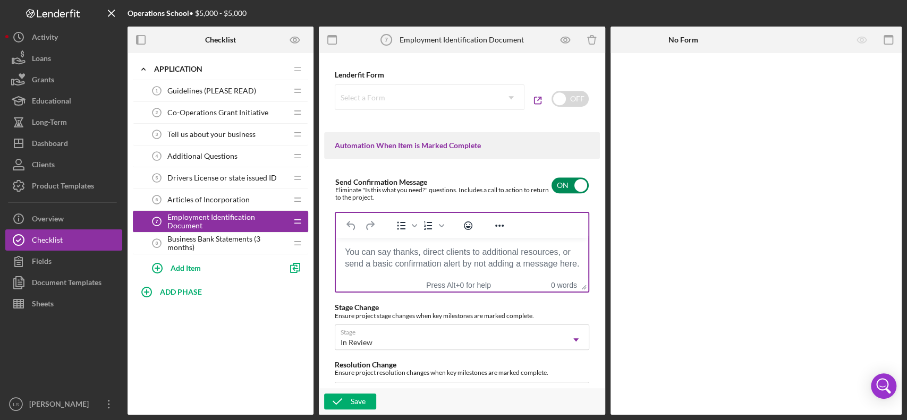
click at [461, 257] on body "Rich Text Area. Press ALT-0 for help." at bounding box center [461, 253] width 235 height 12
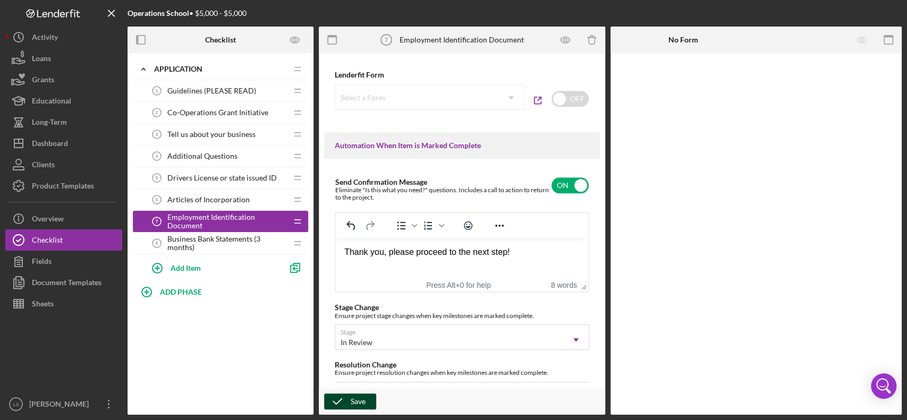
click at [365, 315] on div "Save" at bounding box center [358, 402] width 15 height 16
click at [251, 243] on span "Business Bank Statements (3 months)" at bounding box center [227, 243] width 120 height 17
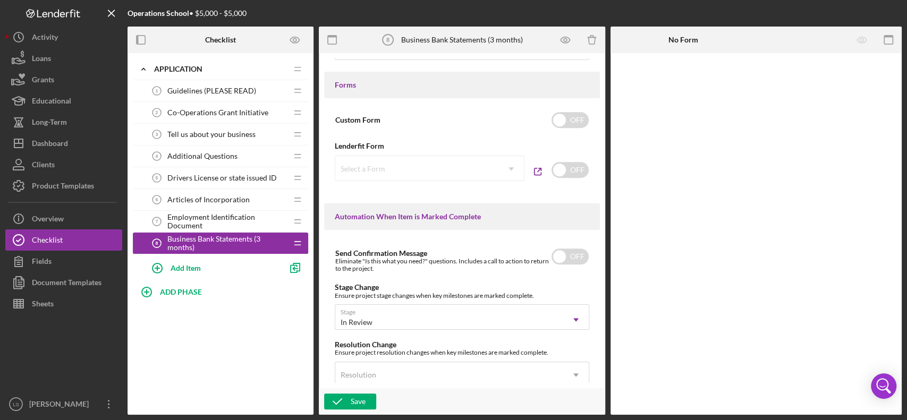
scroll to position [638, 0]
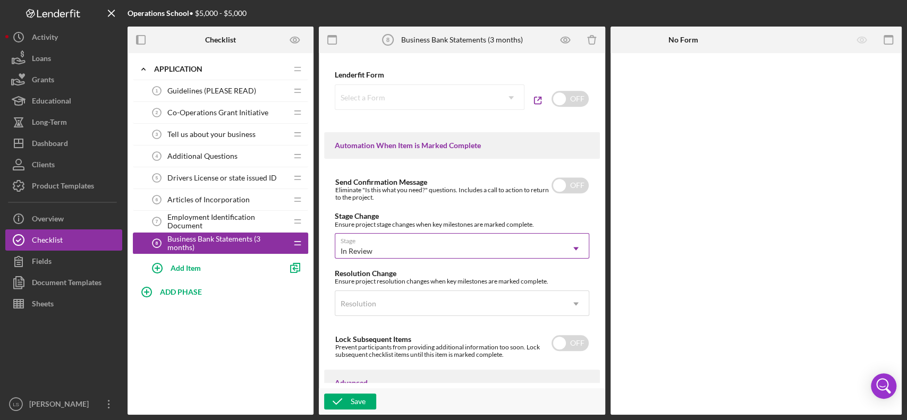
click at [570, 249] on icon "Icon/Dropdown Arrow" at bounding box center [576, 249] width 26 height 26
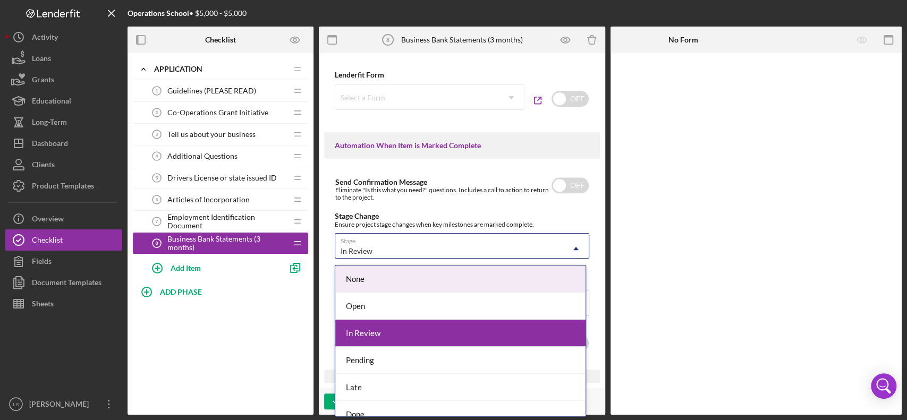
click at [432, 282] on div "None" at bounding box center [460, 279] width 250 height 27
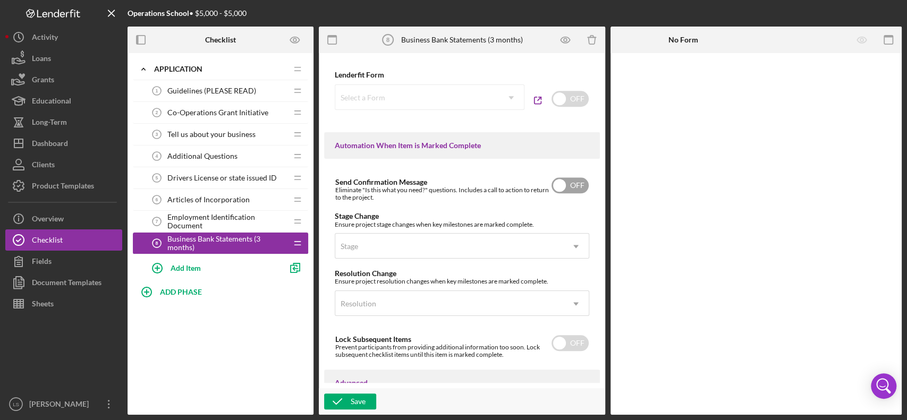
click at [558, 193] on input "checkbox" at bounding box center [570, 185] width 37 height 16
checkbox input "true"
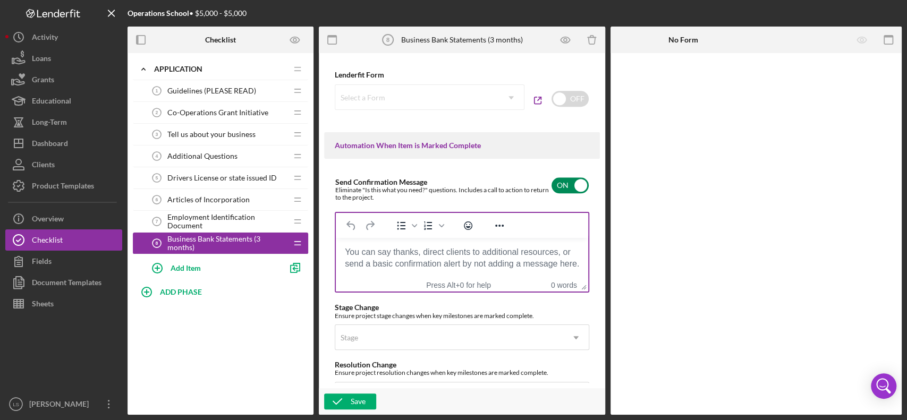
scroll to position [0, 0]
click at [452, 255] on body "Rich Text Area. Press ALT-0 for help." at bounding box center [461, 253] width 235 height 12
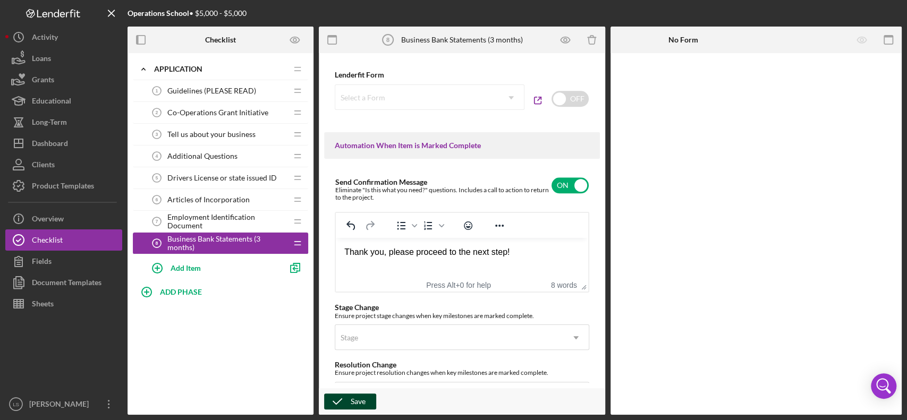
click at [365, 315] on button "Save" at bounding box center [350, 402] width 52 height 16
click at [238, 87] on span "Guidelines (PLEASE READ)" at bounding box center [211, 91] width 89 height 9
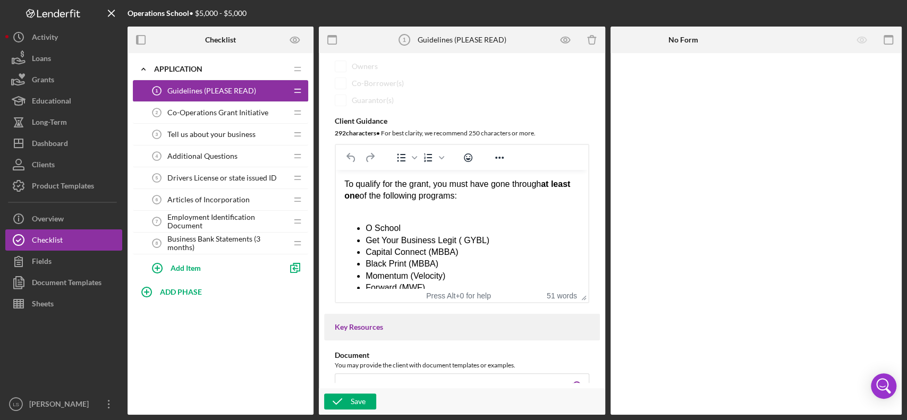
scroll to position [141, 0]
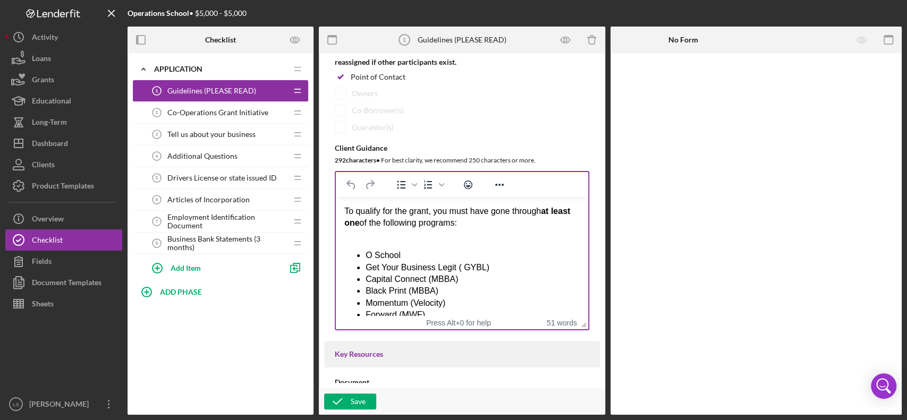
click at [382, 210] on span "To qualify for the grant, you must have gone through at least one of the follow…" at bounding box center [457, 217] width 226 height 21
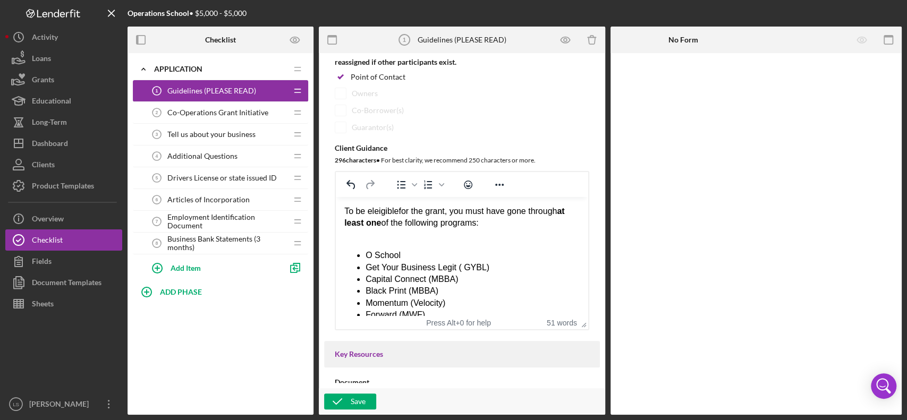
click at [375, 210] on span "To be eleigiblefor the grant, you must have gone through at least one of the fo…" at bounding box center [454, 217] width 221 height 21
click at [396, 216] on span "To be eleigiblefor the grant, you must have gone through at least one of the fo…" at bounding box center [454, 217] width 221 height 21
click at [399, 216] on span "To be eleigiblefor the grant, you must have gone through at least one of the fo…" at bounding box center [454, 217] width 221 height 21
click at [386, 215] on span "To be eleigible for the grant, you must have gone through at least one of the f…" at bounding box center [455, 217] width 223 height 21
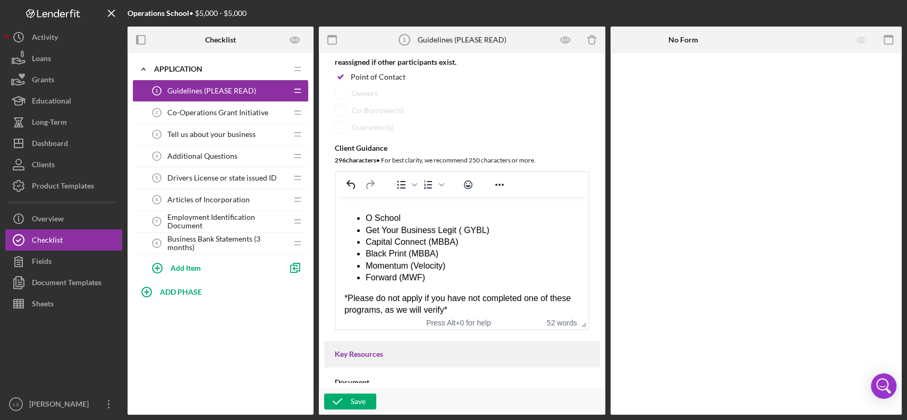
scroll to position [57, 0]
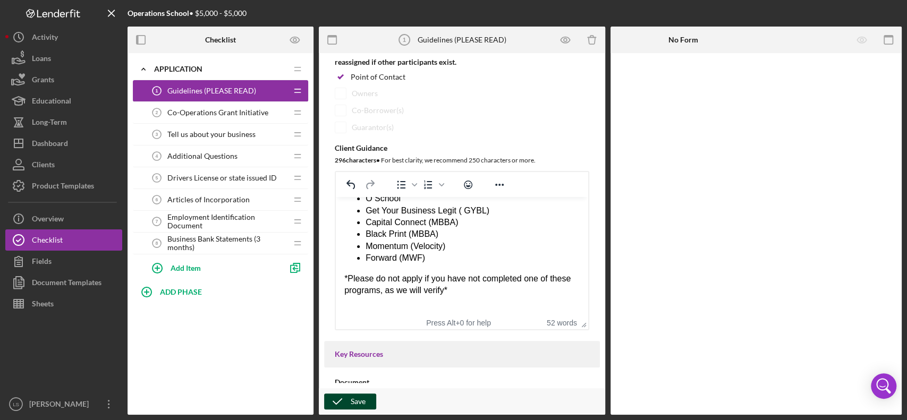
click at [353, 315] on div "Save" at bounding box center [358, 402] width 15 height 16
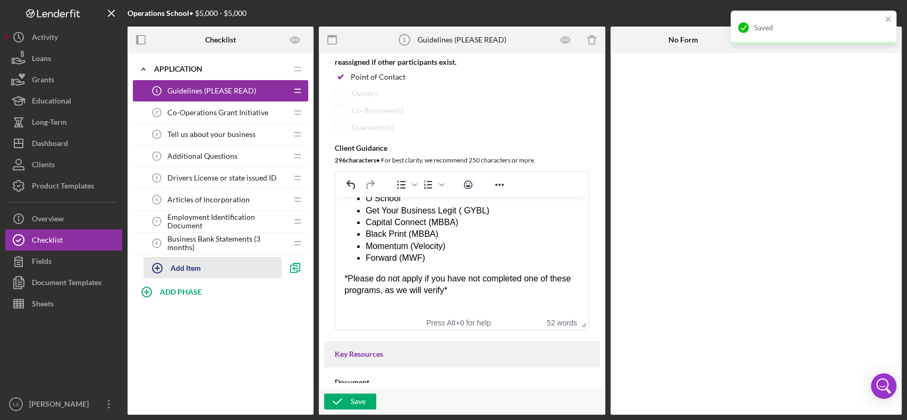
click at [226, 262] on button "Add Item" at bounding box center [212, 267] width 138 height 21
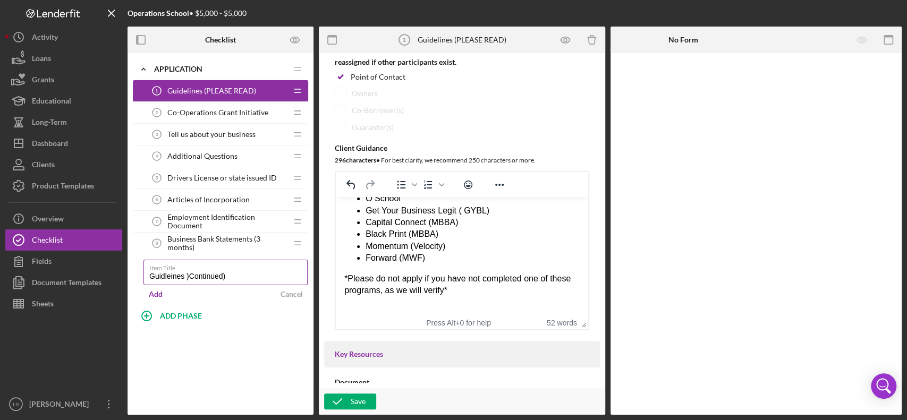
click at [190, 275] on input "Guidleines )Continued)" at bounding box center [225, 273] width 164 height 26
click at [169, 274] on input "Guidleines (Continued)" at bounding box center [225, 273] width 164 height 26
type input "Guidelines (Continued)"
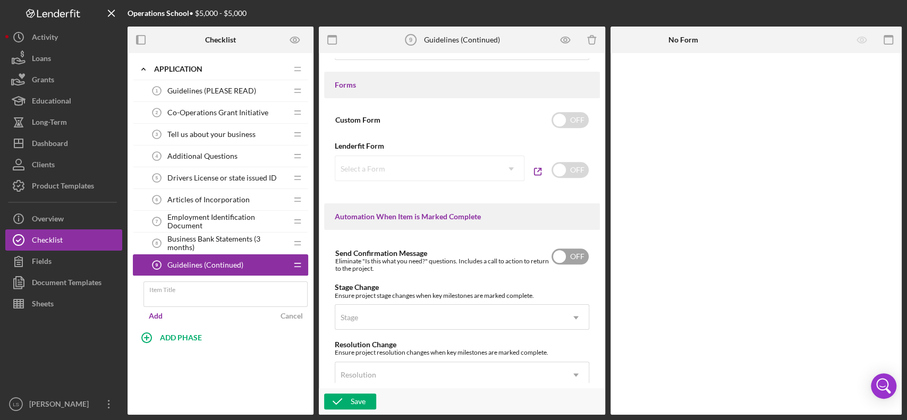
click at [557, 256] on input "checkbox" at bounding box center [570, 257] width 37 height 16
checkbox input "true"
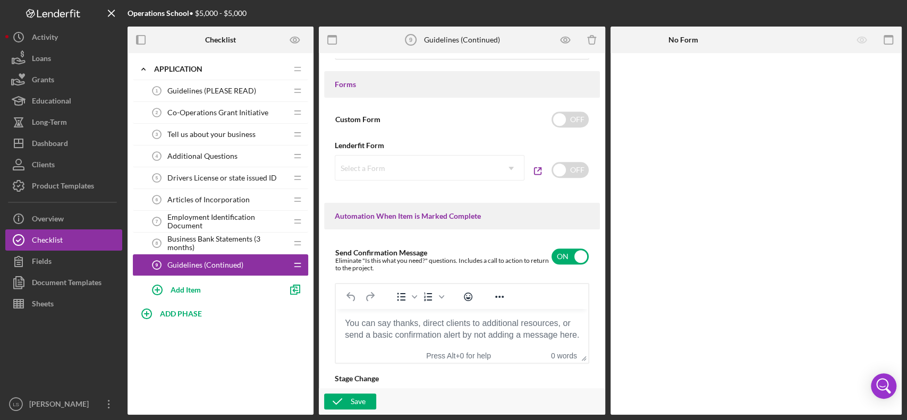
click at [434, 315] on body "Rich Text Area. Press ALT-0 for help." at bounding box center [461, 324] width 235 height 12
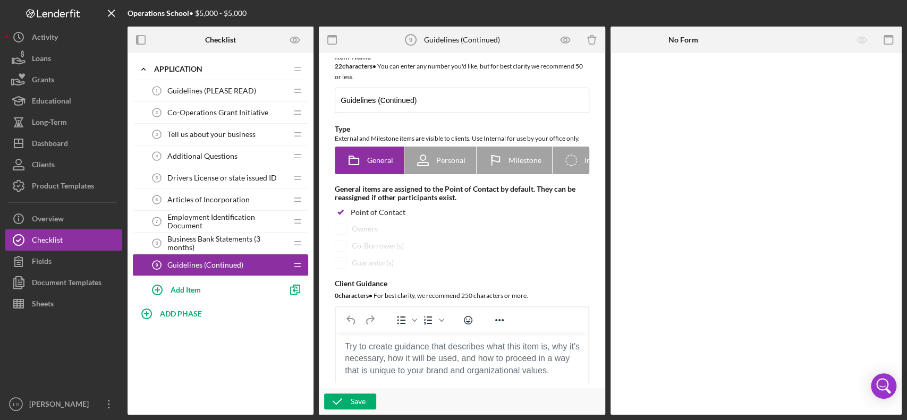
scroll to position [77, 0]
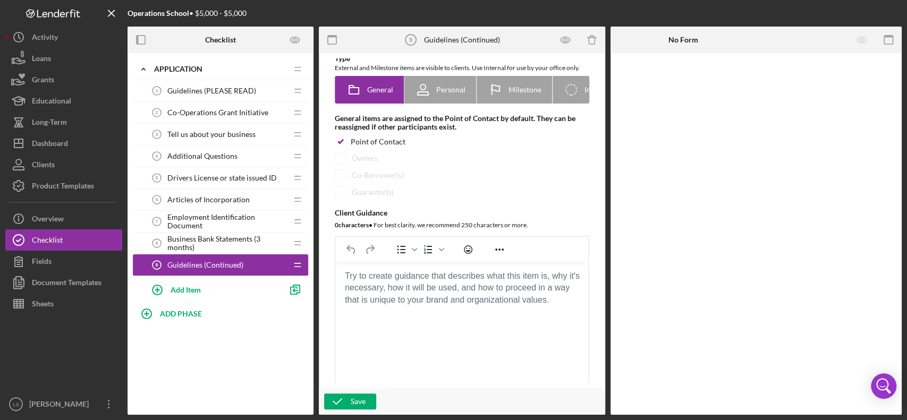
click at [413, 278] on body "Rich Text Area. Press ALT-0 for help." at bounding box center [461, 276] width 235 height 12
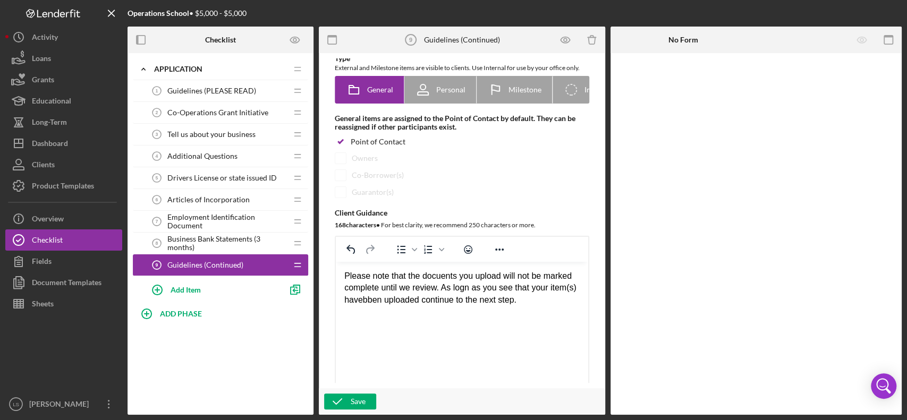
click at [439, 276] on div "Please note that the docuents you upload will not be marked complete until we r…" at bounding box center [461, 288] width 235 height 36
click at [494, 290] on div "Please note that the documents you upload will not be marked complete until we …" at bounding box center [461, 288] width 235 height 36
click at [413, 301] on div "Please note that the documents you upload will not be marked complete until we …" at bounding box center [461, 288] width 235 height 36
click at [571, 298] on div "Please note that the documents you upload will not be marked complete until we …" at bounding box center [461, 288] width 235 height 36
click at [534, 315] on div "Applications must be complete by end of business [DATE]." at bounding box center [461, 324] width 235 height 12
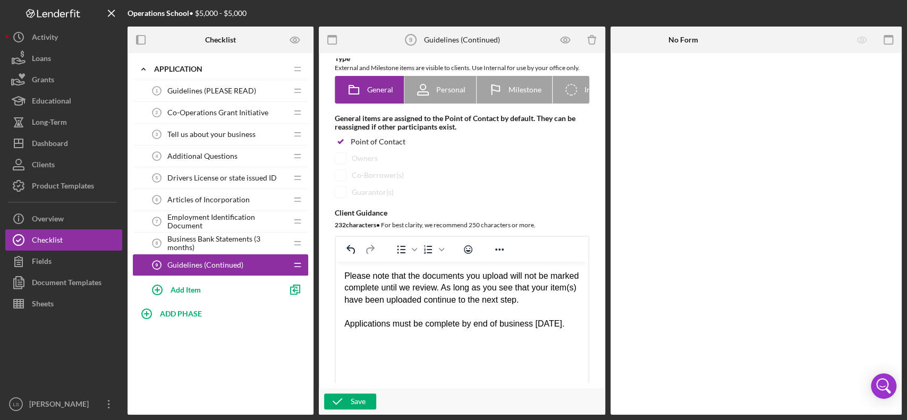
click at [419, 315] on div "Applications must be complete by end of business [DATE]." at bounding box center [461, 324] width 235 height 12
click at [357, 315] on div "WE do not have a set date f" at bounding box center [461, 348] width 235 height 12
click at [479, 315] on div "We do not have a set date f" at bounding box center [461, 348] width 235 height 12
click at [358, 315] on div "Applications must be complete by end of business [DATE]." at bounding box center [461, 324] width 235 height 12
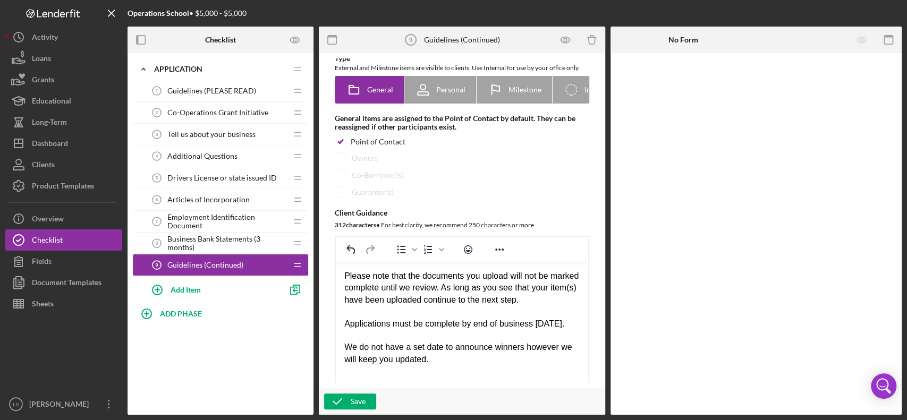
click at [540, 315] on div "We do not have a set date to announce winners however we will keep you updated." at bounding box center [461, 354] width 235 height 24
click at [553, 315] on div "We do not have a set date to announce winners however we will keep you updated." at bounding box center [461, 354] width 235 height 24
click at [505, 253] on icon "Reveal or hide additional toolbar items" at bounding box center [499, 249] width 13 height 13
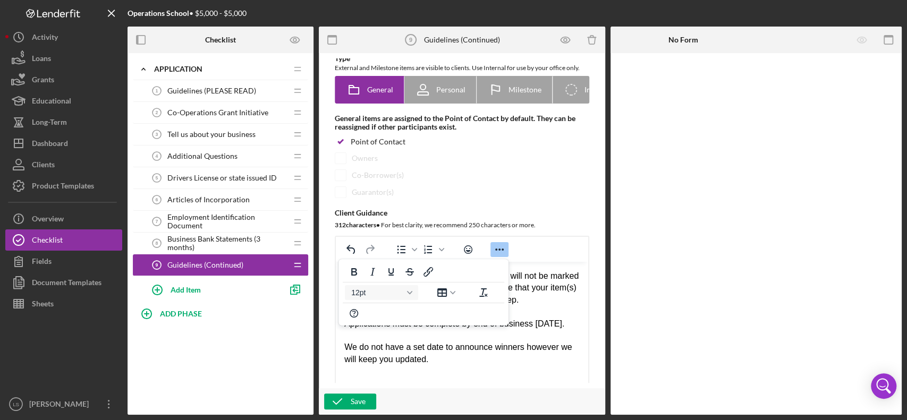
click at [479, 315] on div "Rich Text Area. Press ALT-0 for help." at bounding box center [461, 336] width 235 height 12
click at [558, 315] on div "We do not have a set date to announce winners however we will keep you updated." at bounding box center [461, 354] width 235 height 24
click at [487, 315] on div "We do not have a set date to announce winners however, we will keep you updated." at bounding box center [461, 354] width 235 height 24
click at [506, 315] on div "Rich Text Area. Press ALT-0 for help." at bounding box center [461, 336] width 235 height 12
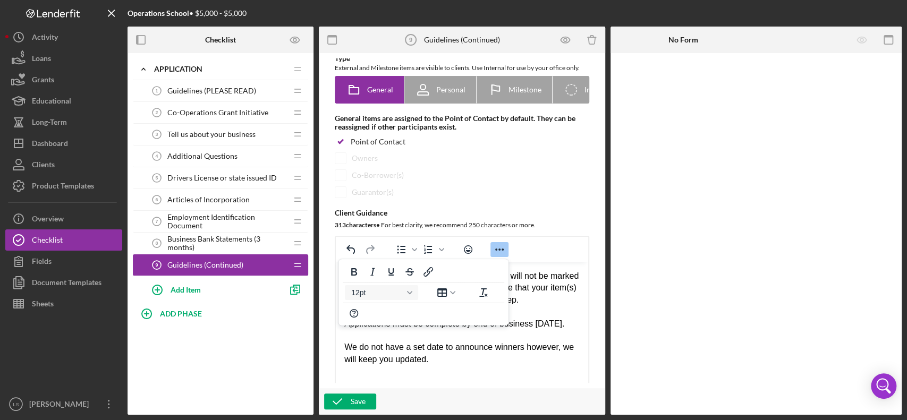
click at [497, 249] on icon "Reveal or hide additional toolbar items" at bounding box center [499, 249] width 13 height 13
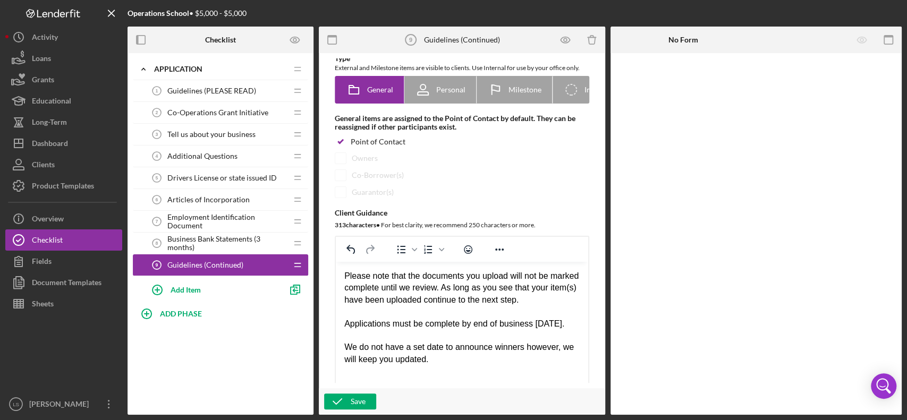
click at [453, 315] on div "We do not have a set date to announce winners however, we will keep you updated." at bounding box center [461, 354] width 235 height 24
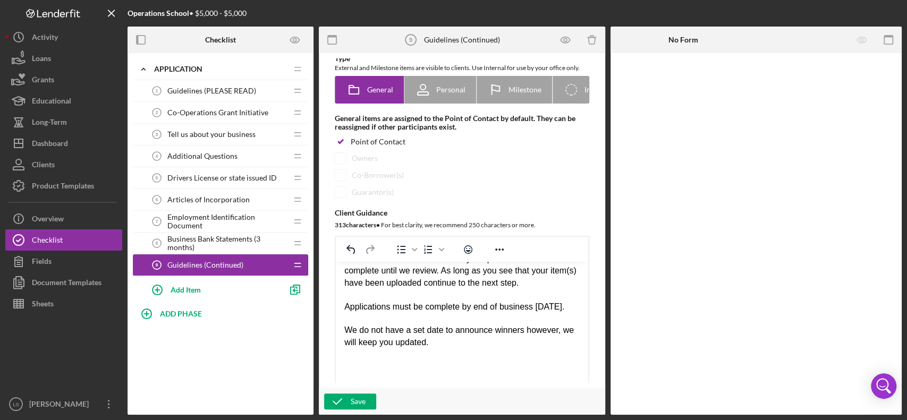
scroll to position [31, 0]
click at [367, 315] on button "Save" at bounding box center [350, 402] width 52 height 16
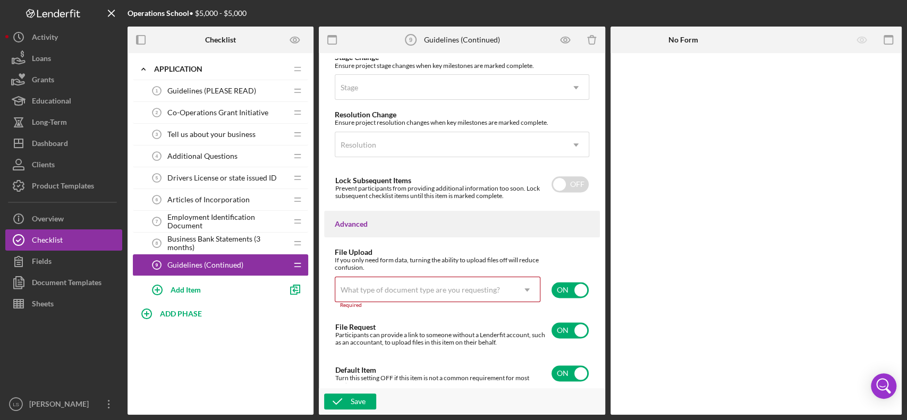
scroll to position [896, 0]
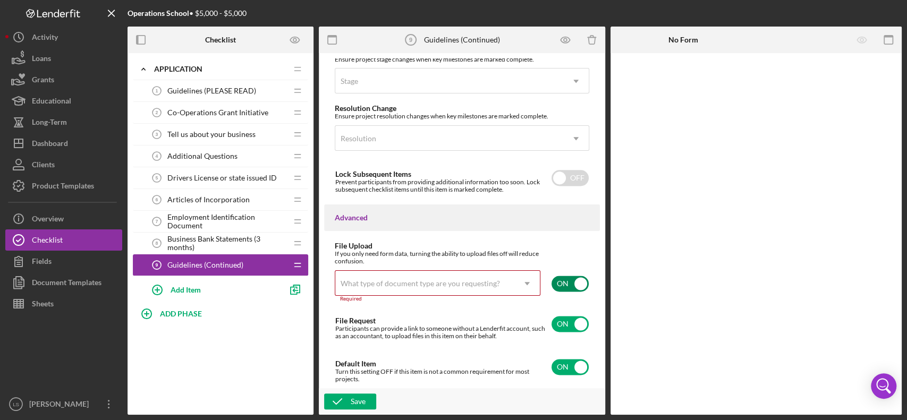
click at [579, 287] on input "checkbox" at bounding box center [570, 284] width 37 height 16
checkbox input "false"
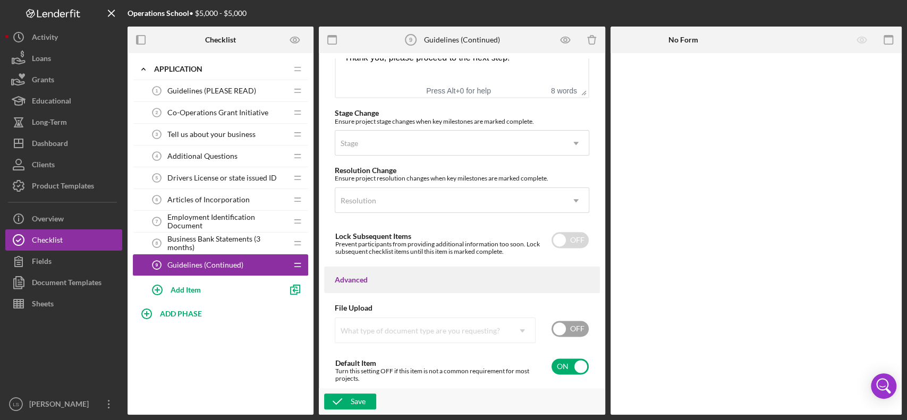
scroll to position [833, 0]
click at [329, 315] on div "Save" at bounding box center [462, 401] width 286 height 27
click at [341, 315] on icon "button" at bounding box center [337, 401] width 27 height 27
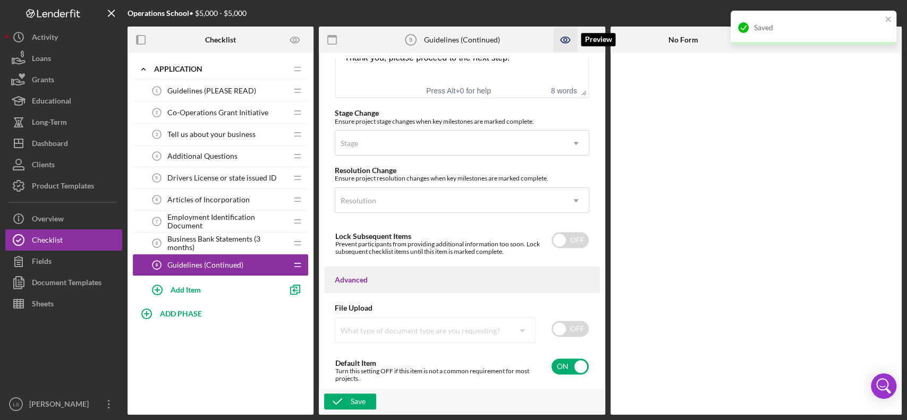
click at [564, 37] on icon "button" at bounding box center [565, 40] width 24 height 24
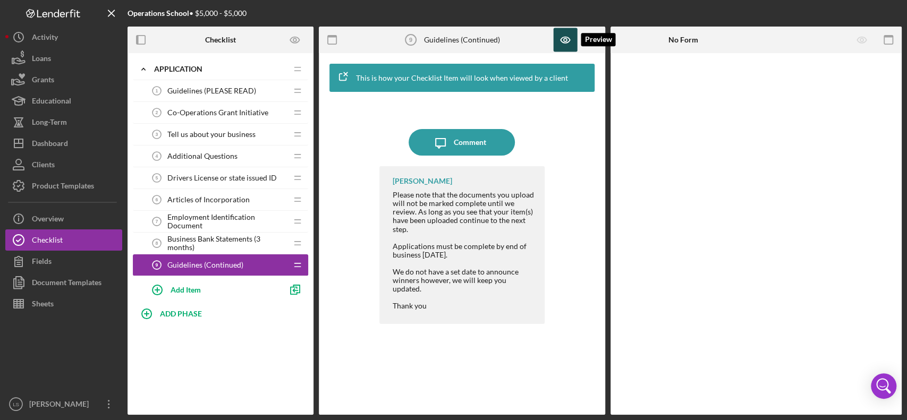
click at [568, 49] on icon "button" at bounding box center [565, 40] width 24 height 24
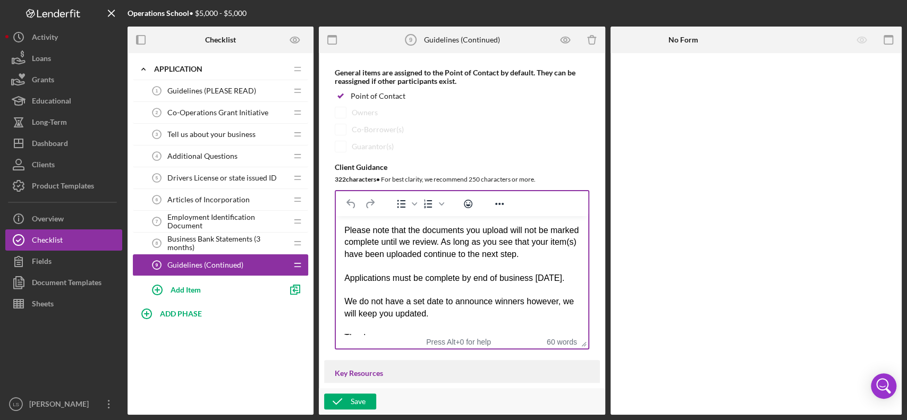
scroll to position [141, 0]
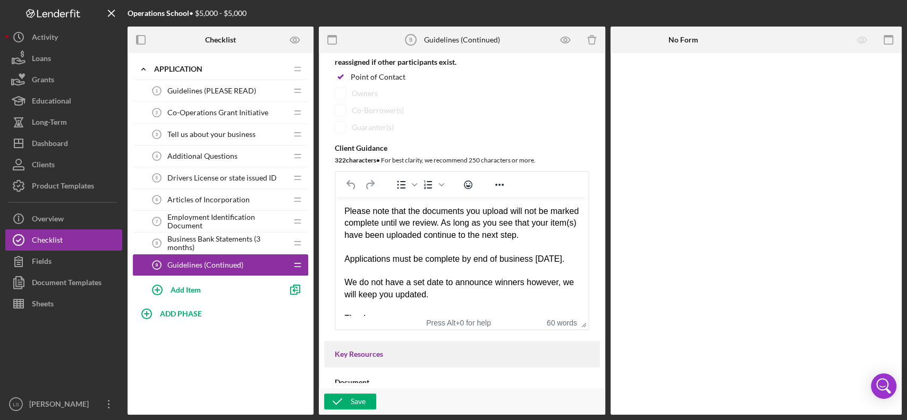
click at [469, 236] on div "Please note that the documents you upload will not be marked complete until we …" at bounding box center [461, 224] width 235 height 36
drag, startPoint x: 364, startPoint y: 284, endPoint x: 341, endPoint y: 272, distance: 26.2
click at [341, 272] on html "Please note that the documents you upload will not be marked complete until we …" at bounding box center [462, 265] width 252 height 136
click at [499, 186] on icon "Reveal or hide additional toolbar items" at bounding box center [499, 185] width 9 height 2
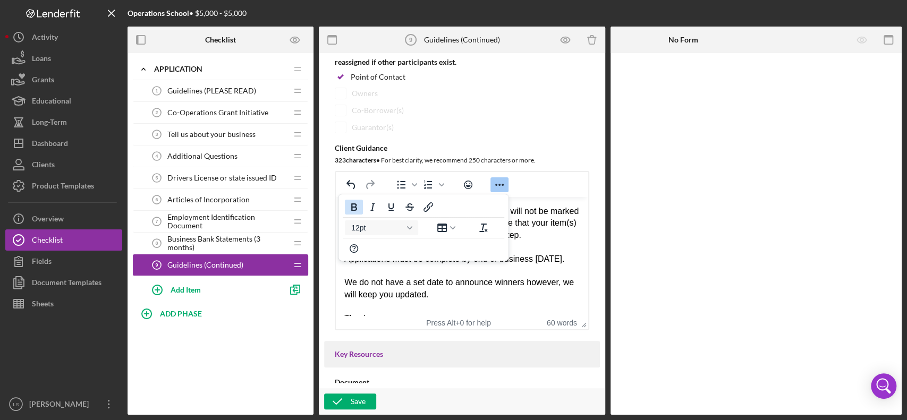
click at [356, 206] on icon "Bold" at bounding box center [354, 207] width 13 height 13
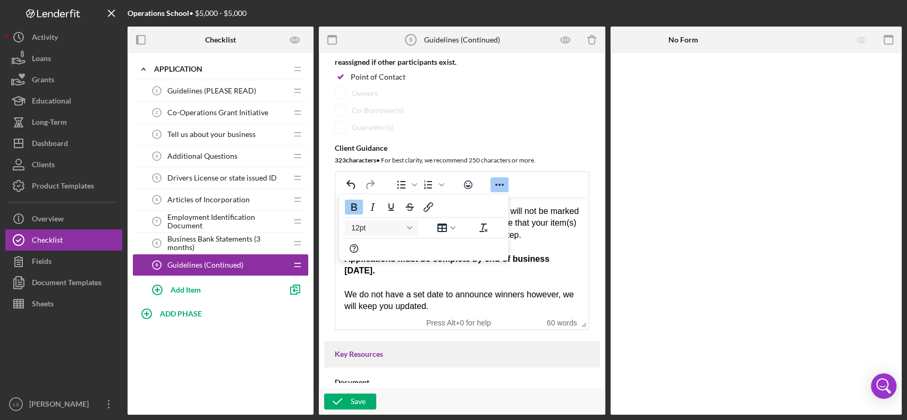
click at [437, 270] on strong "Applications must be complete by end of business [DATE]." at bounding box center [446, 265] width 205 height 21
click at [481, 277] on div "Applications must be complete by end of business [DATE]." at bounding box center [461, 265] width 235 height 24
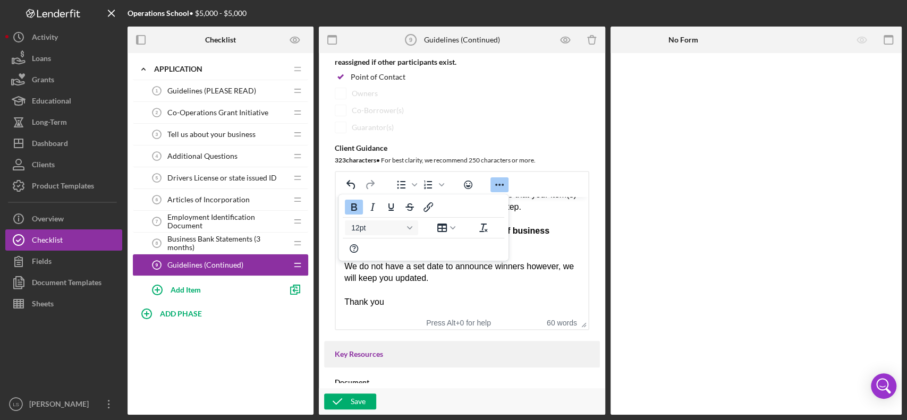
click at [530, 279] on div "We do not have a set date to announce winners however, we will keep you updated." at bounding box center [461, 273] width 235 height 24
click at [498, 188] on icon "Reveal or hide additional toolbar items" at bounding box center [499, 185] width 13 height 13
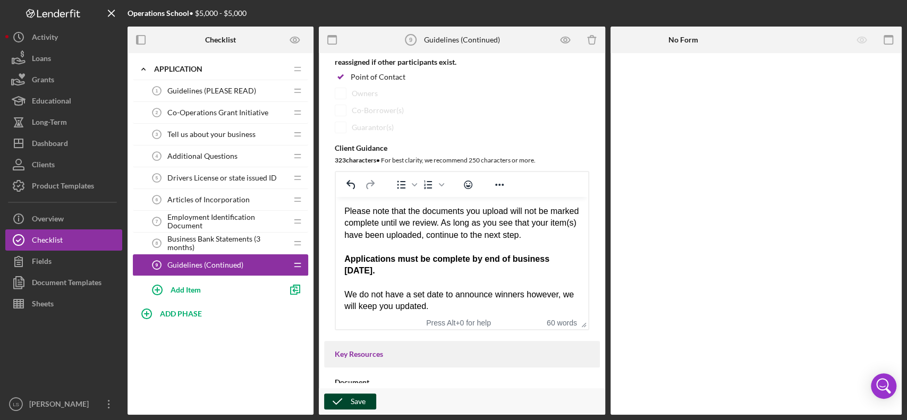
click at [361, 315] on div "Save" at bounding box center [358, 402] width 15 height 16
click at [567, 38] on icon "button" at bounding box center [565, 40] width 9 height 6
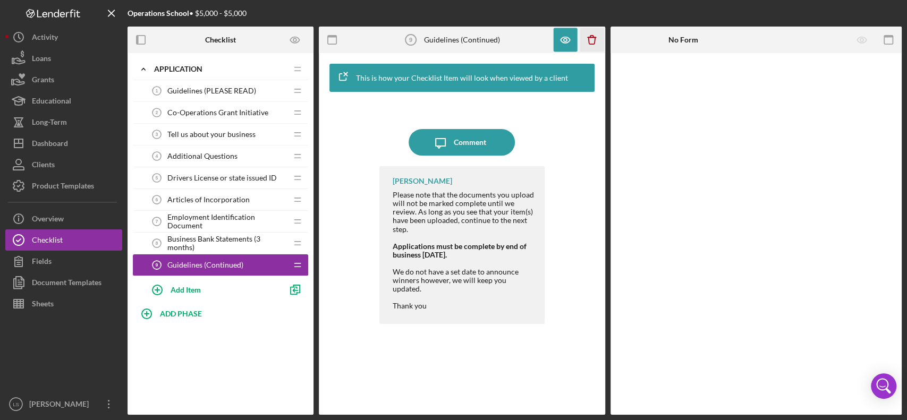
click at [590, 41] on icon "Icon/Delete" at bounding box center [592, 40] width 24 height 24
click at [561, 40] on icon "button" at bounding box center [565, 40] width 9 height 6
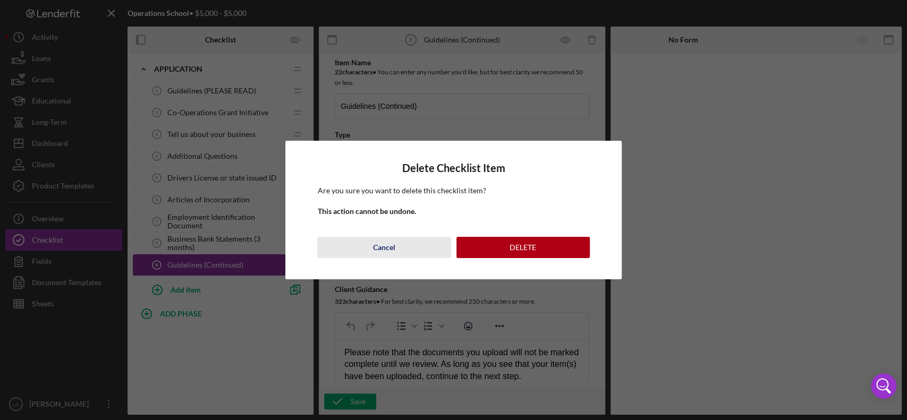
click at [400, 251] on button "Cancel" at bounding box center [383, 247] width 133 height 21
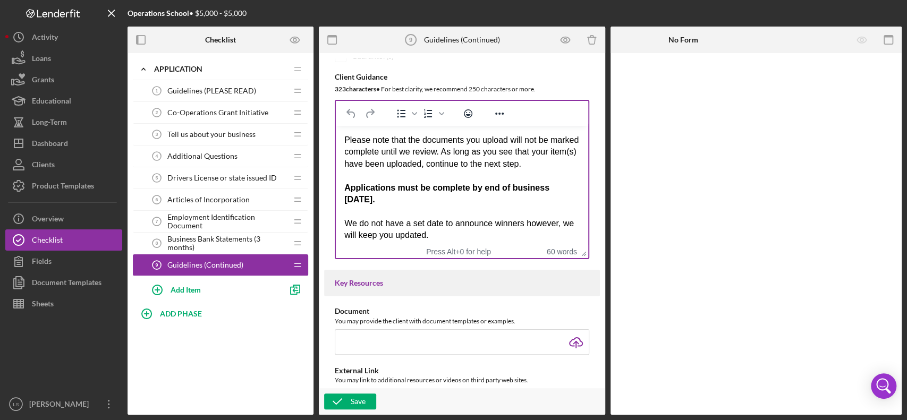
scroll to position [40, 0]
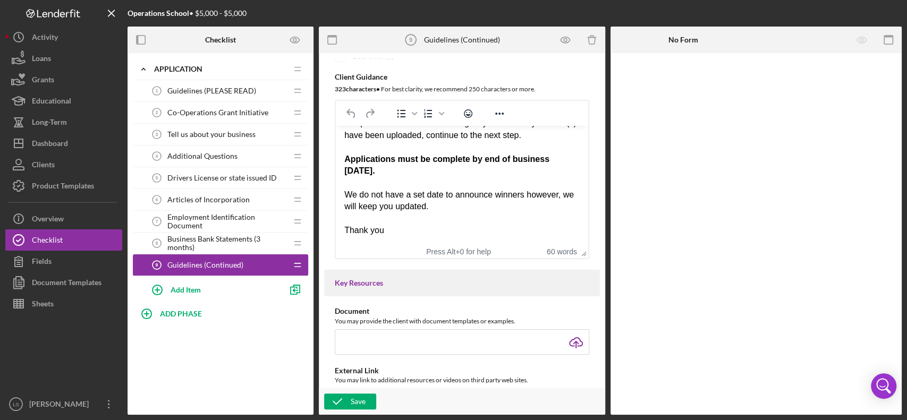
click at [468, 161] on strong "Applications must be complete by end of business [DATE]." at bounding box center [446, 165] width 205 height 21
click at [353, 315] on div "Save" at bounding box center [358, 402] width 15 height 16
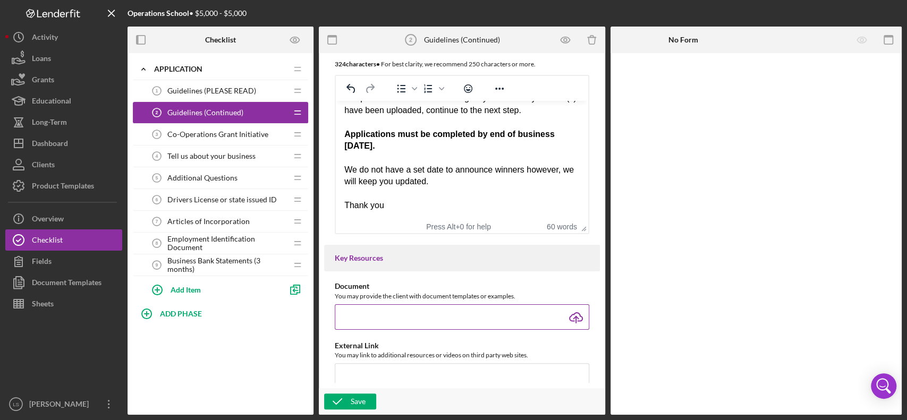
scroll to position [196, 0]
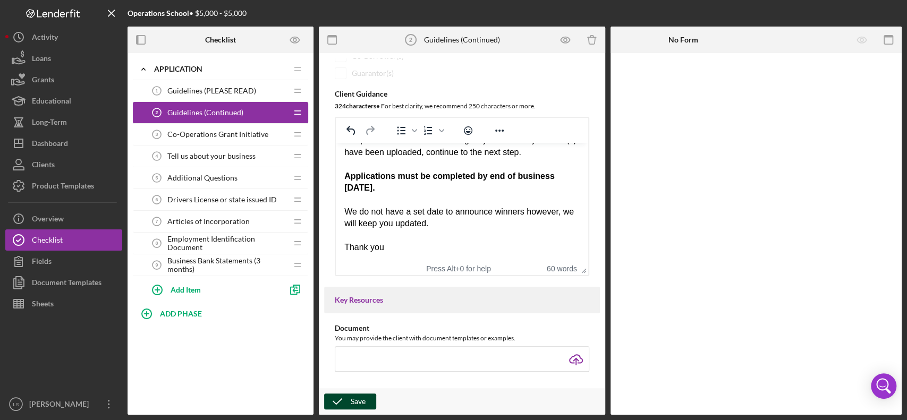
click at [359, 315] on div "Save" at bounding box center [358, 402] width 15 height 16
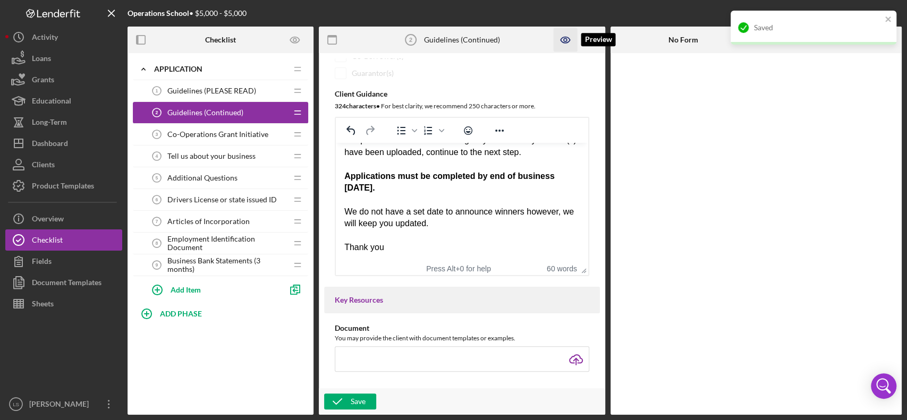
click at [561, 41] on icon "button" at bounding box center [565, 40] width 24 height 24
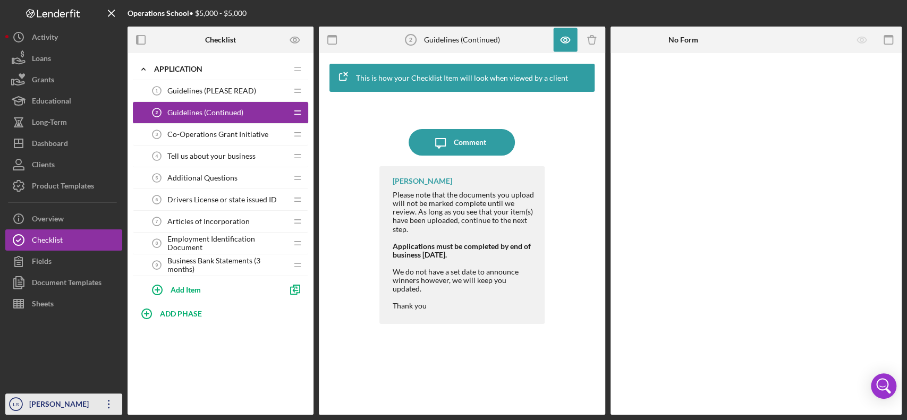
click at [111, 315] on icon "Icon/Overflow" at bounding box center [109, 404] width 27 height 27
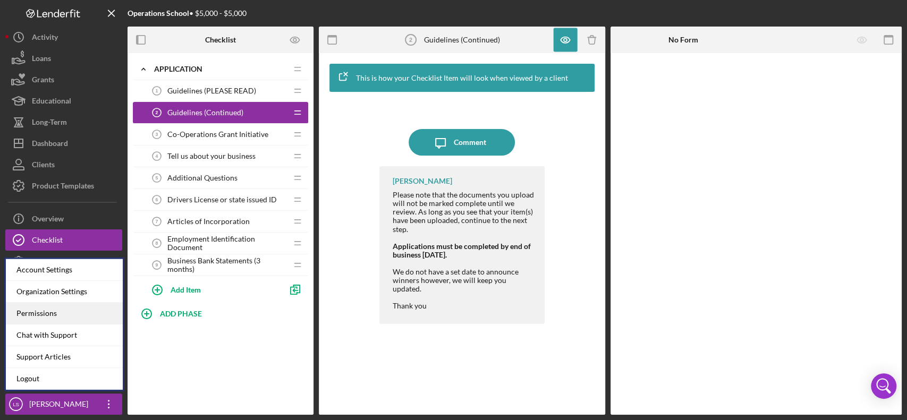
click at [74, 311] on div "Permissions" at bounding box center [64, 314] width 117 height 22
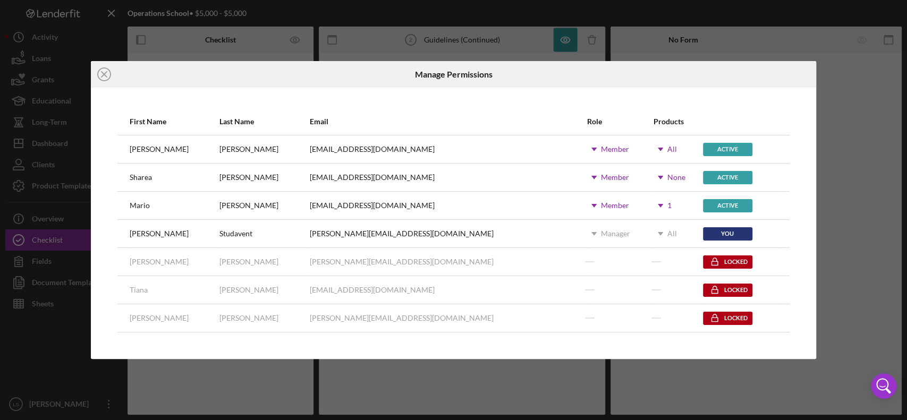
click at [647, 175] on icon "Icon/Dropdown Arrow" at bounding box center [660, 177] width 27 height 27
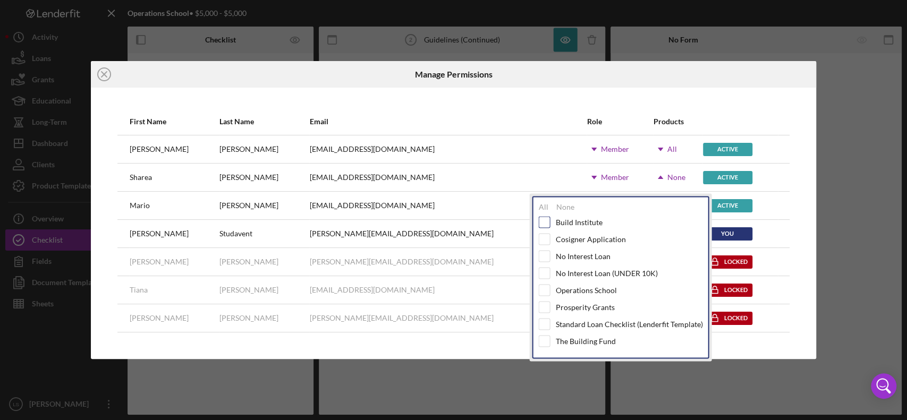
click at [547, 222] on input "checkbox" at bounding box center [544, 222] width 11 height 11
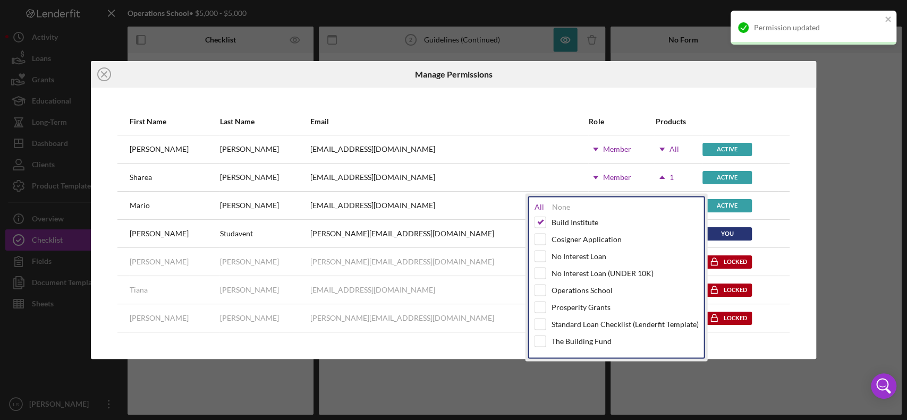
click at [534, 202] on div "All" at bounding box center [539, 206] width 10 height 9
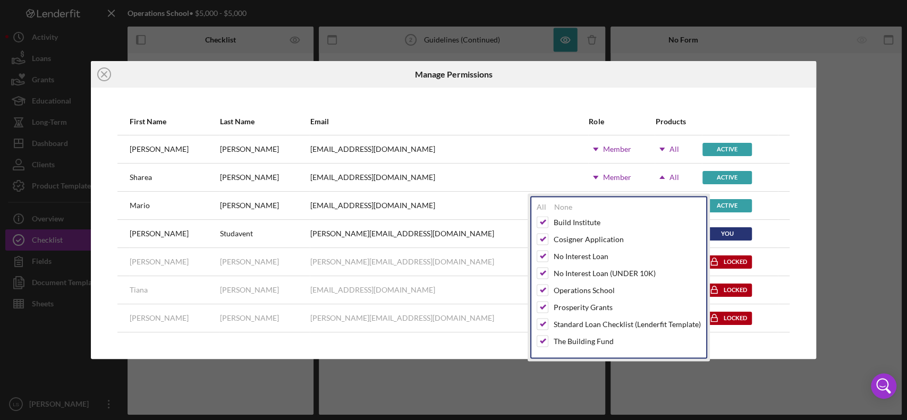
click at [451, 315] on div "Icon/Close Manage Permissions First Name Last Name Email Role Products [PERSON_…" at bounding box center [453, 210] width 907 height 420
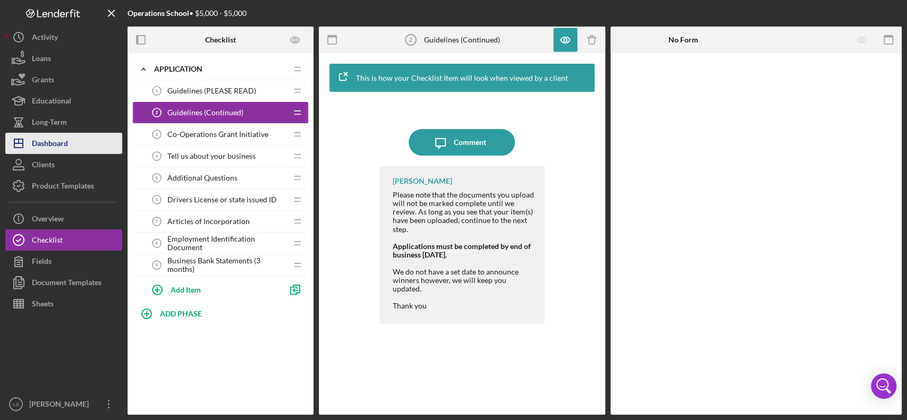
click at [71, 145] on button "Icon/Dashboard Dashboard" at bounding box center [63, 143] width 117 height 21
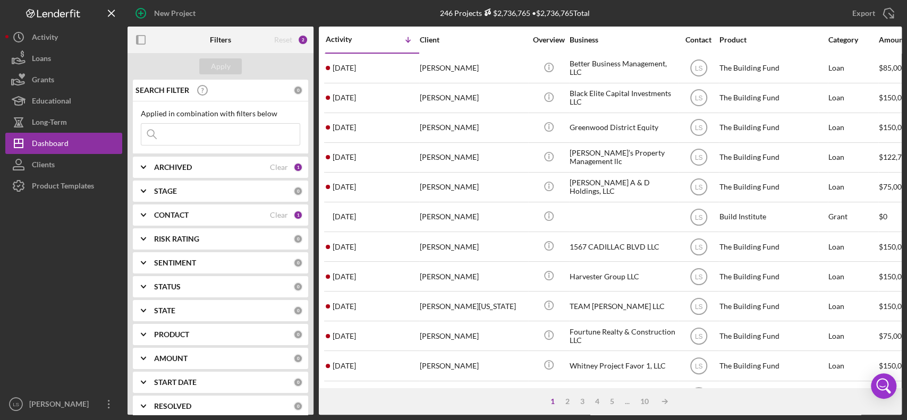
click at [242, 165] on div "ARCHIVED" at bounding box center [212, 167] width 116 height 9
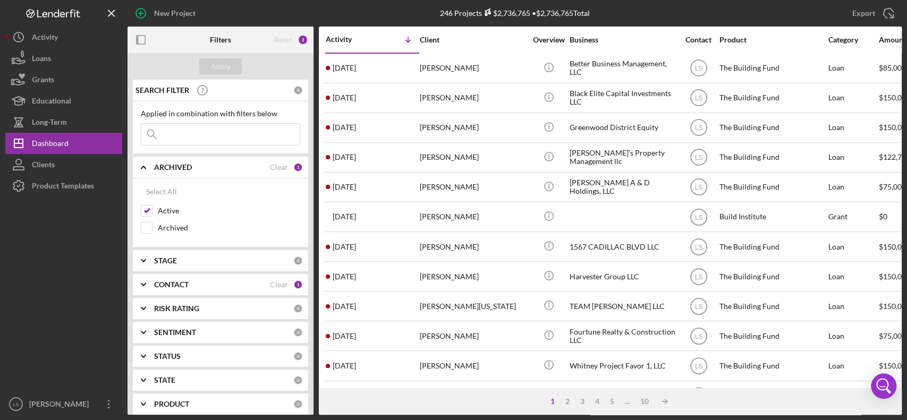
click at [242, 165] on div "ARCHIVED" at bounding box center [212, 167] width 116 height 9
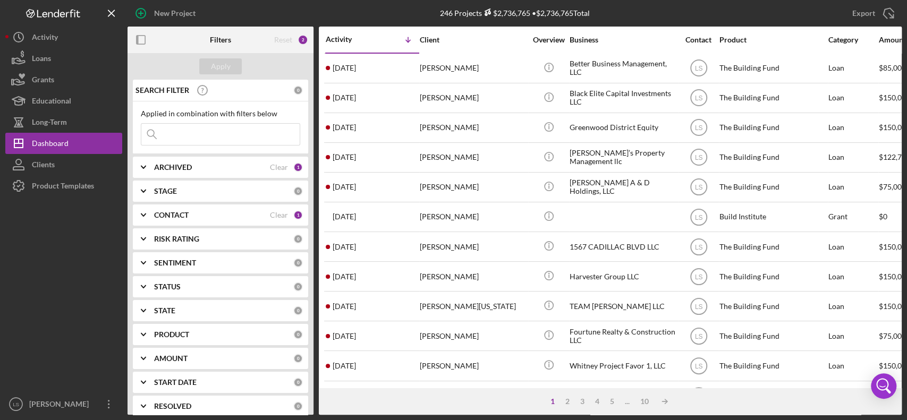
click at [218, 315] on div "PRODUCT 0" at bounding box center [228, 334] width 149 height 21
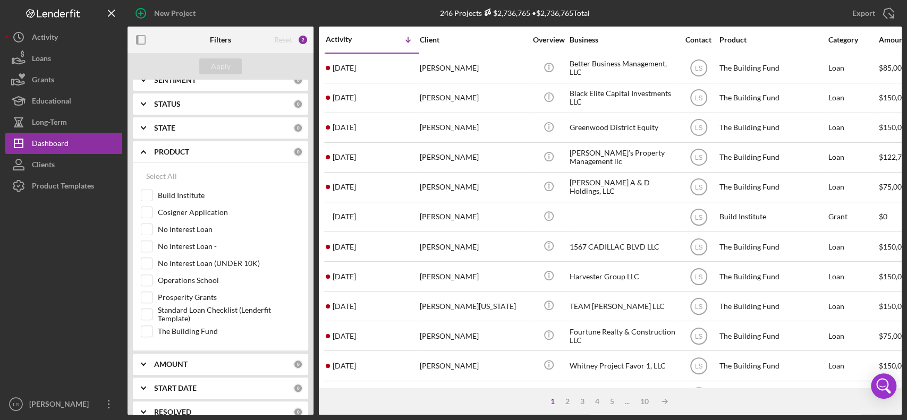
scroll to position [213, 0]
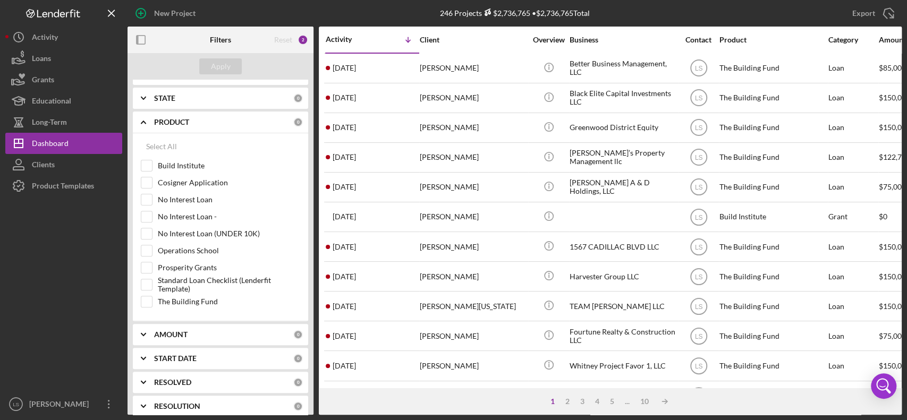
click at [140, 306] on div "Select All Build Institute Cosigner Application No Interest Loan No Interest Lo…" at bounding box center [220, 227] width 175 height 188
click at [149, 299] on input "The Building Fund" at bounding box center [146, 301] width 11 height 11
checkbox input "true"
click at [211, 62] on div "Apply" at bounding box center [221, 66] width 20 height 16
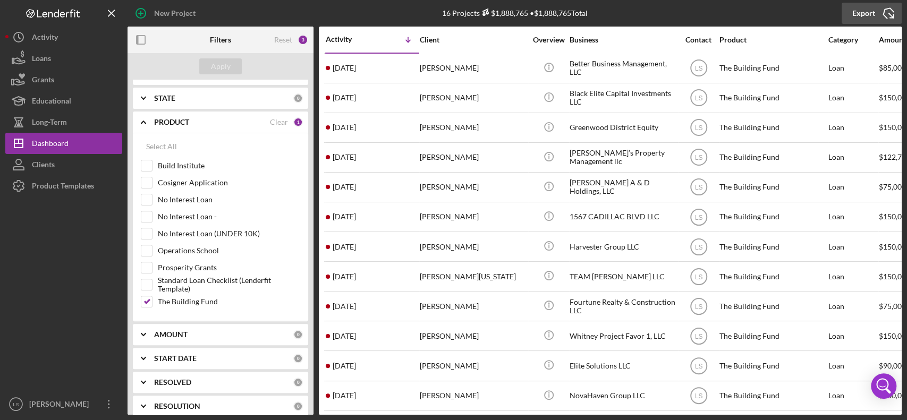
click at [680, 15] on icon "Icon/Export" at bounding box center [888, 13] width 27 height 27
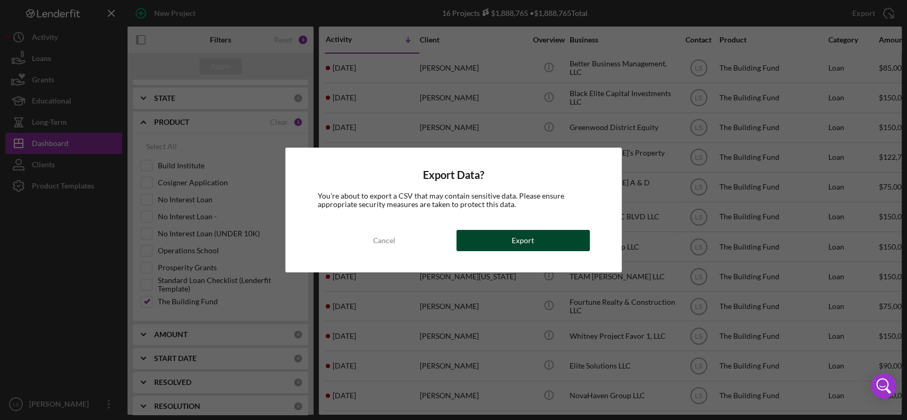
click at [539, 230] on div "Cancel Export" at bounding box center [453, 240] width 272 height 21
click at [530, 246] on div "Export" at bounding box center [523, 240] width 22 height 21
